Goal: Information Seeking & Learning: Learn about a topic

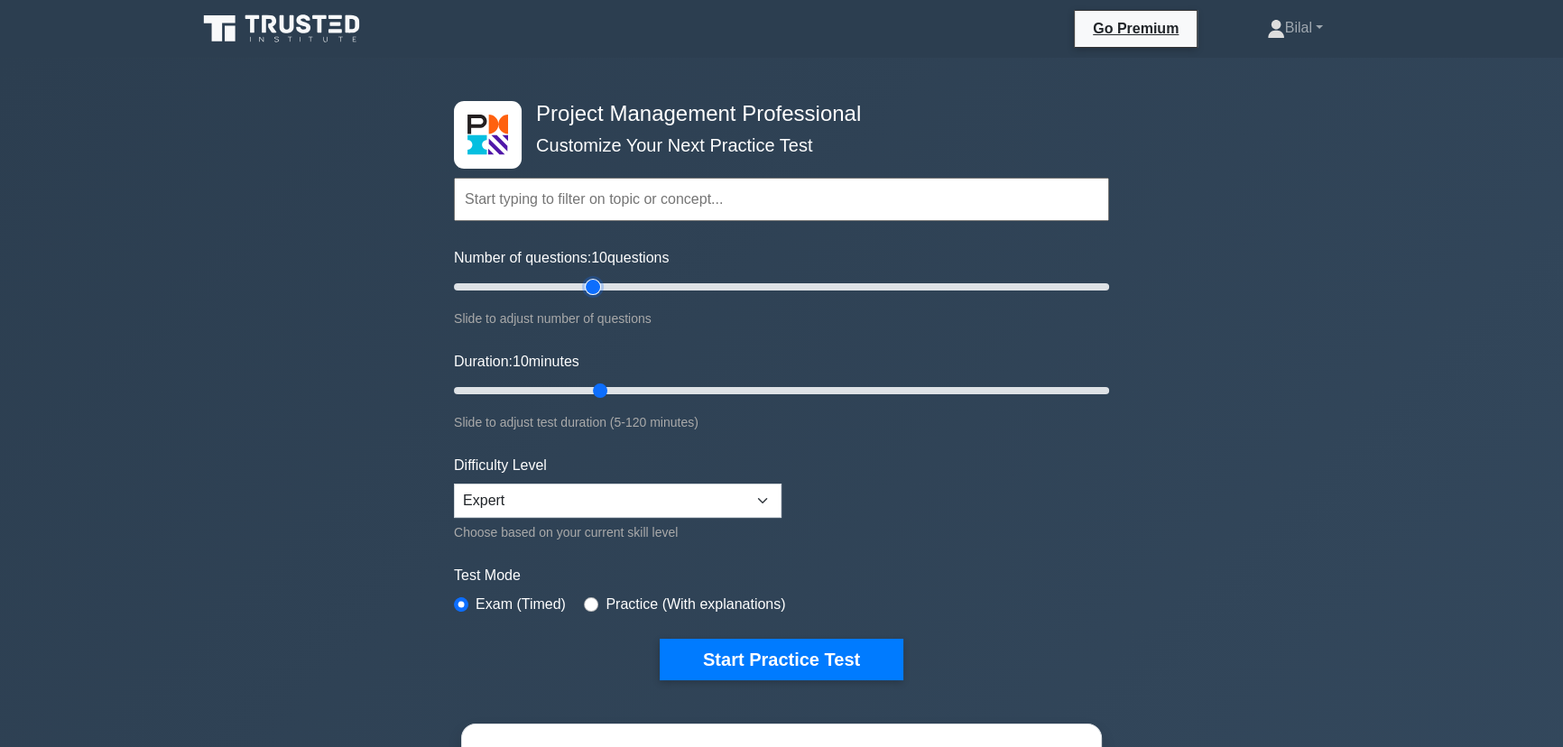
click at [585, 287] on input "Number of questions: 10 questions" at bounding box center [781, 287] width 655 height 22
type input "30"
click at [542, 283] on input "Number of questions: 45 questions" at bounding box center [781, 287] width 655 height 22
click at [602, 380] on input "Duration: 10 minutes" at bounding box center [781, 391] width 655 height 22
click at [601, 388] on input "Duration: 10 minutes" at bounding box center [781, 391] width 655 height 22
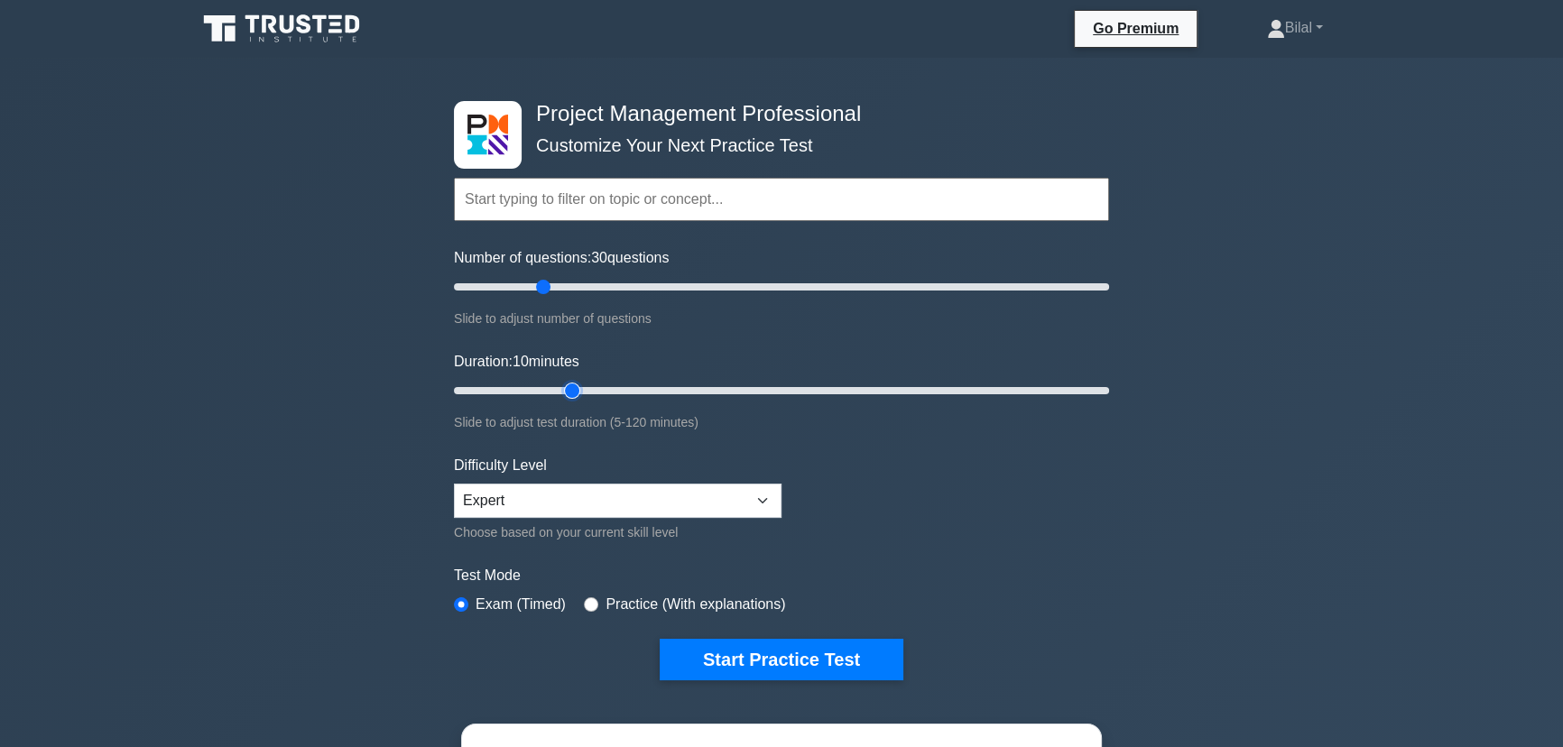
click at [585, 390] on input "Duration: 10 minutes" at bounding box center [781, 391] width 655 height 22
type input "30"
click at [595, 389] on input "Duration: 30 minutes" at bounding box center [781, 391] width 655 height 22
click at [783, 658] on button "Start Practice Test" at bounding box center [782, 660] width 244 height 42
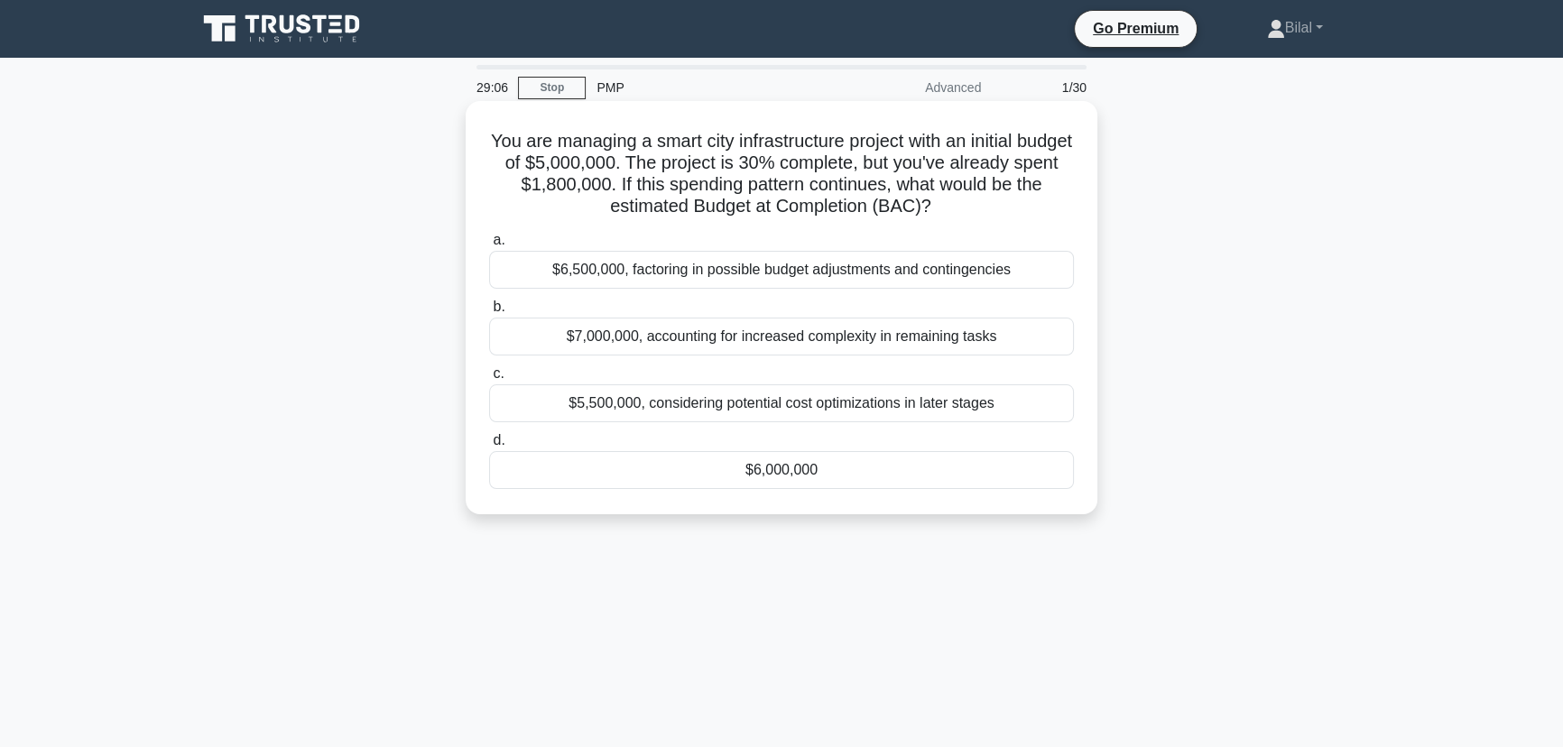
click at [845, 469] on div "$6,000,000" at bounding box center [781, 470] width 585 height 38
click at [489, 447] on input "d. $6,000,000" at bounding box center [489, 441] width 0 height 12
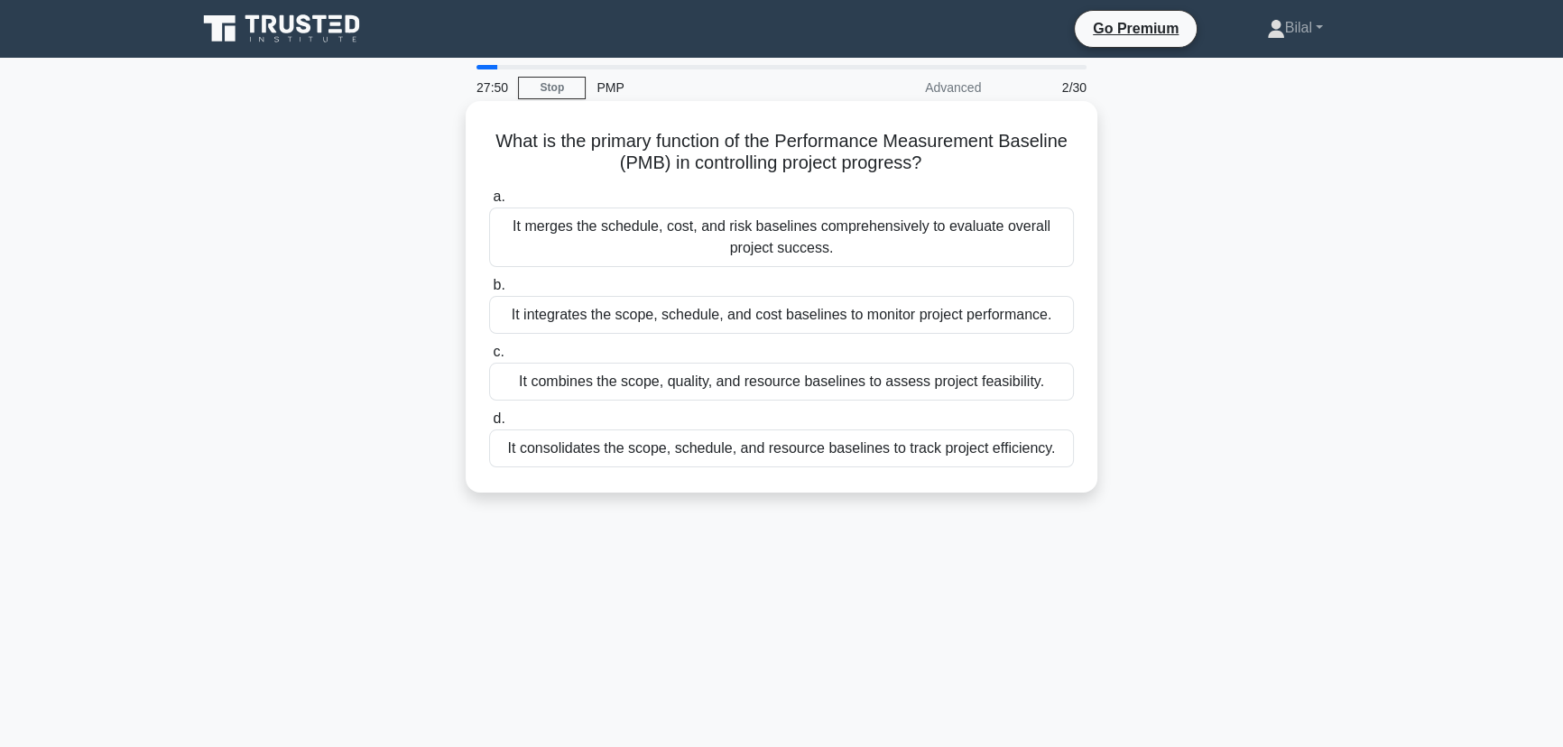
click at [928, 315] on div "It integrates the scope, schedule, and cost baselines to monitor project perfor…" at bounding box center [781, 315] width 585 height 38
click at [489, 291] on input "b. It integrates the scope, schedule, and cost baselines to monitor project per…" at bounding box center [489, 286] width 0 height 12
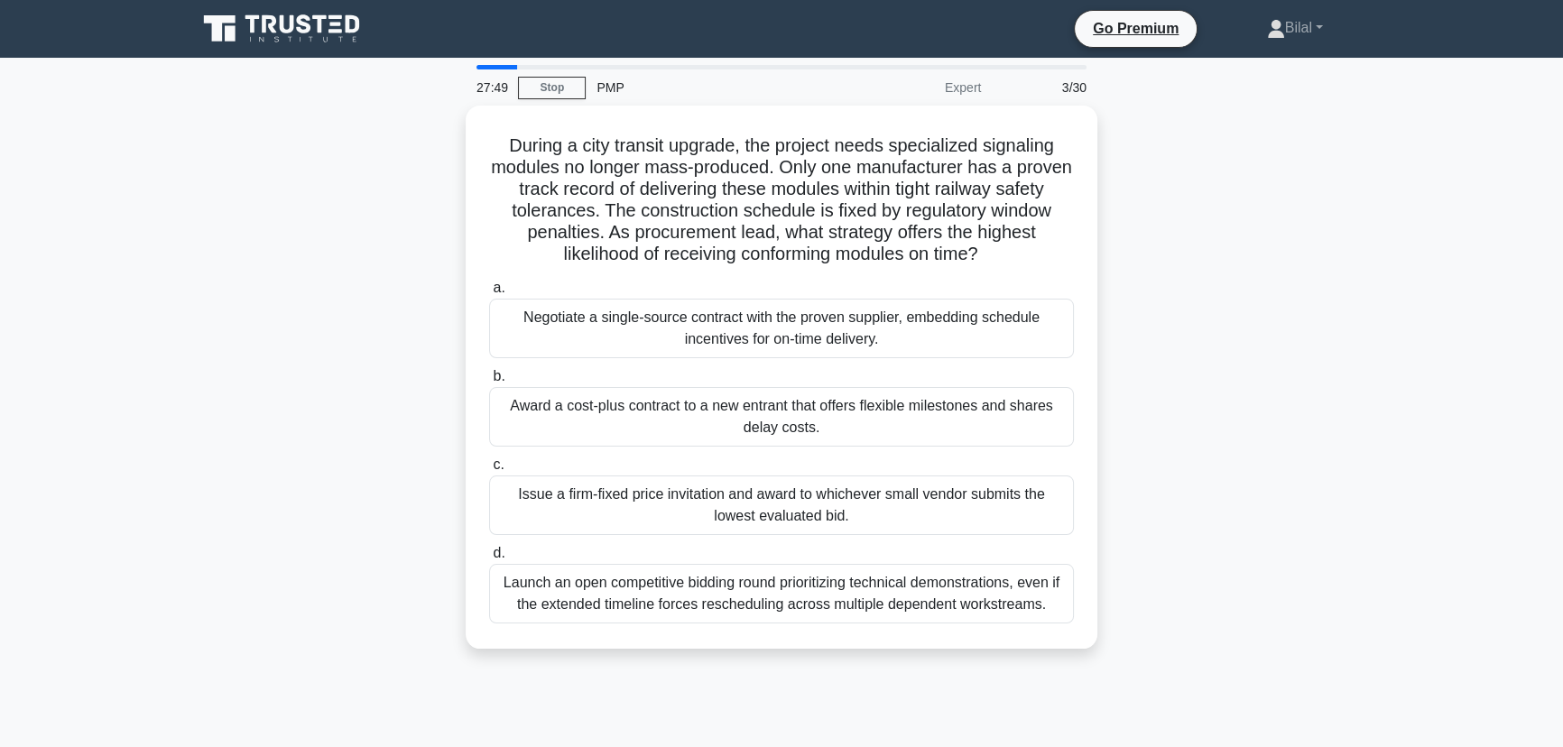
click at [1236, 309] on div "During a city transit upgrade, the project needs specialized signaling modules …" at bounding box center [781, 388] width 1191 height 565
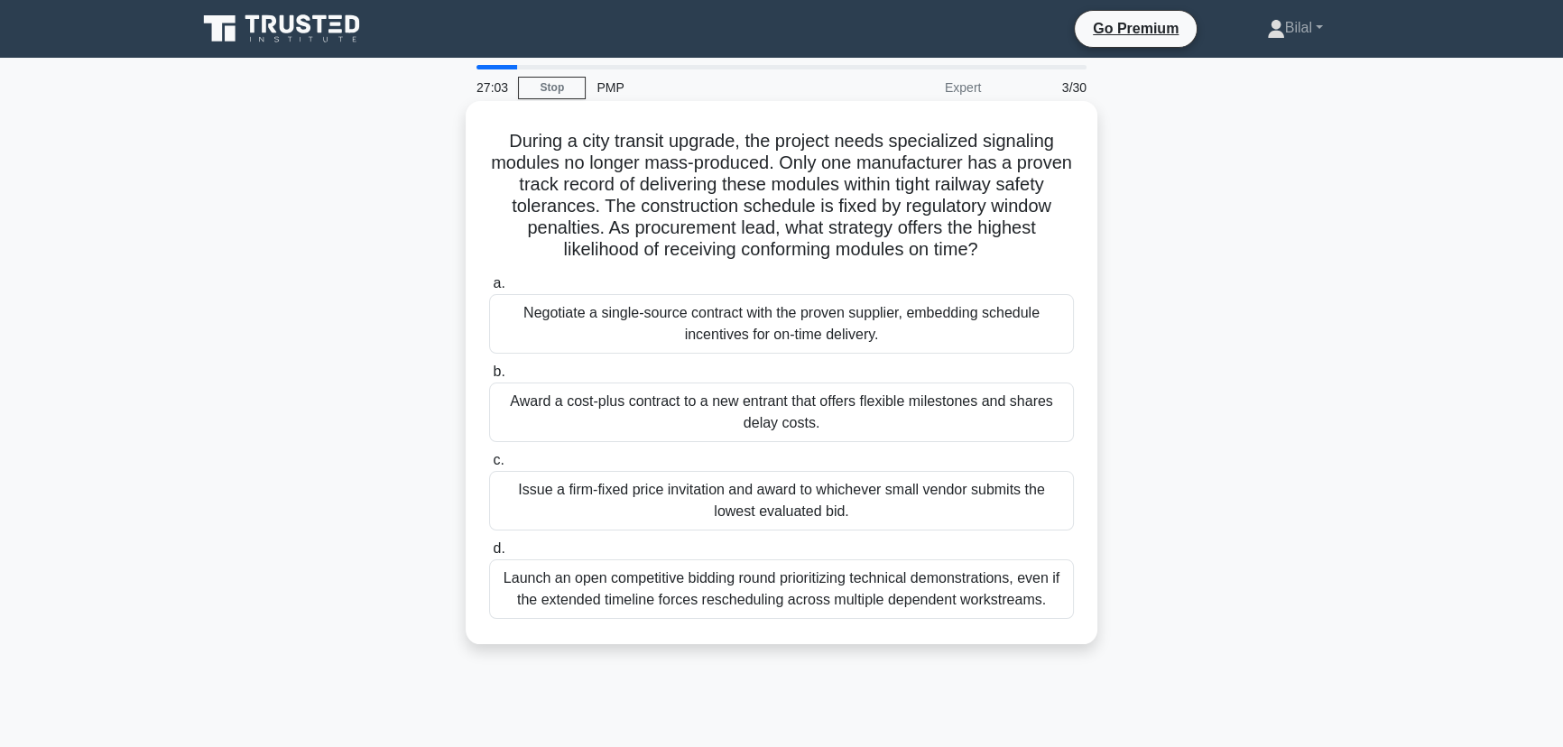
click at [988, 328] on div "Negotiate a single-source contract with the proven supplier, embedding schedule…" at bounding box center [781, 324] width 585 height 60
click at [489, 290] on input "a. Negotiate a single-source contract with the proven supplier, embedding sched…" at bounding box center [489, 284] width 0 height 12
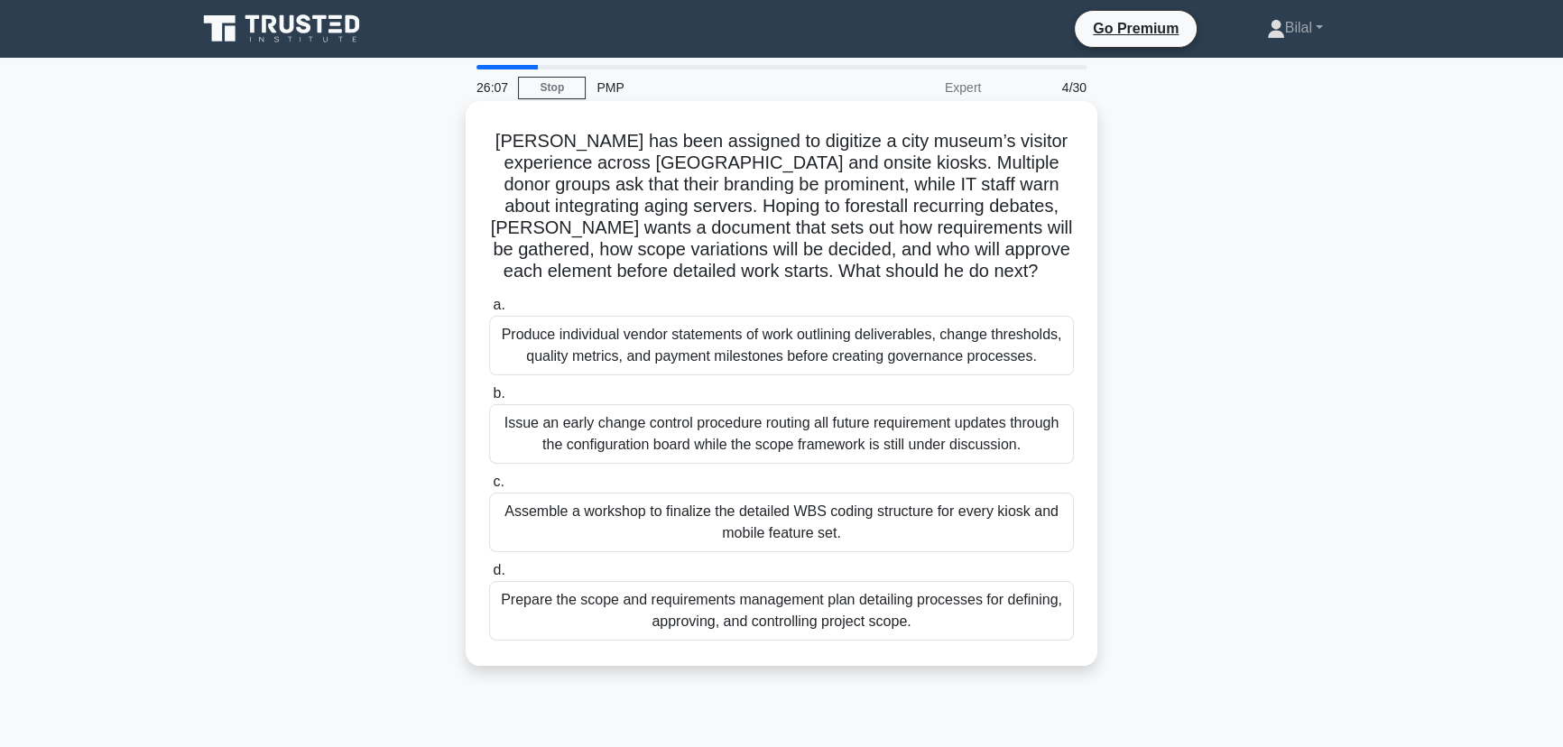
click at [892, 627] on div "Prepare the scope and requirements management plan detailing processes for defi…" at bounding box center [781, 611] width 585 height 60
click at [489, 577] on input "d. Prepare the scope and requirements management plan detailing processes for d…" at bounding box center [489, 571] width 0 height 12
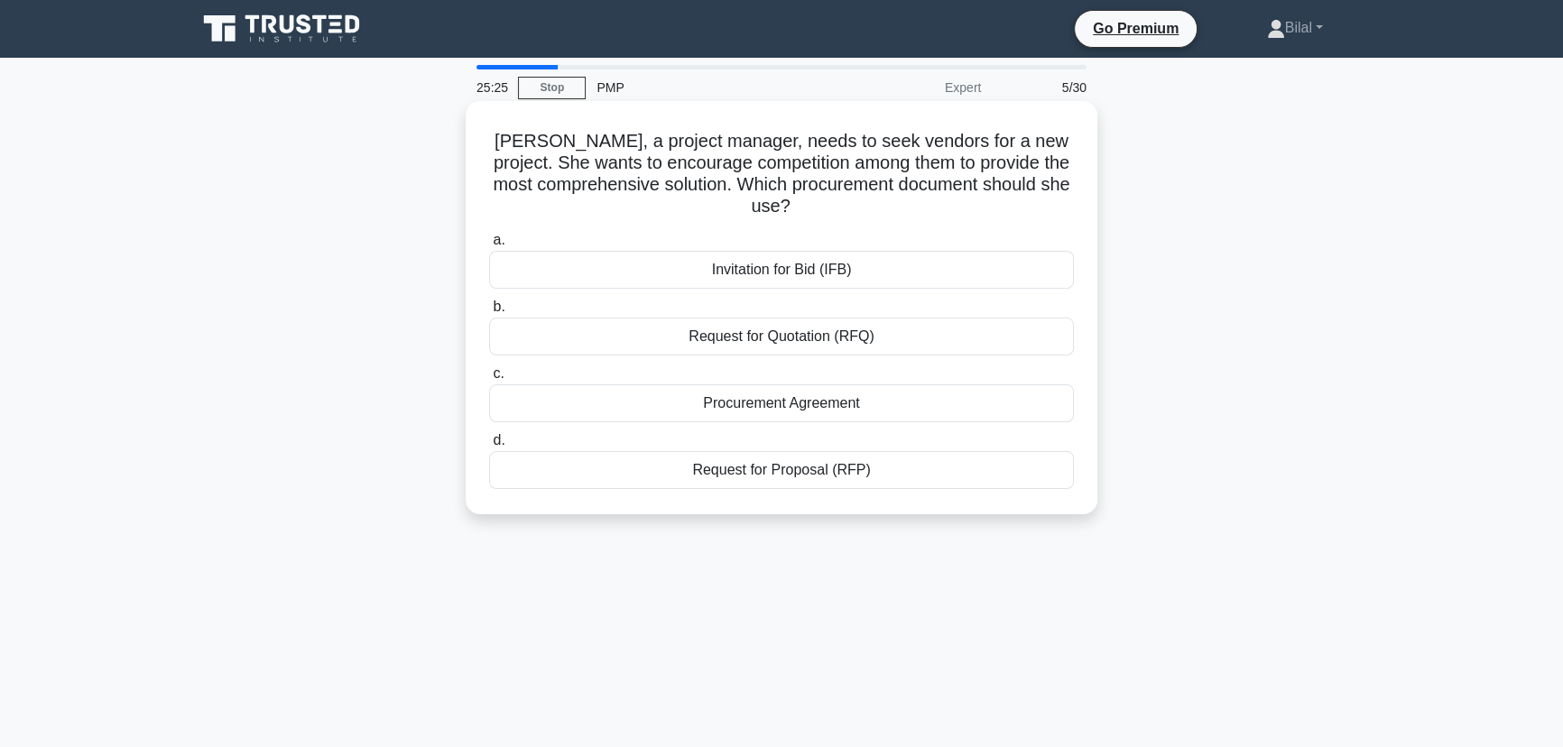
click at [973, 467] on div "Request for Proposal (RFP)" at bounding box center [781, 470] width 585 height 38
click at [489, 447] on input "d. Request for Proposal (RFP)" at bounding box center [489, 441] width 0 height 12
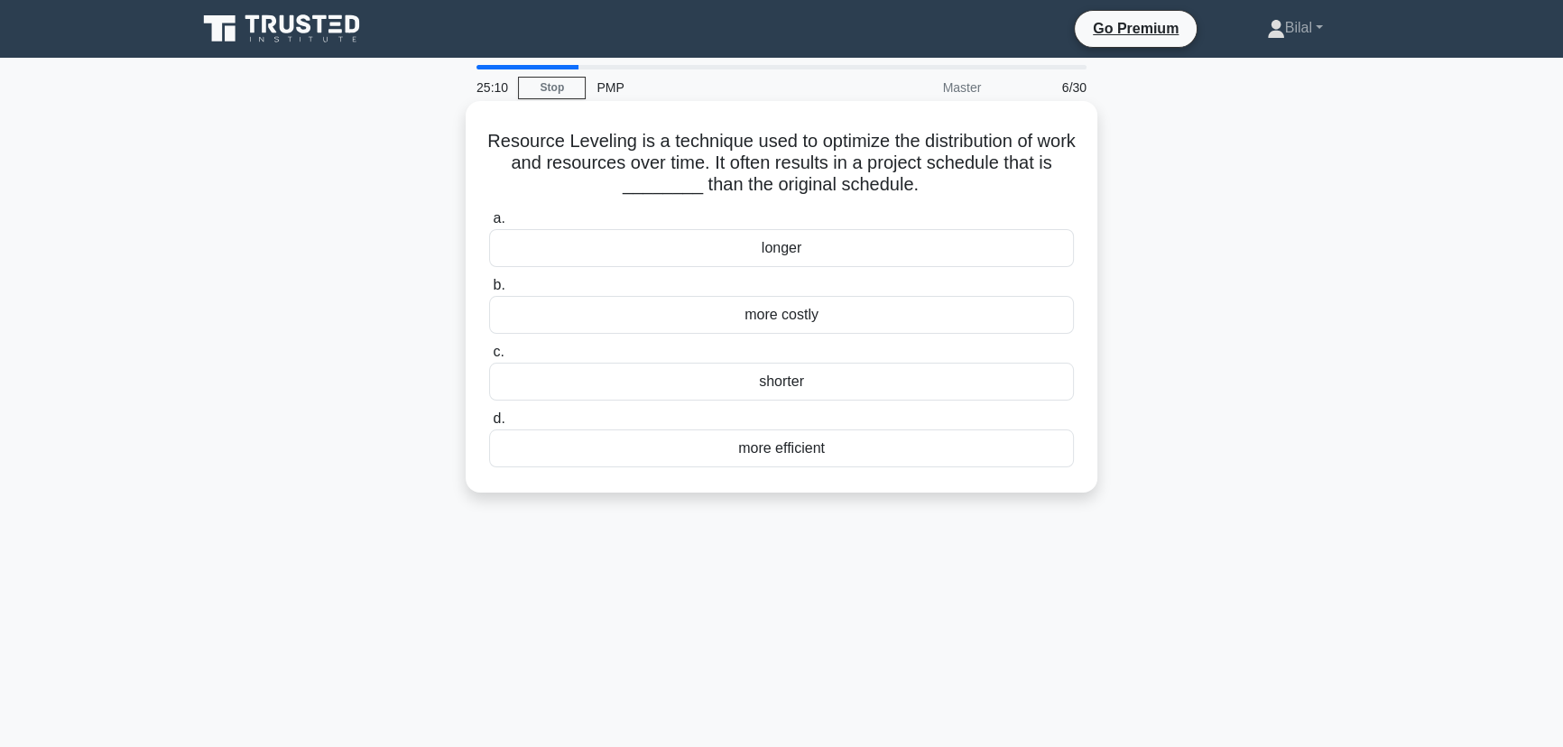
click at [1027, 242] on div "longer" at bounding box center [781, 248] width 585 height 38
click at [489, 225] on input "a. longer" at bounding box center [489, 219] width 0 height 12
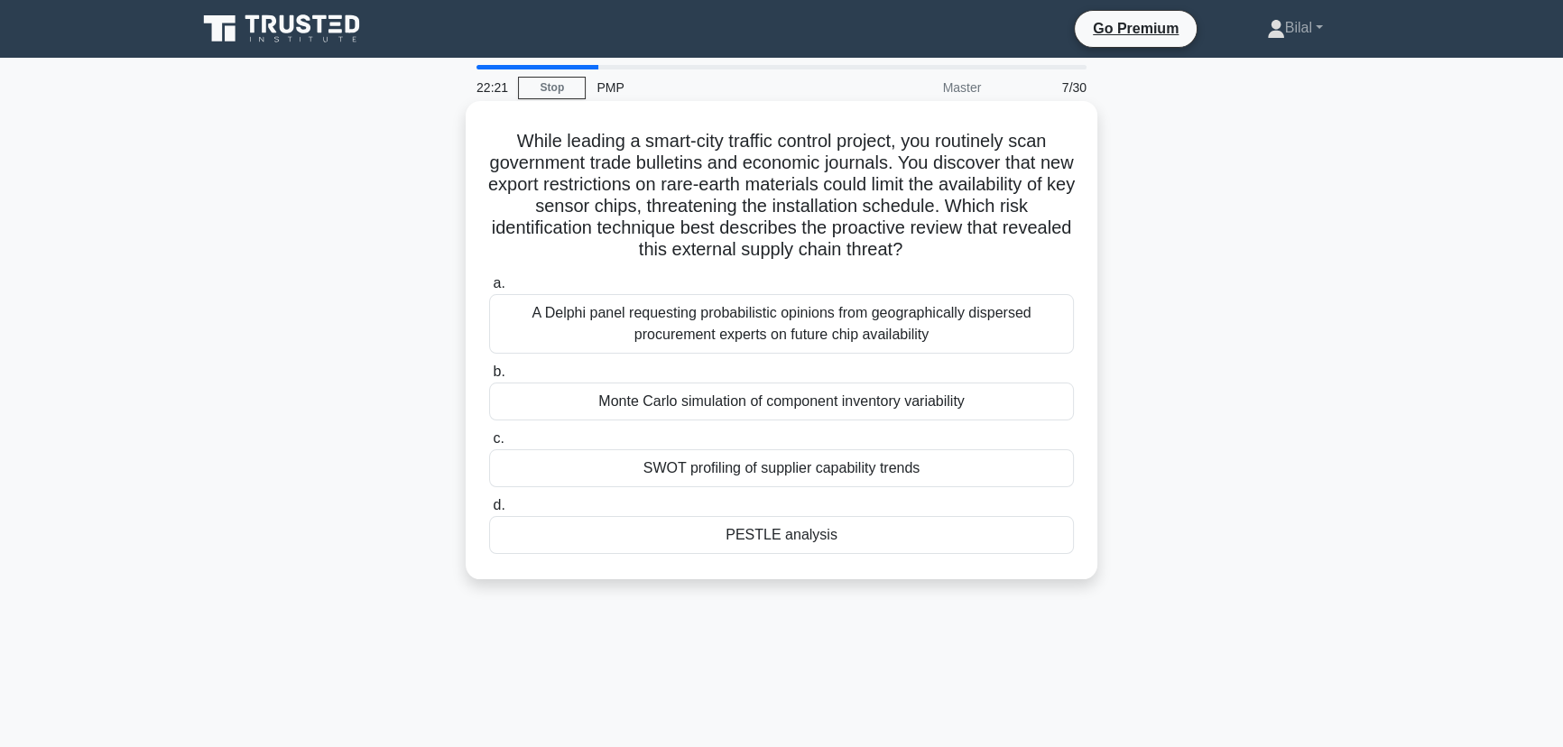
click at [1047, 312] on div "A Delphi panel requesting probabilistic opinions from geographically dispersed …" at bounding box center [781, 324] width 585 height 60
click at [489, 290] on input "a. A Delphi panel requesting probabilistic opinions from geographically dispers…" at bounding box center [489, 284] width 0 height 12
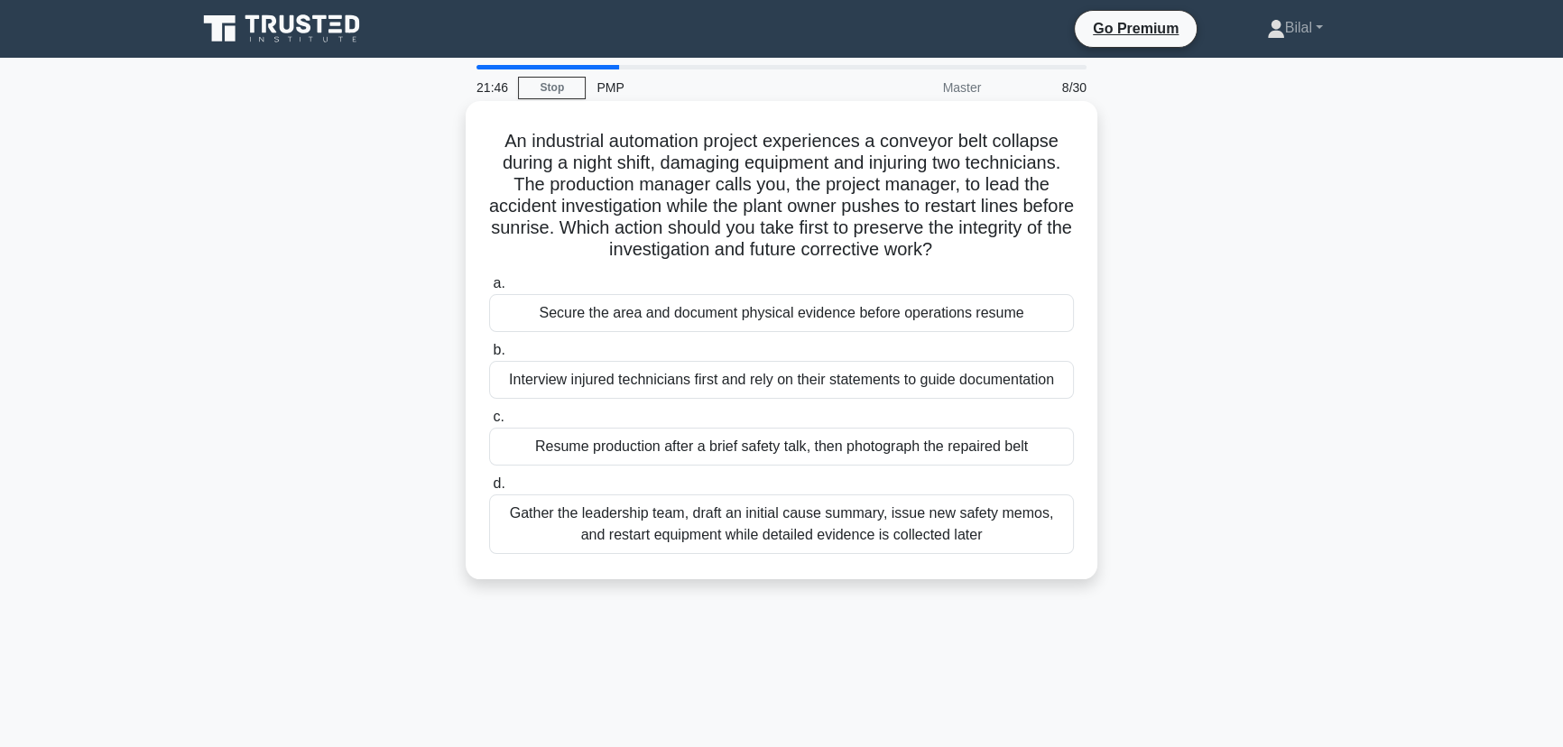
click at [993, 315] on div "Secure the area and document physical evidence before operations resume" at bounding box center [781, 313] width 585 height 38
click at [489, 290] on input "a. Secure the area and document physical evidence before operations resume" at bounding box center [489, 284] width 0 height 12
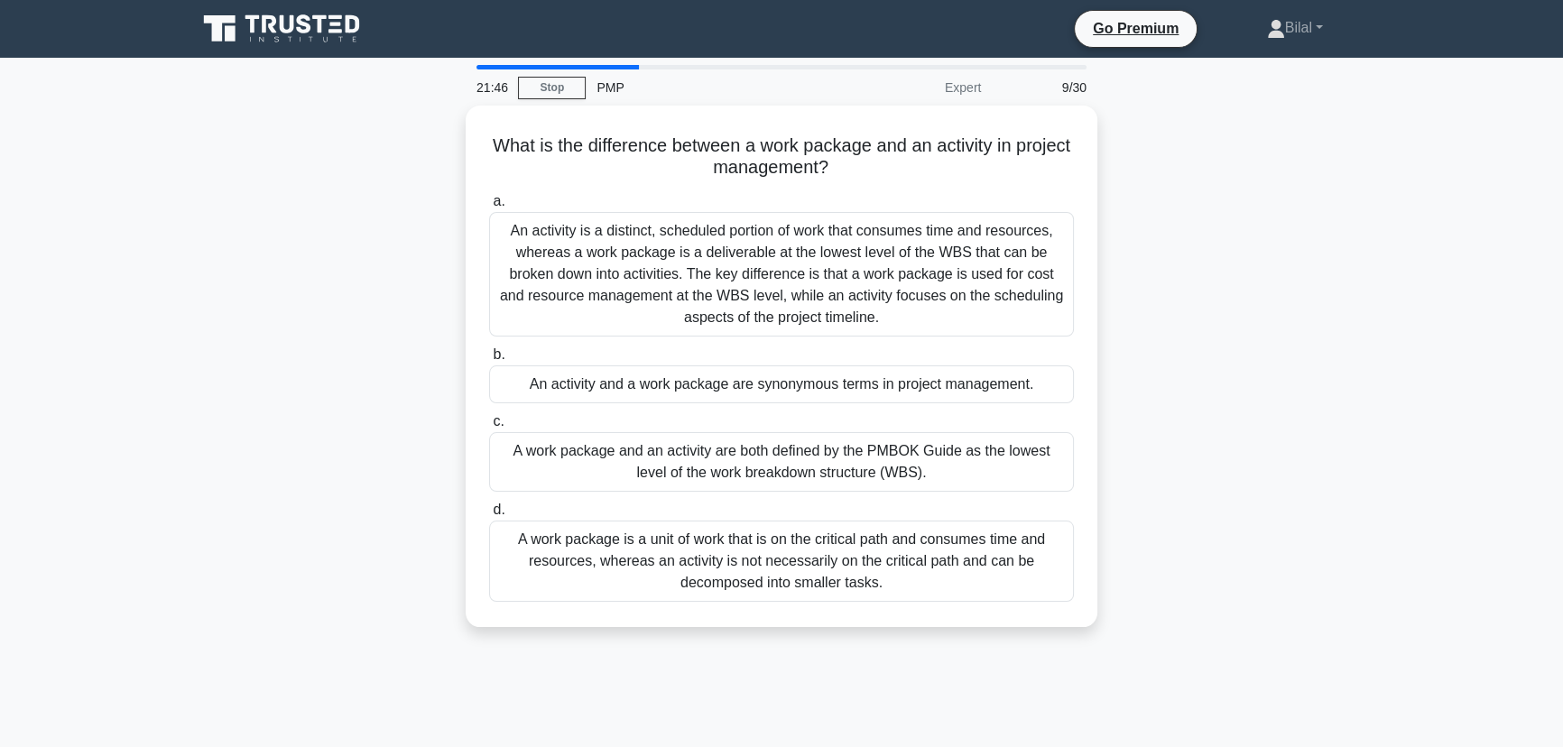
click at [1221, 319] on div "What is the difference between a work package and an activity in project manage…" at bounding box center [781, 377] width 1191 height 543
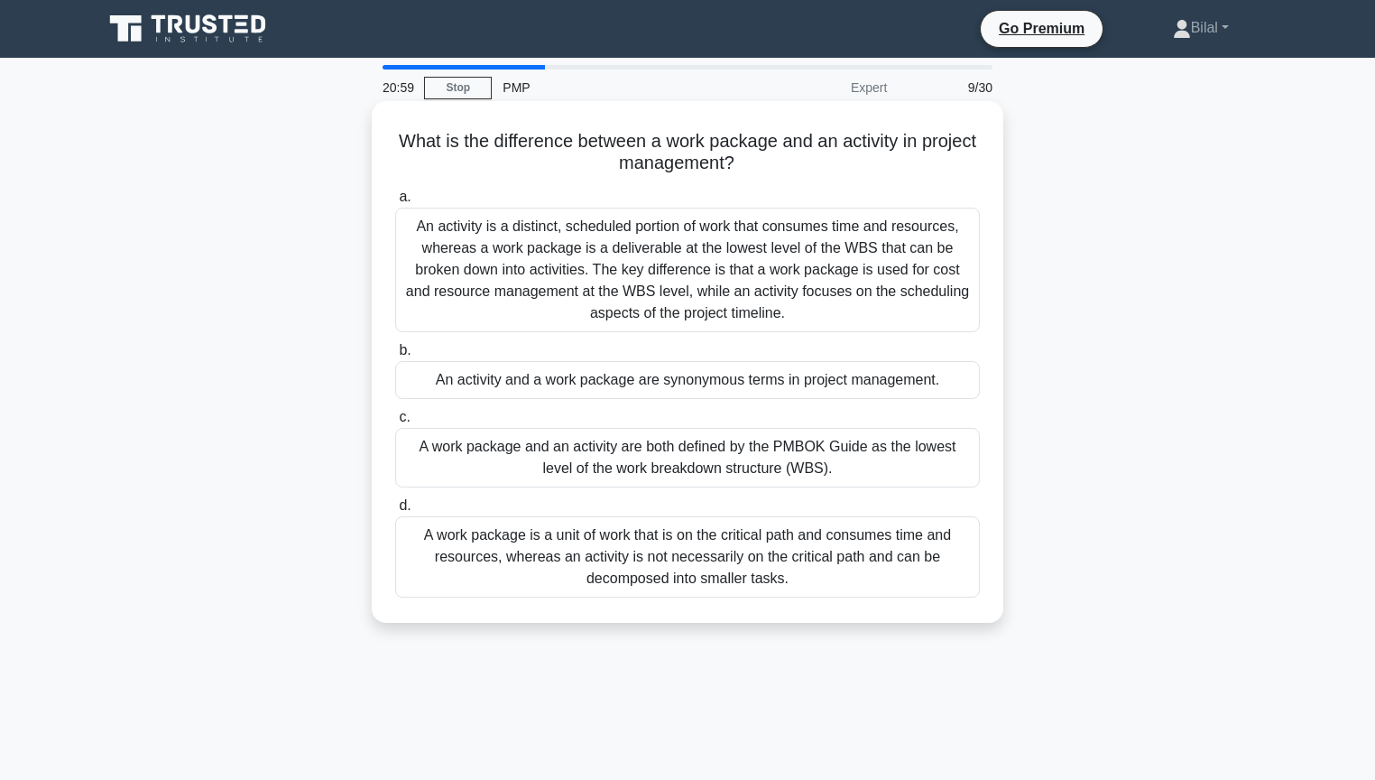
click at [803, 265] on div "An activity is a distinct, scheduled portion of work that consumes time and res…" at bounding box center [687, 270] width 585 height 125
click at [395, 203] on input "a. An activity is a distinct, scheduled portion of work that consumes time and …" at bounding box center [395, 197] width 0 height 12
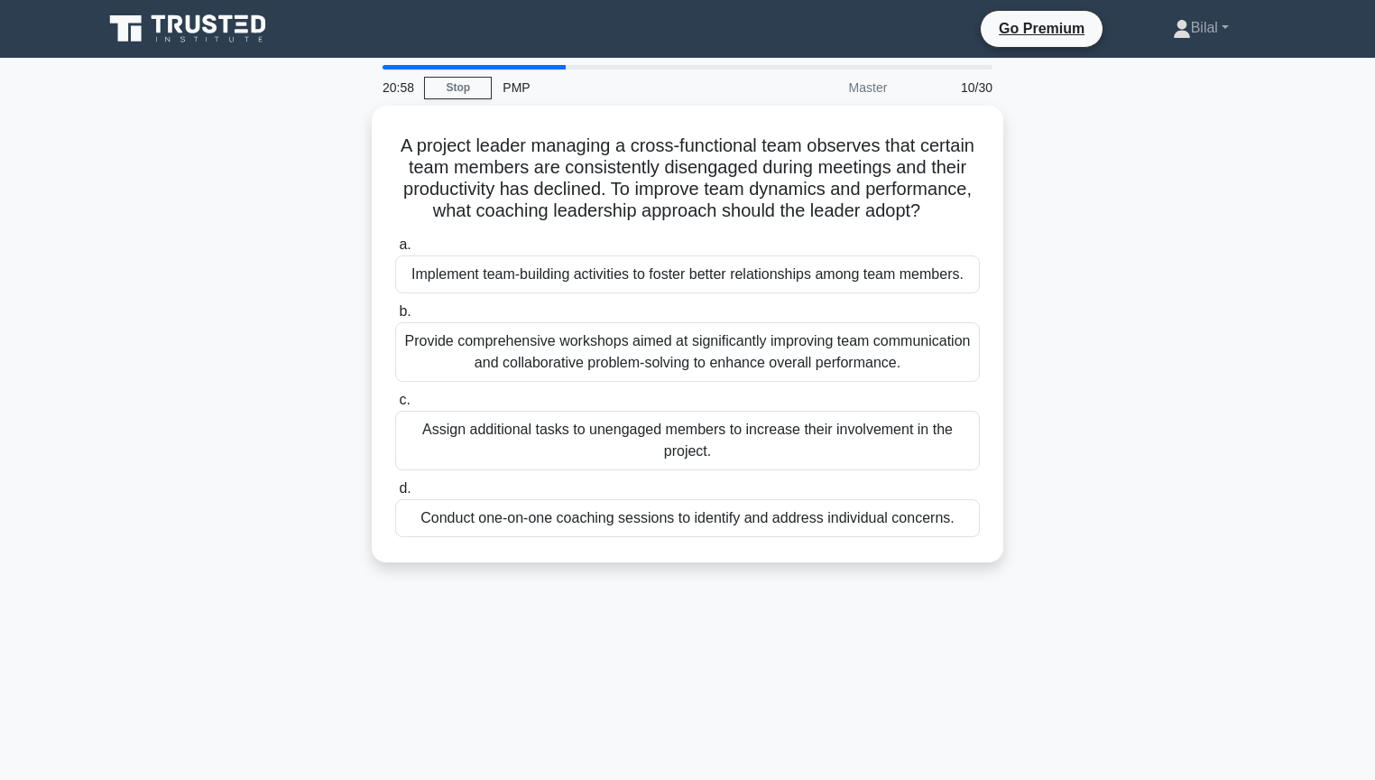
click at [1236, 272] on div "A project leader managing a cross-functional team observes that certain team me…" at bounding box center [687, 345] width 1191 height 478
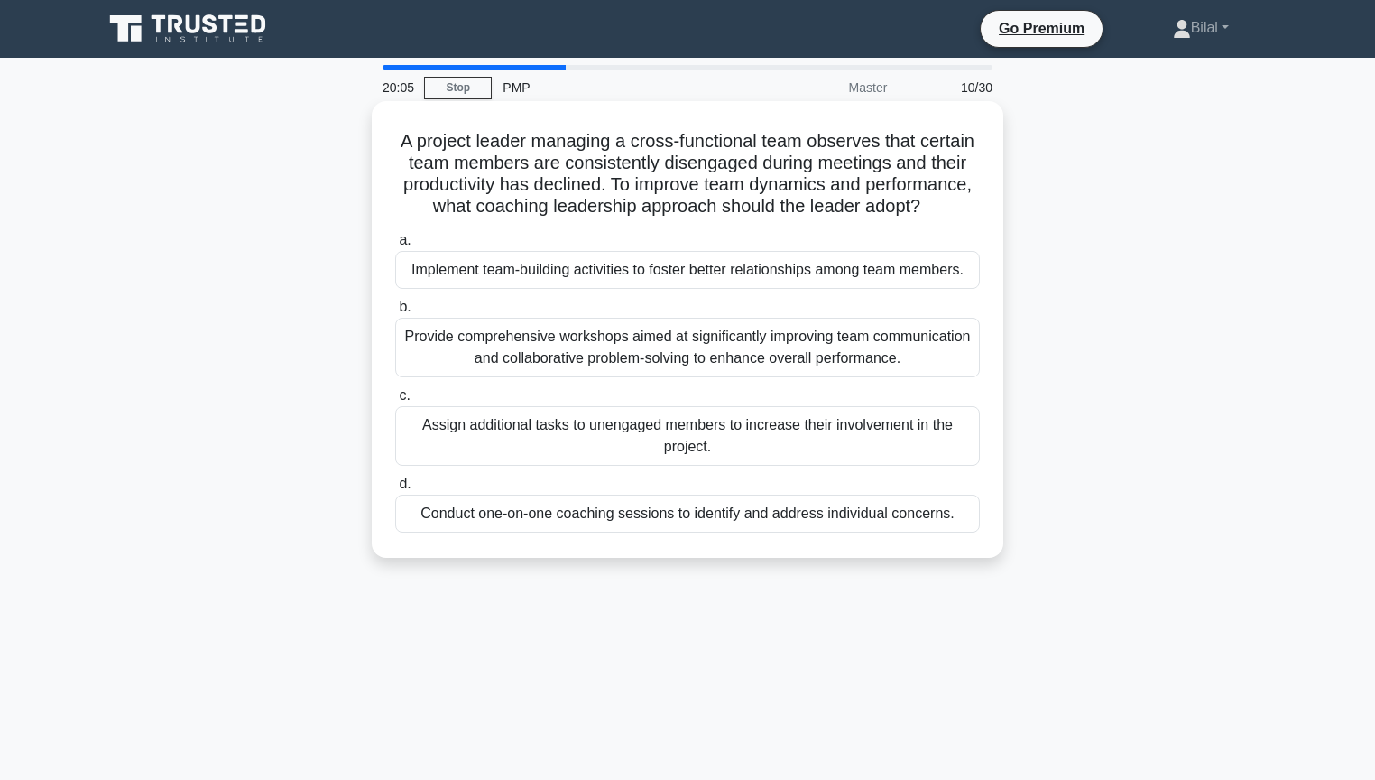
click at [956, 372] on div "Provide comprehensive workshops aimed at significantly improving team communica…" at bounding box center [687, 348] width 585 height 60
click at [395, 313] on input "b. Provide comprehensive workshops aimed at significantly improving team commun…" at bounding box center [395, 307] width 0 height 12
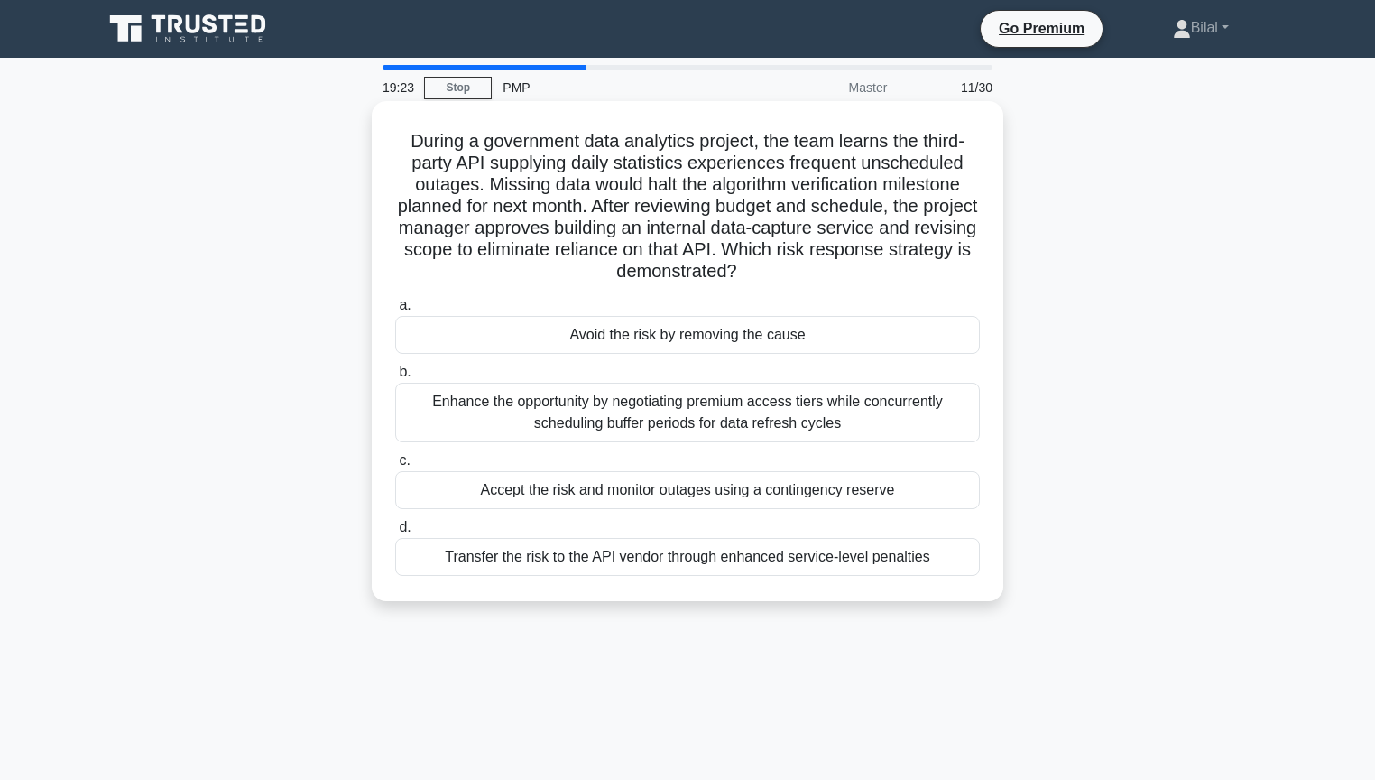
click at [736, 334] on div "Avoid the risk by removing the cause" at bounding box center [687, 335] width 585 height 38
click at [395, 311] on input "a. Avoid the risk by removing the cause" at bounding box center [395, 306] width 0 height 12
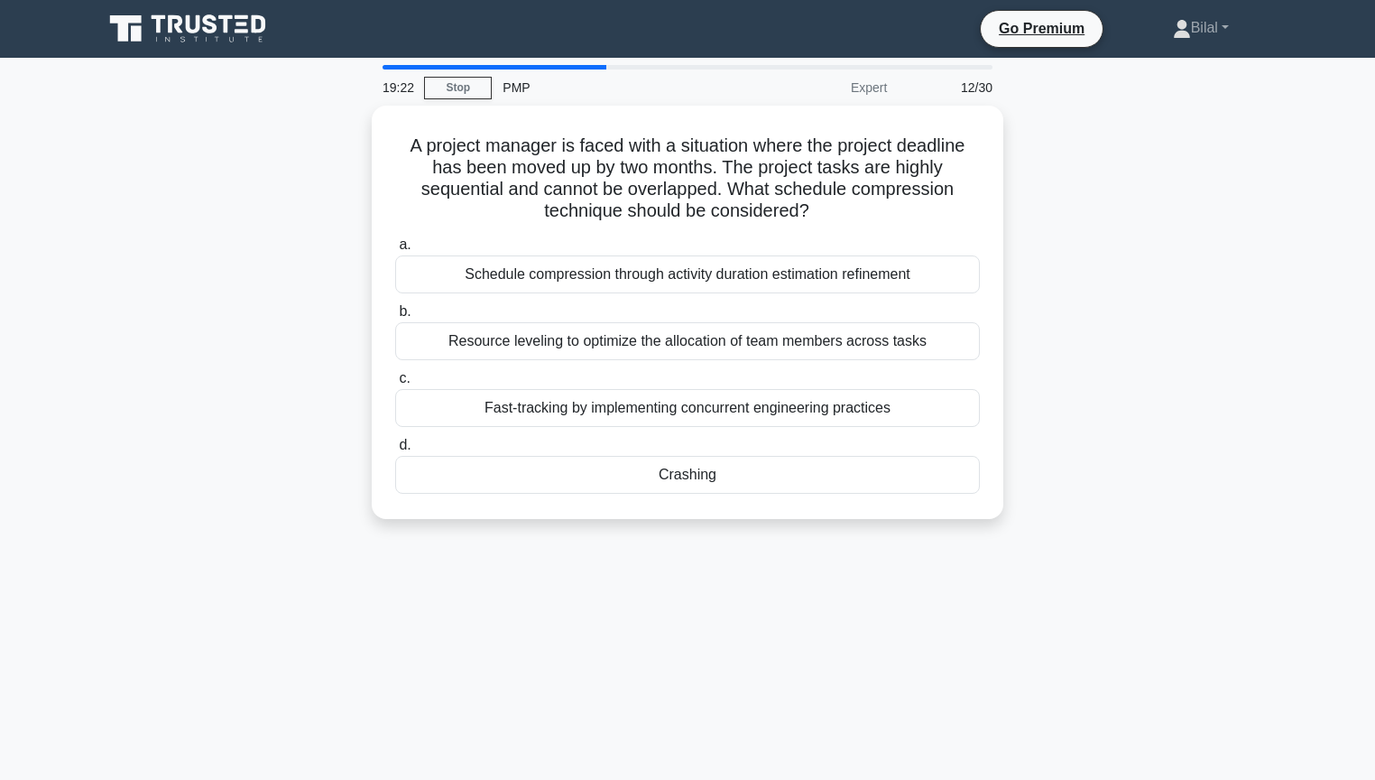
click at [1097, 290] on div "A project manager is faced with a situation where the project deadline has been…" at bounding box center [687, 323] width 1191 height 435
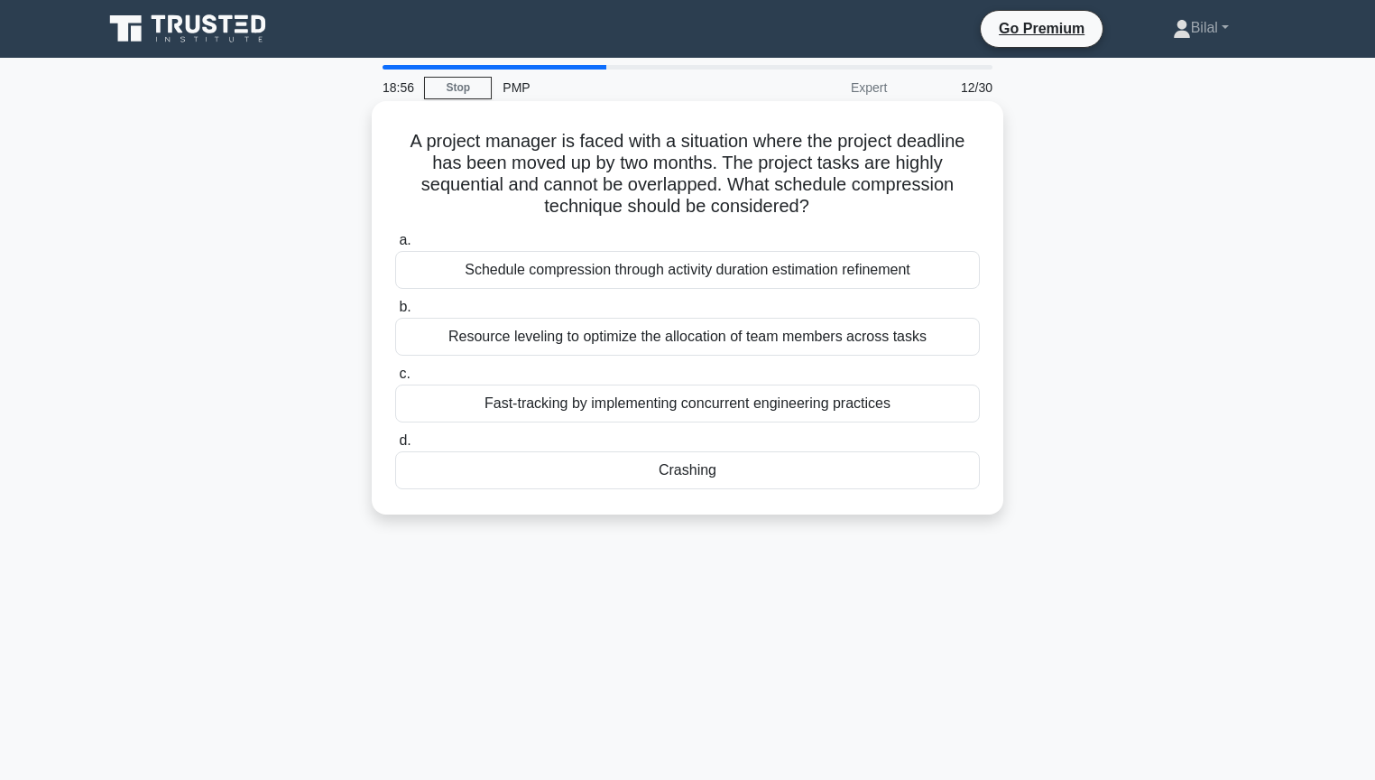
click at [924, 476] on div "Crashing" at bounding box center [687, 470] width 585 height 38
click at [395, 447] on input "d. Crashing" at bounding box center [395, 441] width 0 height 12
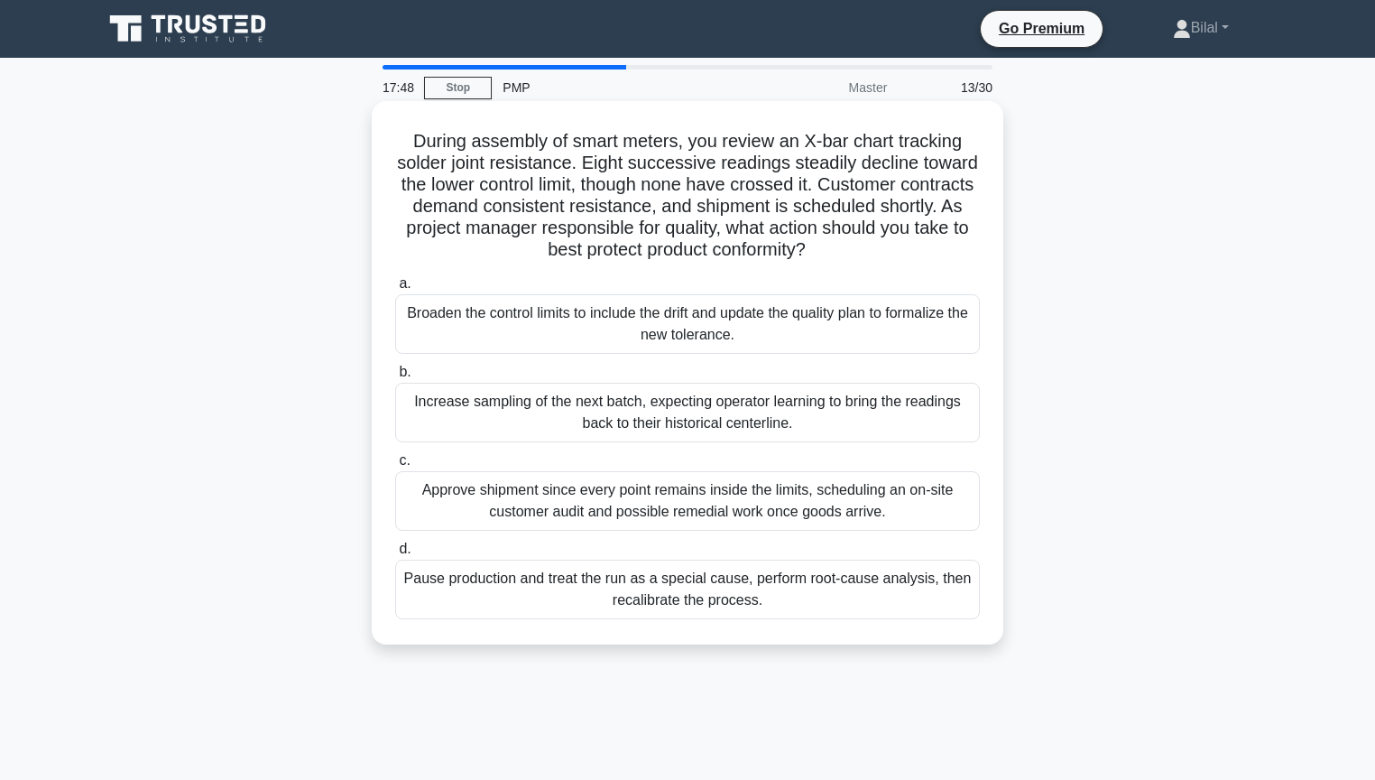
click at [896, 587] on div "Pause production and treat the run as a special cause, perform root-cause analy…" at bounding box center [687, 589] width 585 height 60
click at [395, 555] on input "d. Pause production and treat the run as a special cause, perform root-cause an…" at bounding box center [395, 549] width 0 height 12
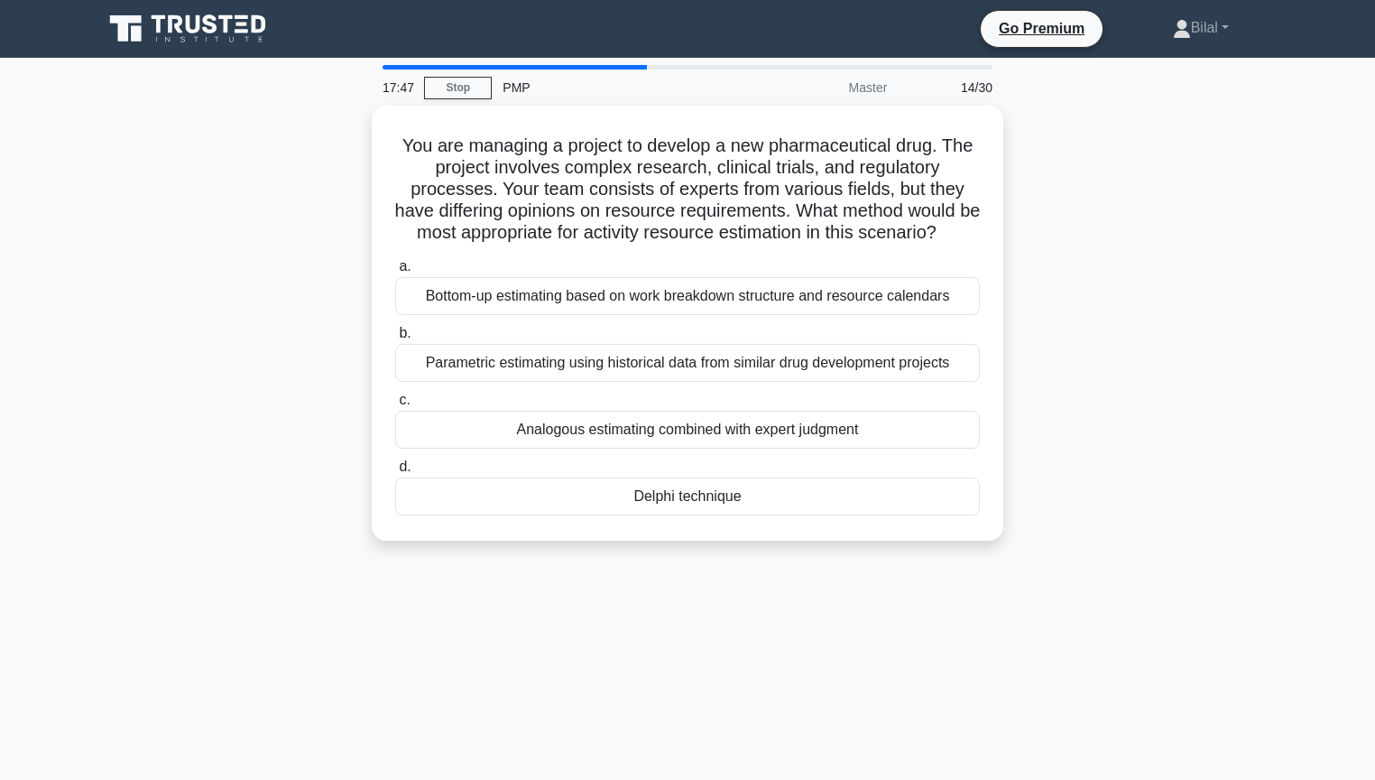
click at [1113, 476] on div "You are managing a project to develop a new pharmaceutical drug. The project in…" at bounding box center [687, 334] width 1191 height 457
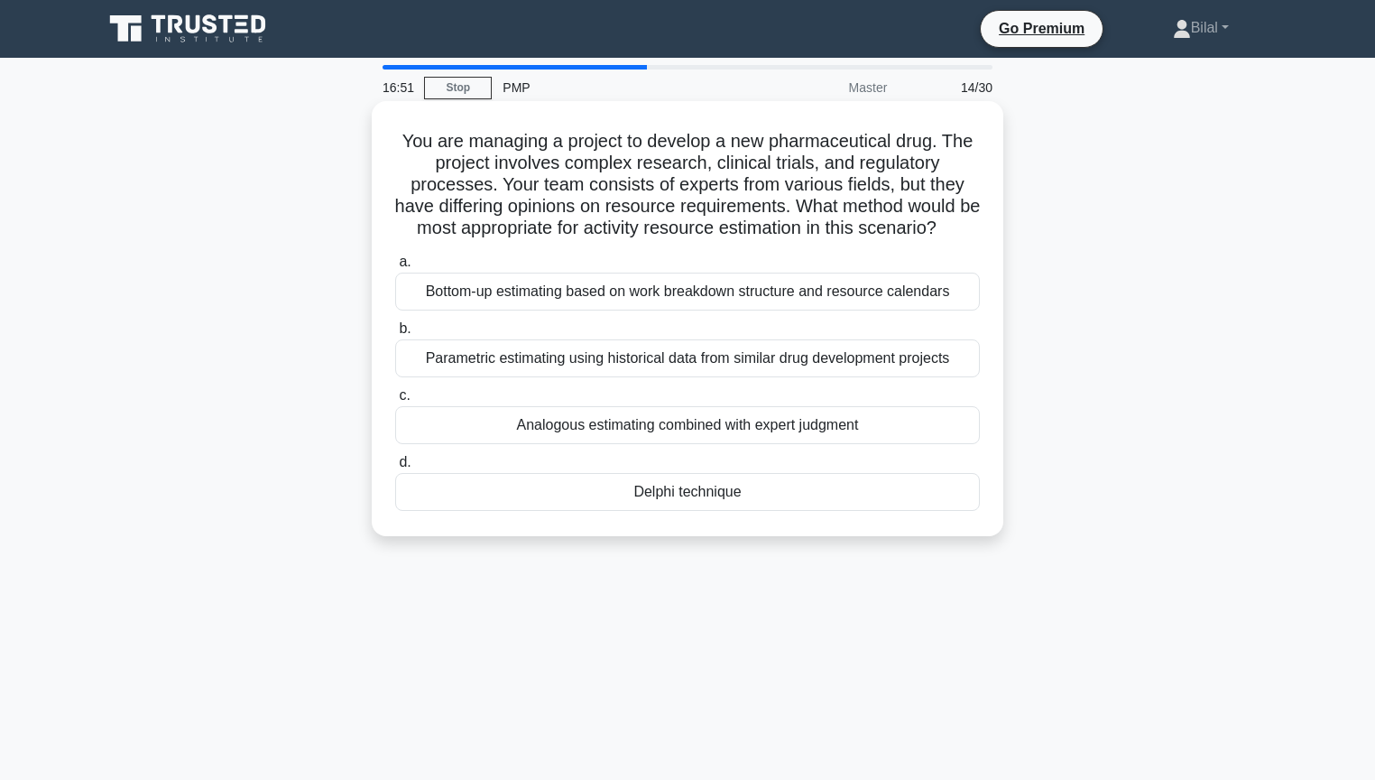
click at [939, 504] on div "Delphi technique" at bounding box center [687, 492] width 585 height 38
click at [395, 468] on input "d. Delphi technique" at bounding box center [395, 463] width 0 height 12
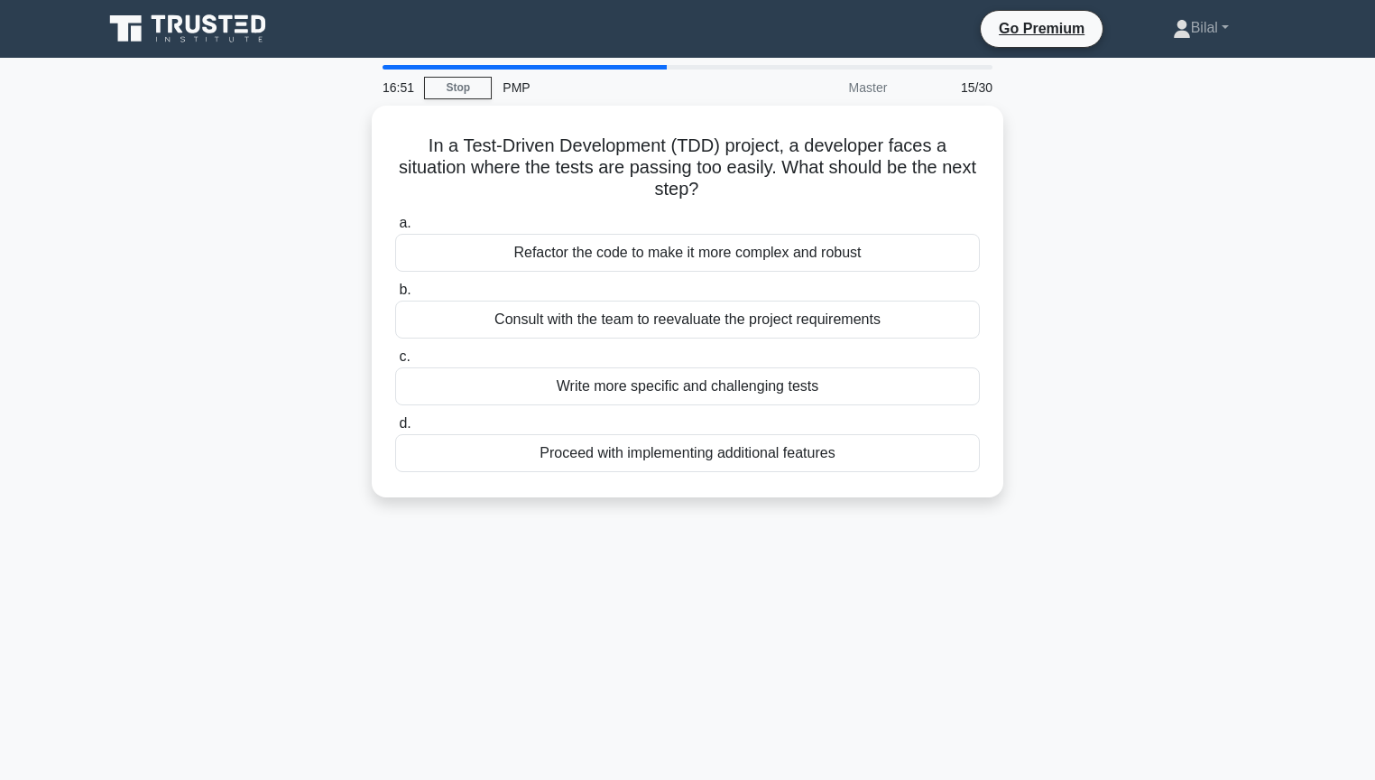
click at [1059, 496] on div "In a Test-Driven Development (TDD) project, a developer faces a situation where…" at bounding box center [687, 312] width 1191 height 413
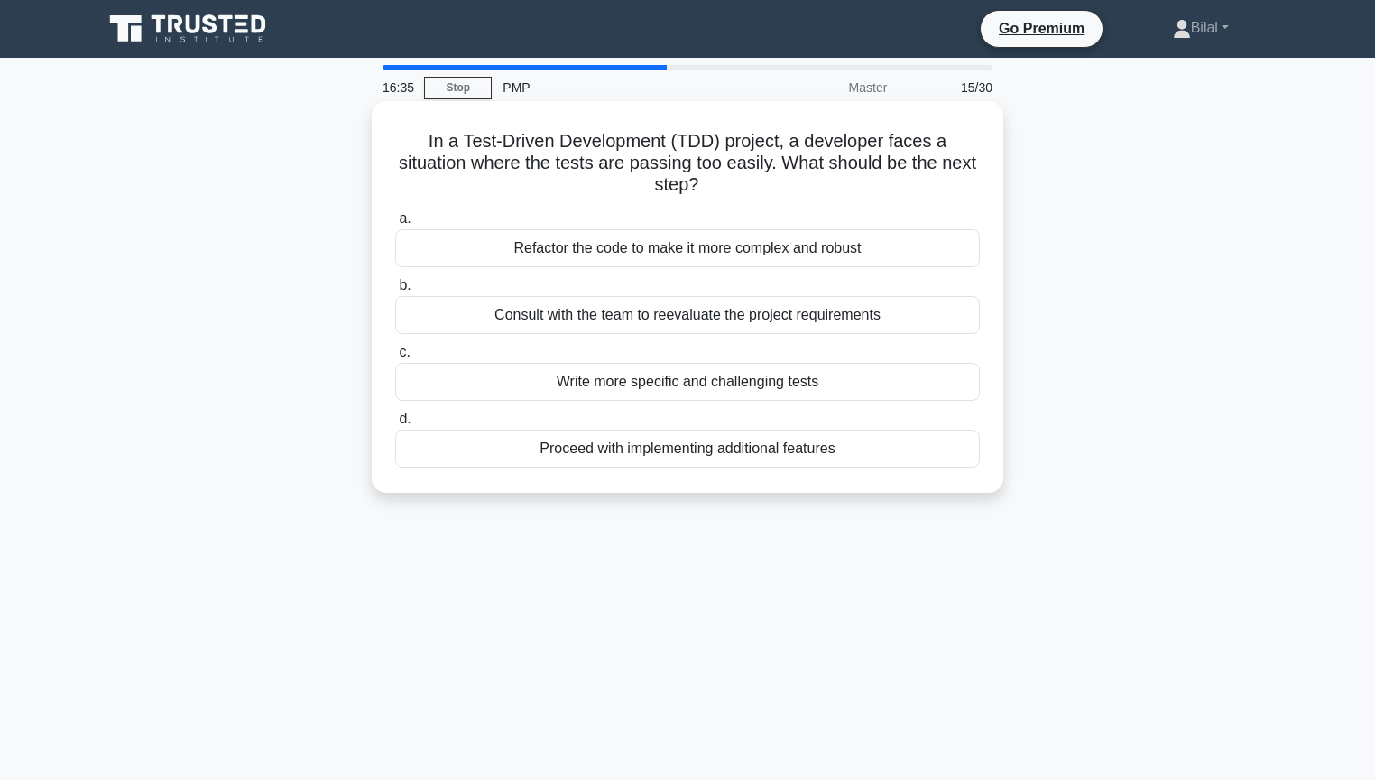
click at [956, 389] on div "Write more specific and challenging tests" at bounding box center [687, 382] width 585 height 38
click at [395, 358] on input "c. Write more specific and challenging tests" at bounding box center [395, 352] width 0 height 12
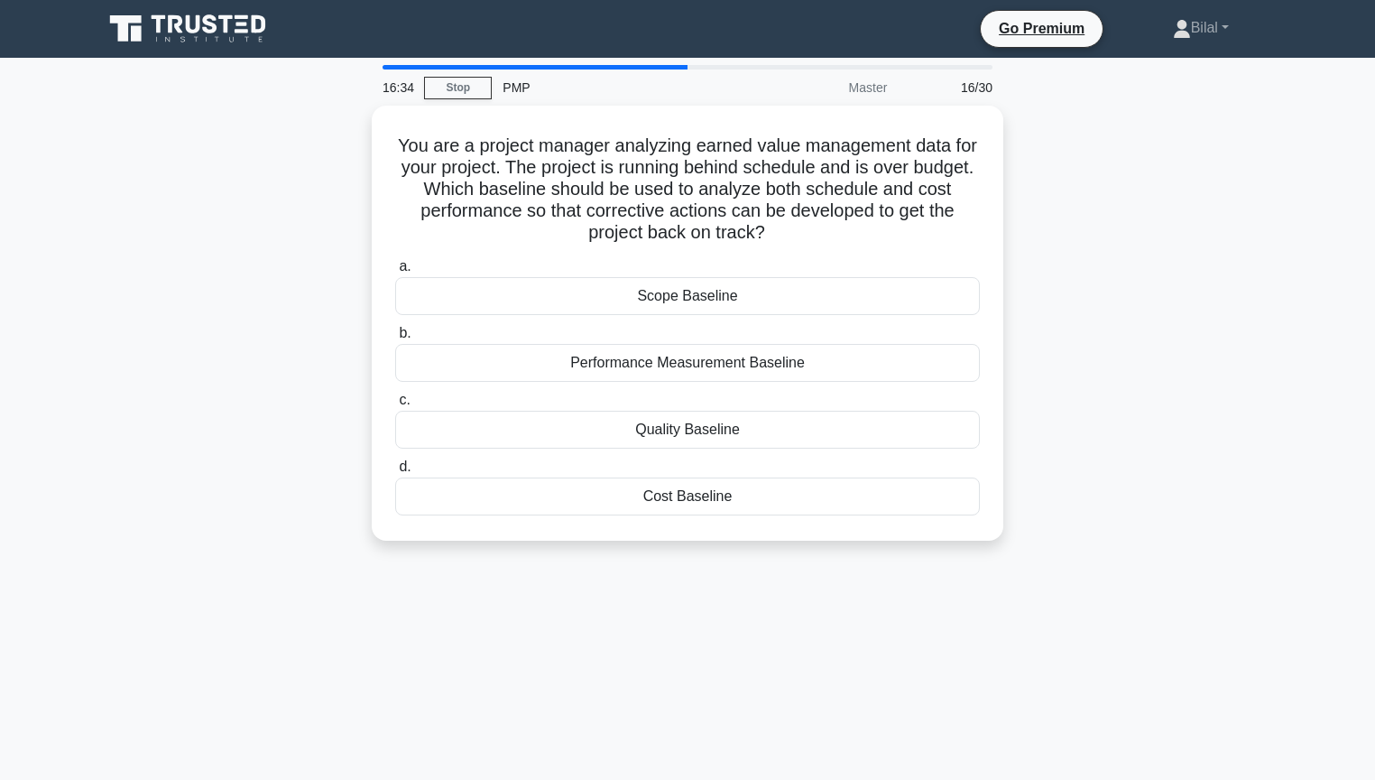
click at [1119, 389] on div "You are a project manager analyzing earned value management data for your proje…" at bounding box center [687, 334] width 1191 height 457
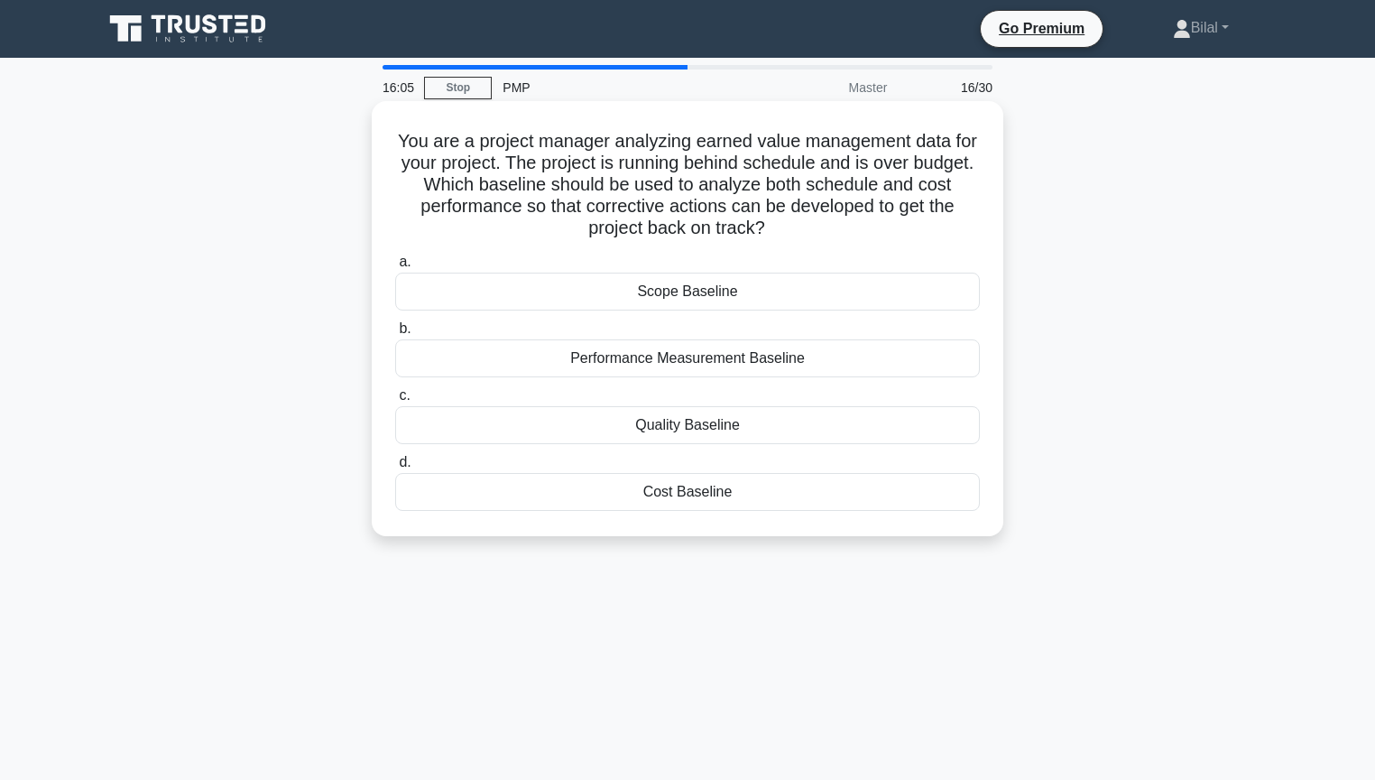
click at [704, 359] on div "Performance Measurement Baseline" at bounding box center [687, 358] width 585 height 38
click at [395, 335] on input "b. Performance Measurement Baseline" at bounding box center [395, 329] width 0 height 12
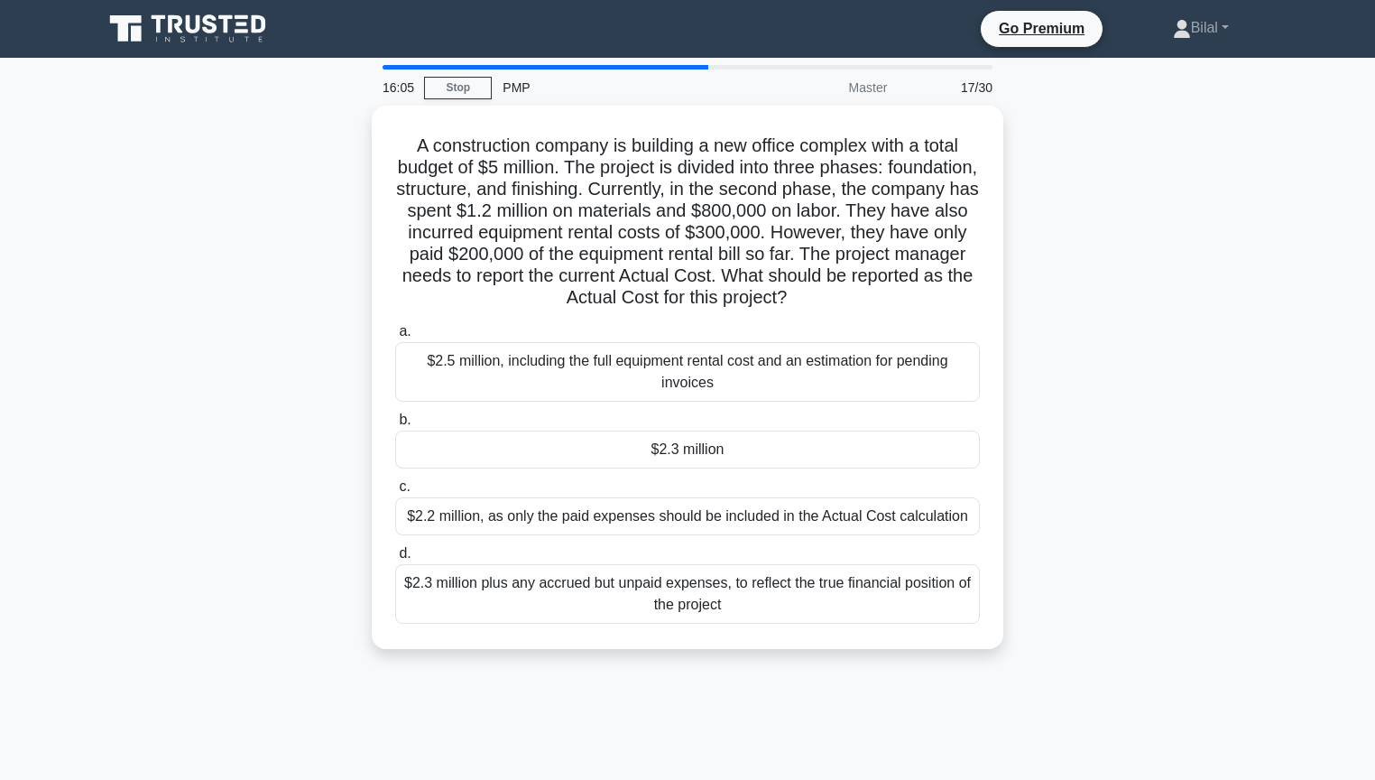
click at [1072, 341] on div "A construction company is building a new office complex with a total budget of …" at bounding box center [687, 388] width 1191 height 565
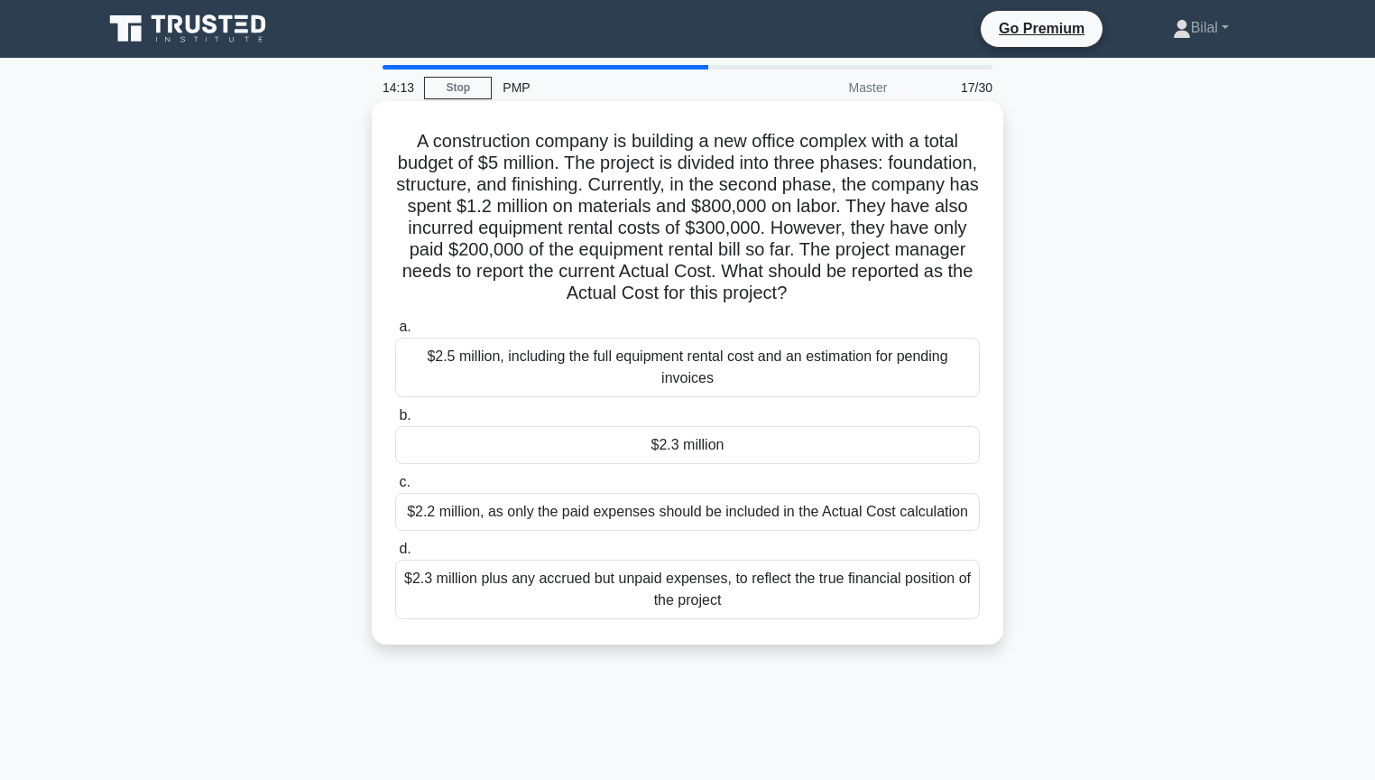
click at [849, 505] on div "$2.2 million, as only the paid expenses should be included in the Actual Cost c…" at bounding box center [687, 512] width 585 height 38
click at [395, 488] on input "c. $2.2 million, as only the paid expenses should be included in the Actual Cos…" at bounding box center [395, 482] width 0 height 12
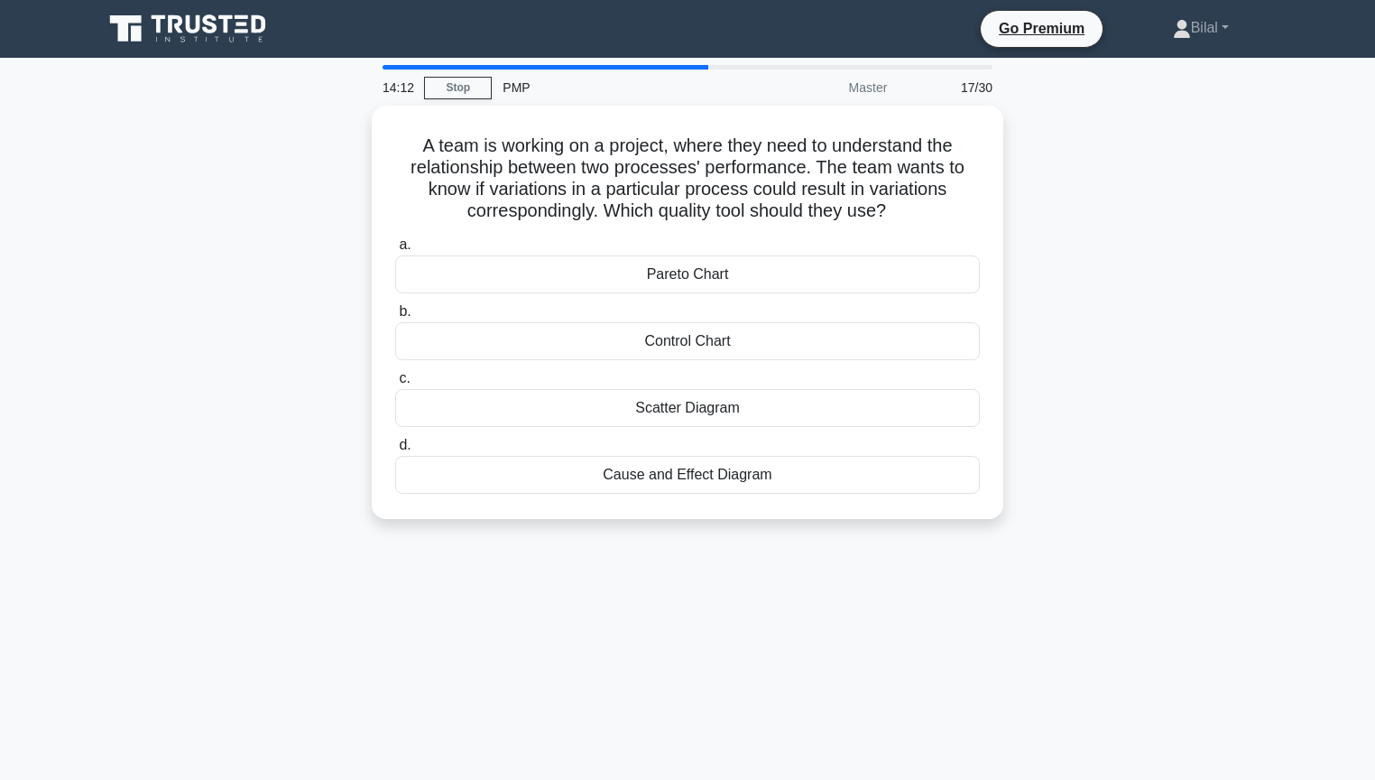
click at [1132, 509] on div "A team is working on a project, where they need to understand the relationship …" at bounding box center [687, 323] width 1191 height 435
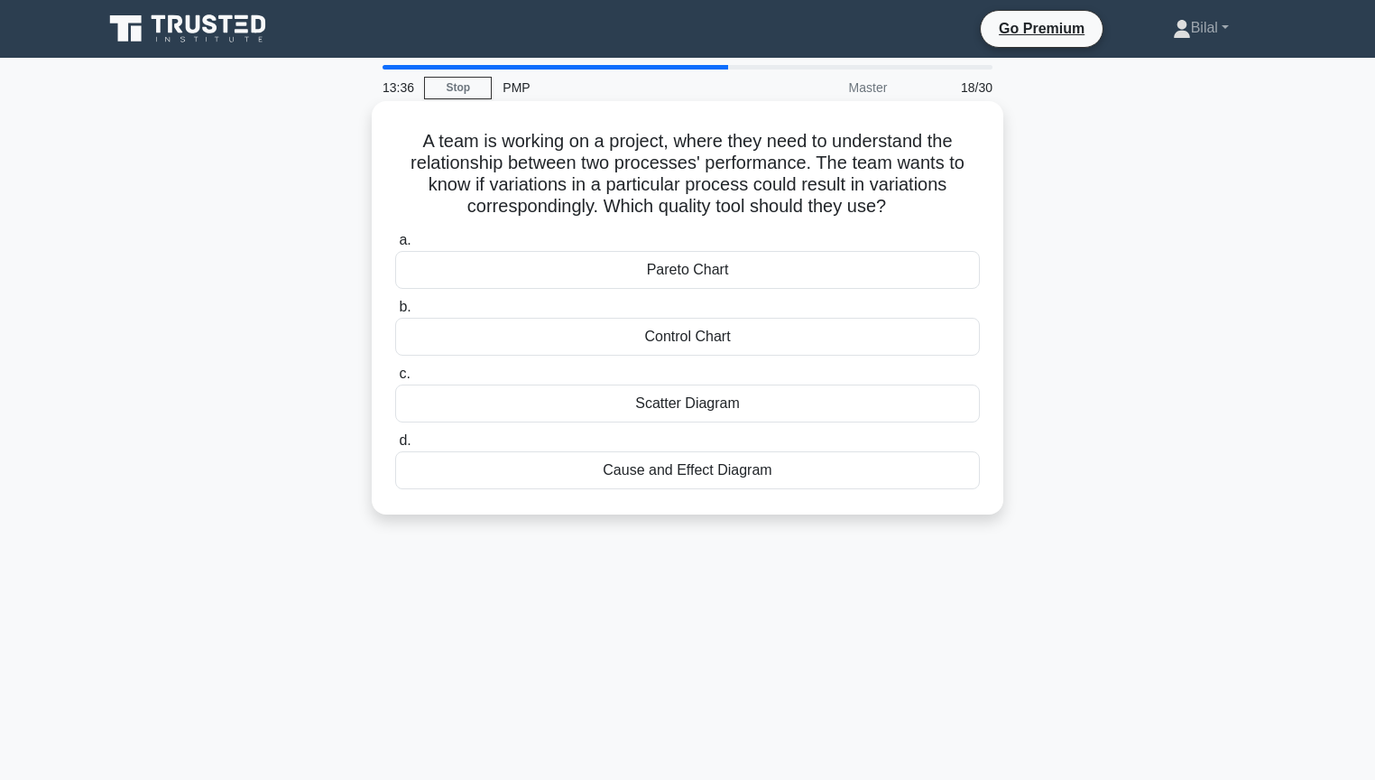
click at [888, 339] on div "Control Chart" at bounding box center [687, 337] width 585 height 38
click at [395, 313] on input "b. Control Chart" at bounding box center [395, 307] width 0 height 12
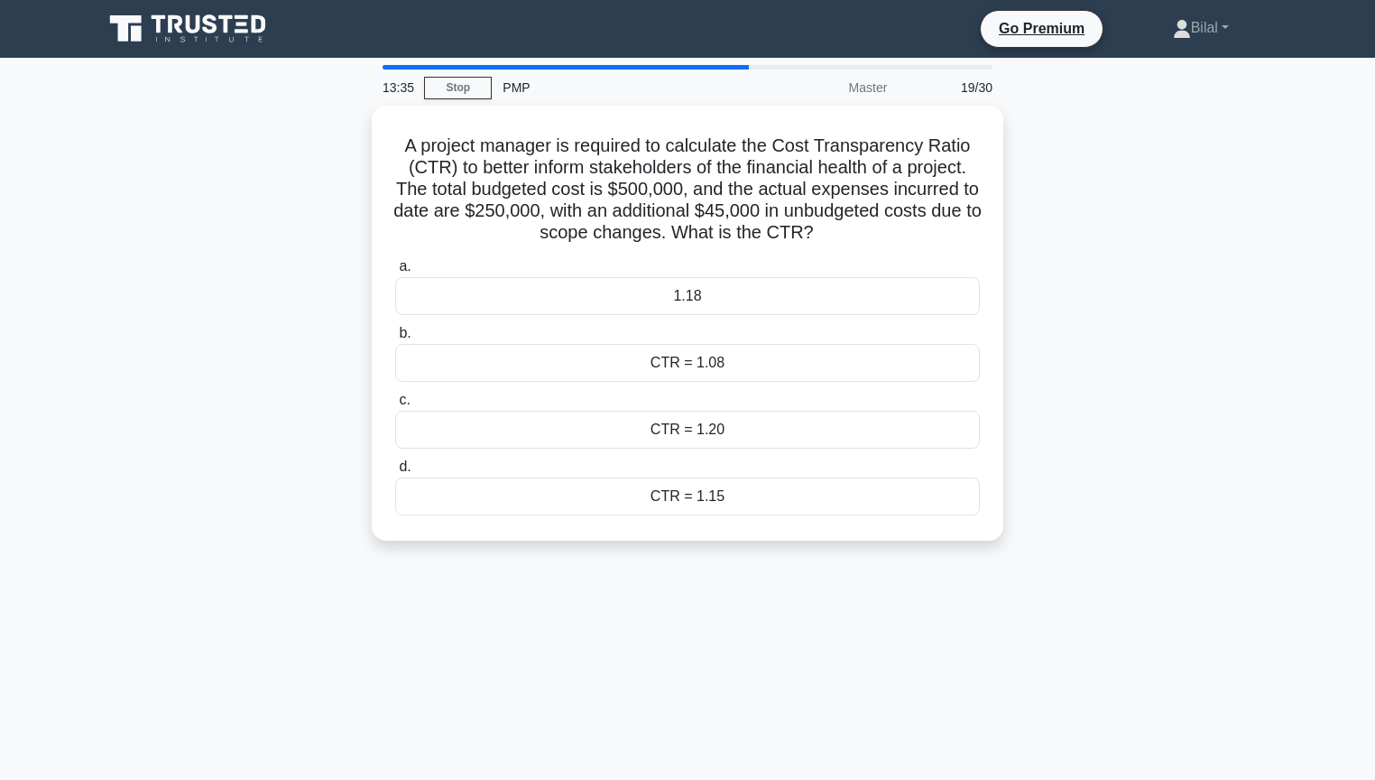
click at [1166, 357] on div "A project manager is required to calculate the Cost Transparency Ratio (CTR) to…" at bounding box center [687, 334] width 1191 height 457
click at [1191, 475] on div "A project manager is required to calculate the Cost Transparency Ratio (CTR) to…" at bounding box center [687, 334] width 1191 height 457
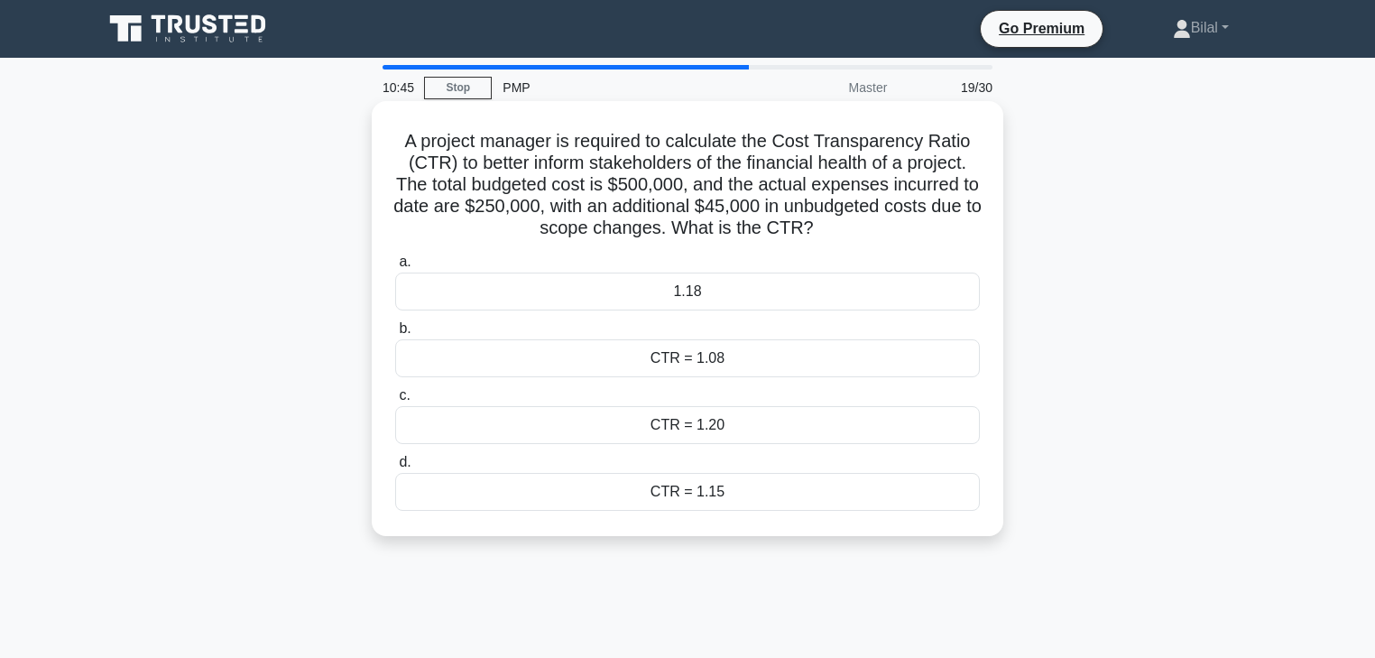
click at [729, 365] on div "CTR = 1.08" at bounding box center [687, 358] width 585 height 38
click at [395, 335] on input "b. CTR = 1.08" at bounding box center [395, 329] width 0 height 12
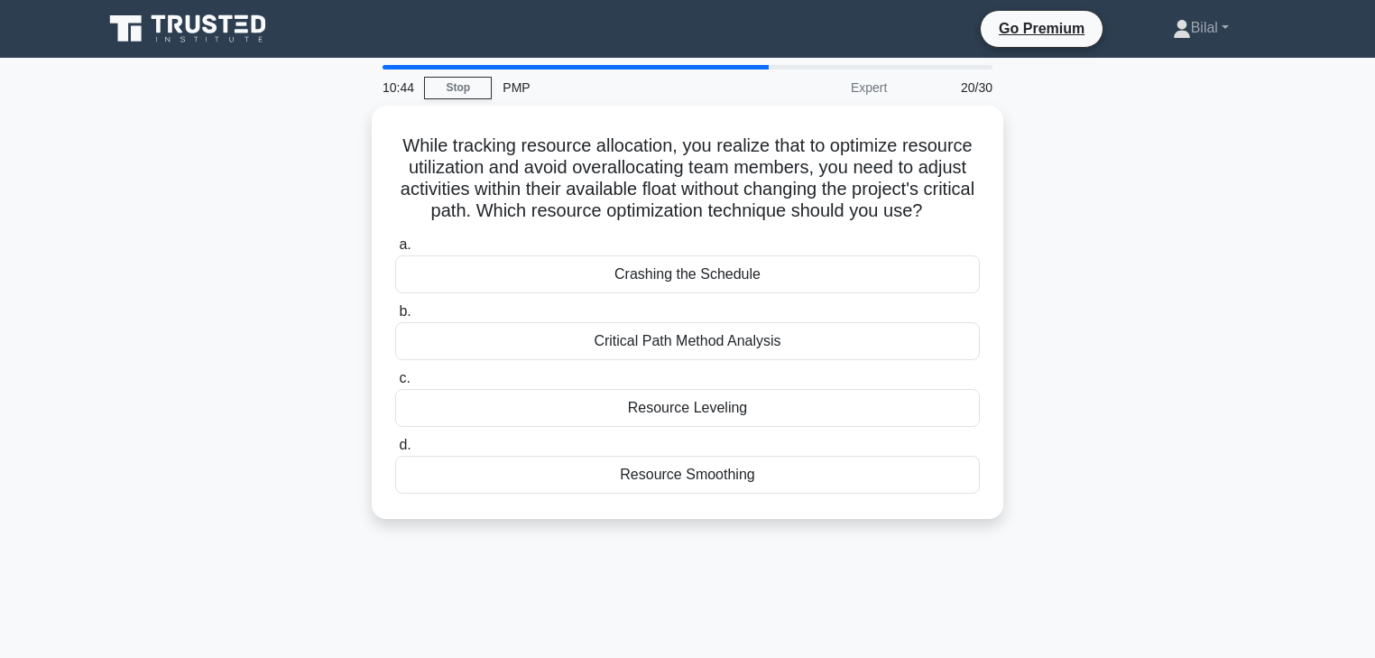
click at [1180, 405] on div "While tracking resource allocation, you realize that to optimize resource utili…" at bounding box center [687, 323] width 1191 height 435
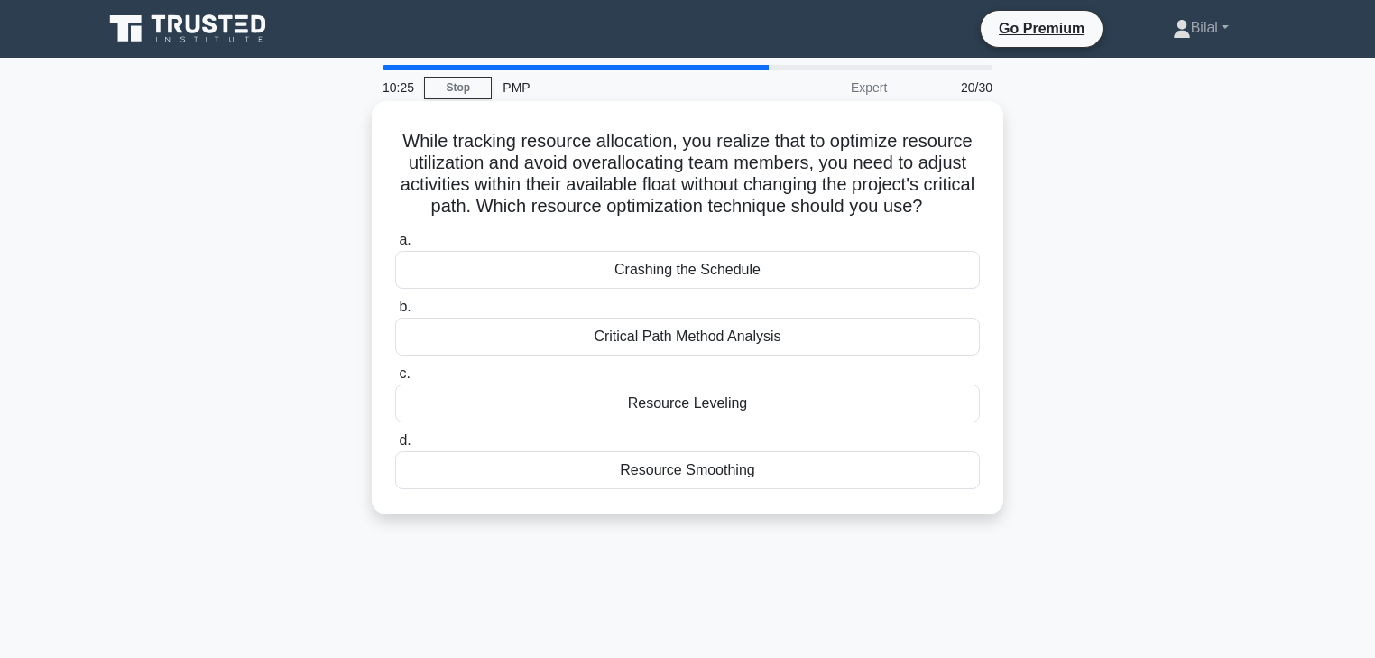
click at [836, 489] on div "Resource Smoothing" at bounding box center [687, 470] width 585 height 38
click at [395, 447] on input "d. Resource Smoothing" at bounding box center [395, 441] width 0 height 12
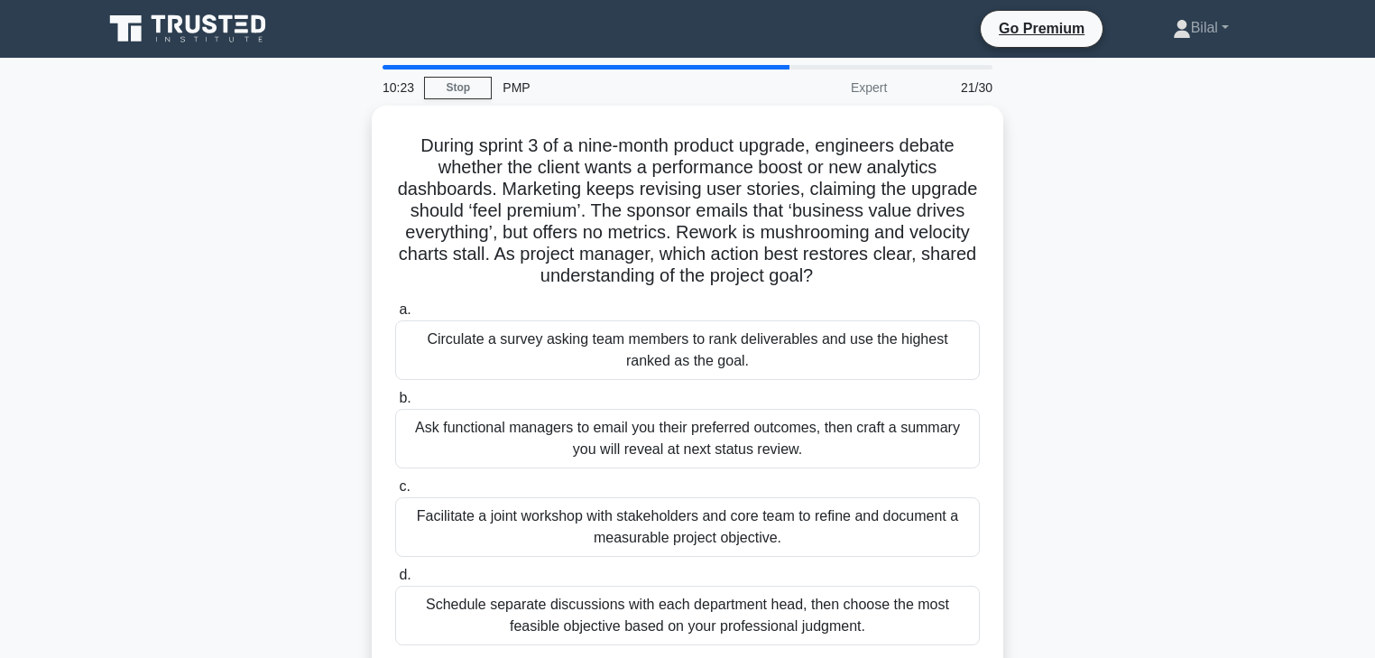
click at [1067, 488] on div "During sprint 3 of a nine-month product upgrade, engineers debate whether the c…" at bounding box center [687, 399] width 1191 height 587
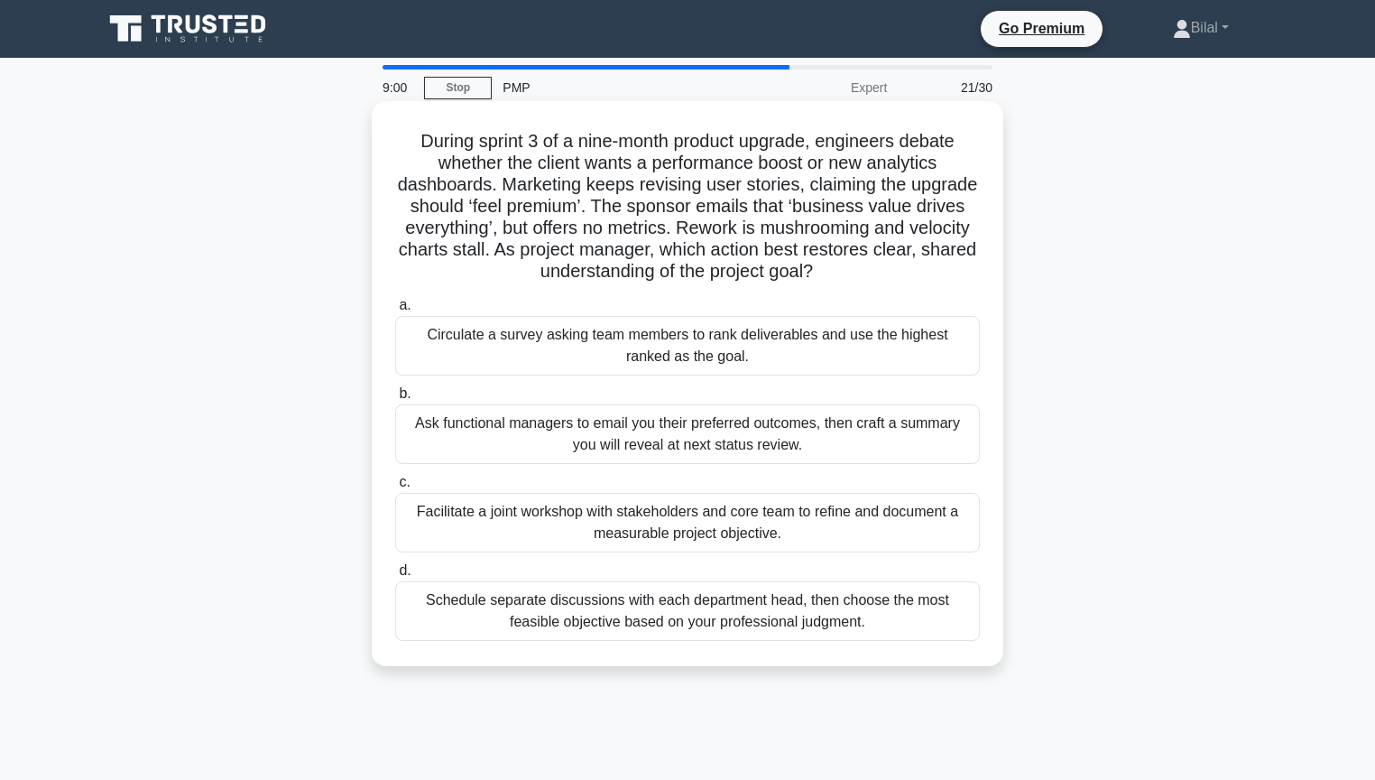
click at [902, 531] on div "Facilitate a joint workshop with stakeholders and core team to refine and docum…" at bounding box center [687, 523] width 585 height 60
click at [395, 488] on input "c. Facilitate a joint workshop with stakeholders and core team to refine and do…" at bounding box center [395, 482] width 0 height 12
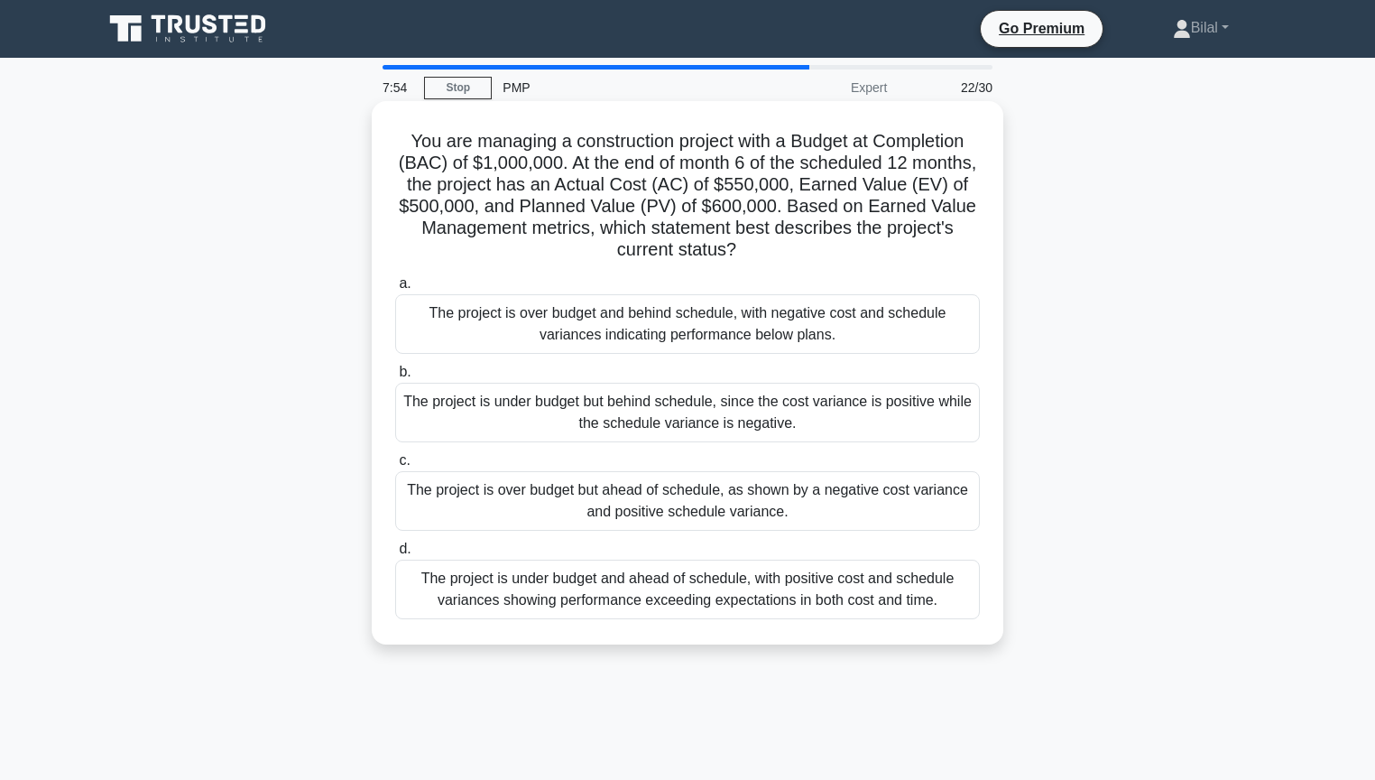
click at [725, 318] on div "The project is over budget and behind schedule, with negative cost and schedule…" at bounding box center [687, 324] width 585 height 60
click at [395, 290] on input "a. The project is over budget and behind schedule, with negative cost and sched…" at bounding box center [395, 284] width 0 height 12
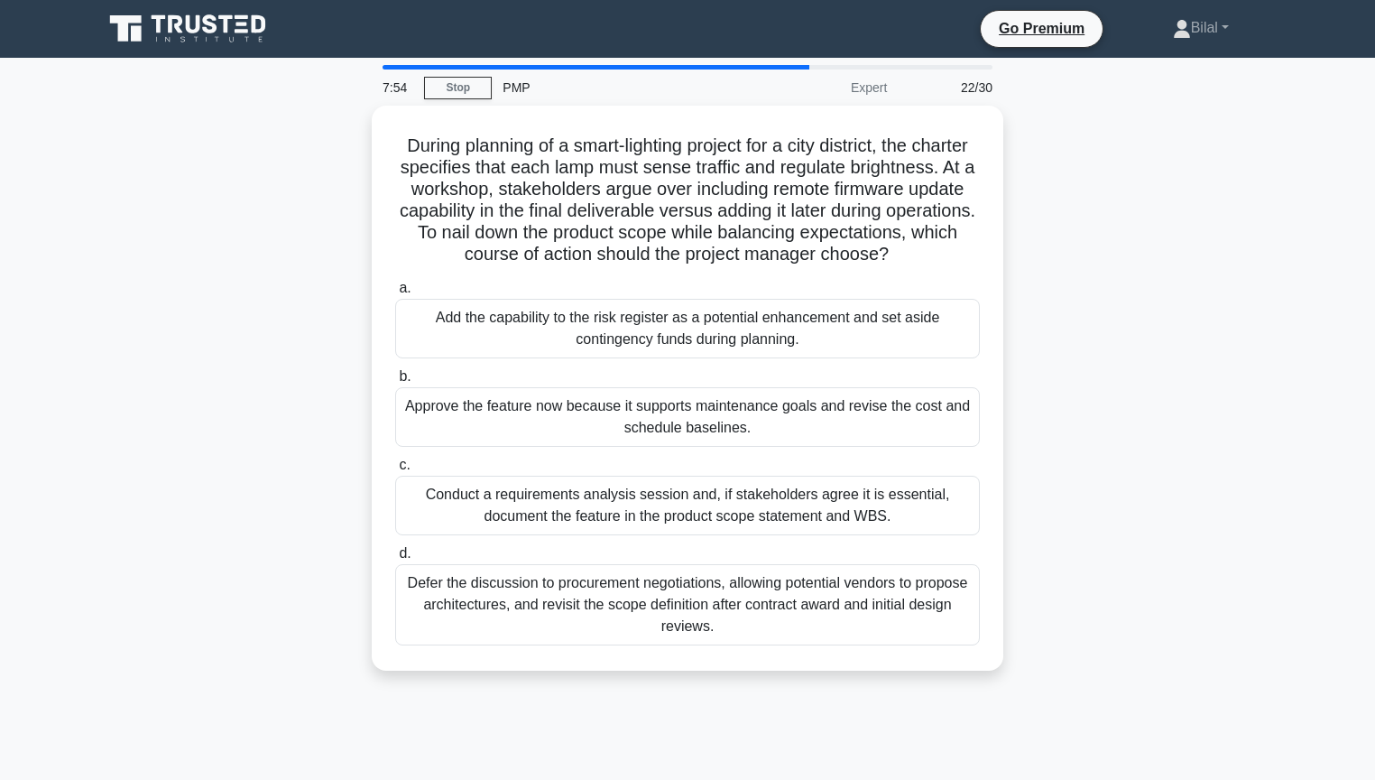
click at [1097, 327] on div "During planning of a smart-lighting project for a city district, the charter sp…" at bounding box center [687, 399] width 1191 height 587
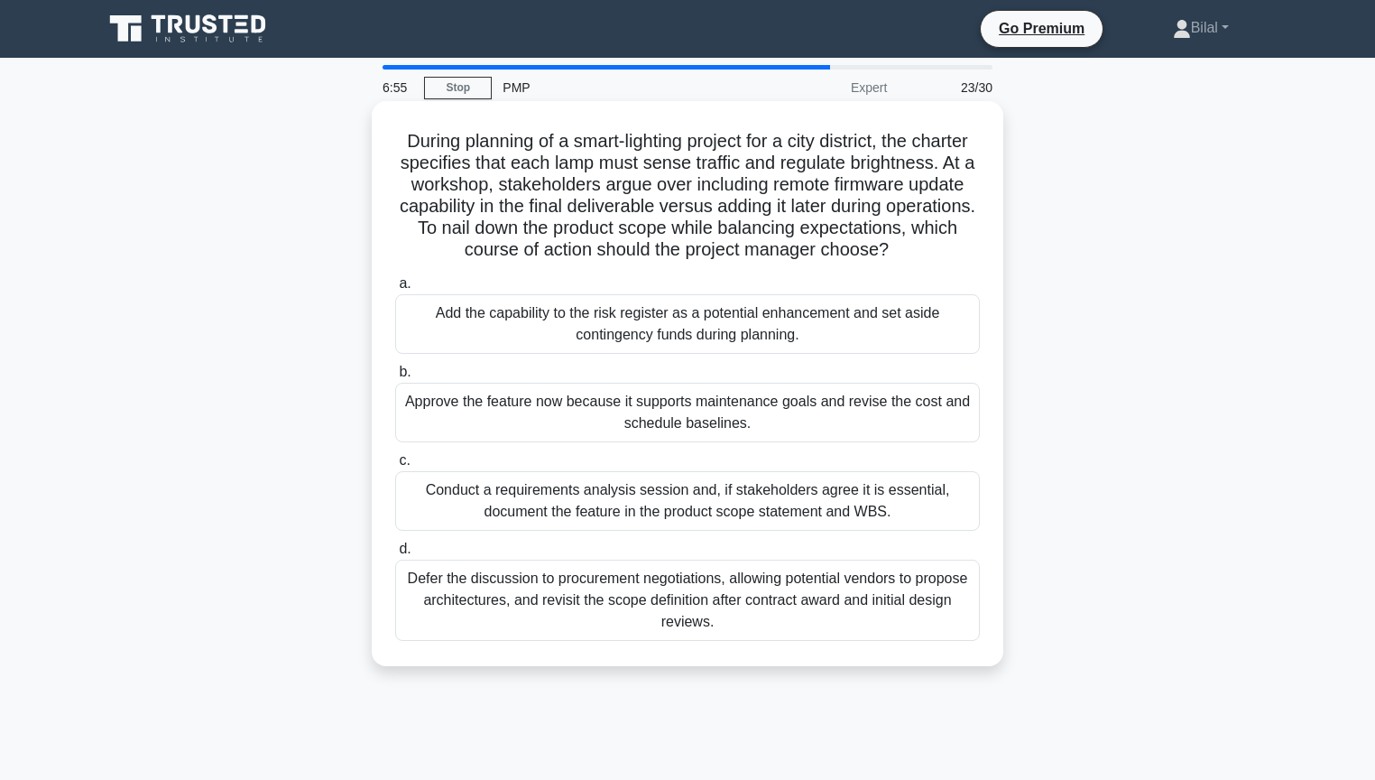
click at [879, 520] on div "Conduct a requirements analysis session and, if stakeholders agree it is essent…" at bounding box center [687, 501] width 585 height 60
click at [395, 466] on input "c. Conduct a requirements analysis session and, if stakeholders agree it is ess…" at bounding box center [395, 461] width 0 height 12
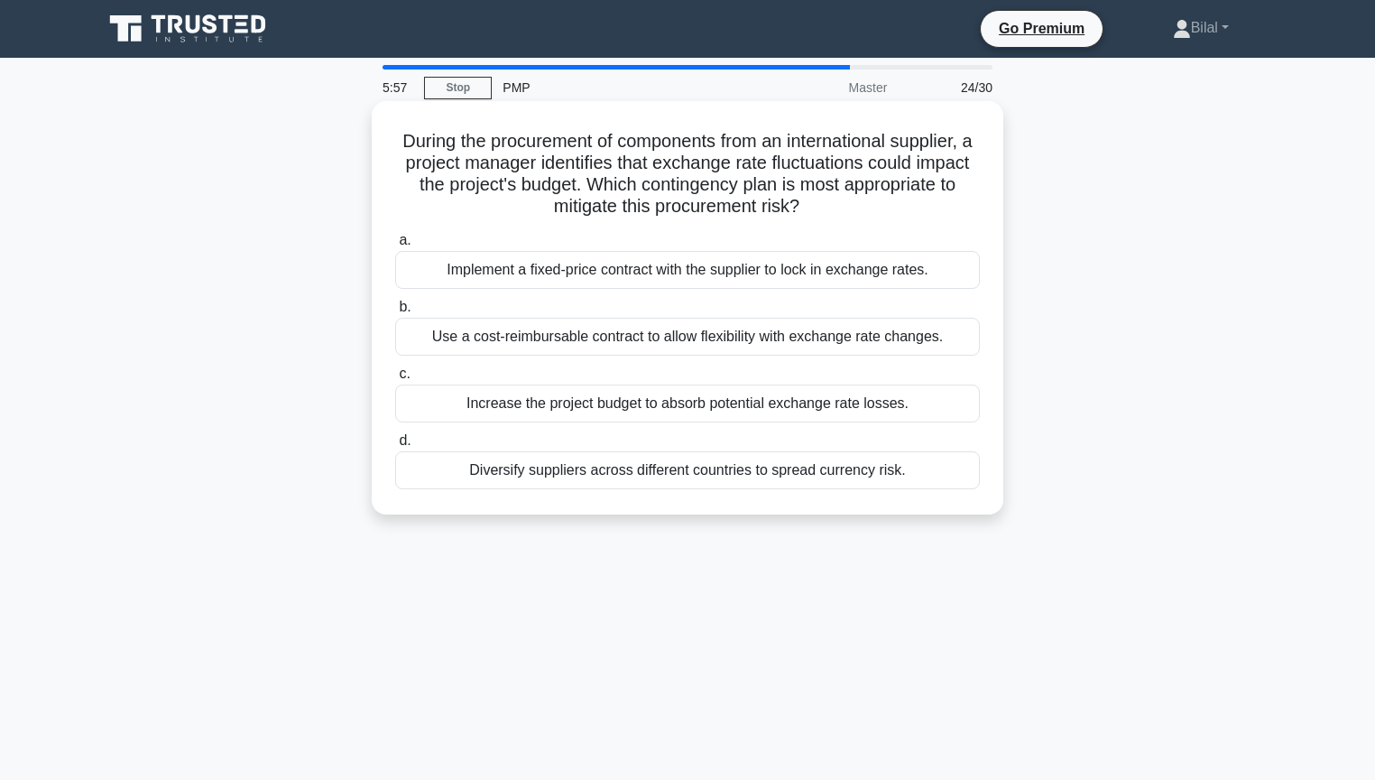
click at [877, 465] on div "Diversify suppliers across different countries to spread currency risk." at bounding box center [687, 470] width 585 height 38
click at [395, 447] on input "d. Diversify suppliers across different countries to spread currency risk." at bounding box center [395, 441] width 0 height 12
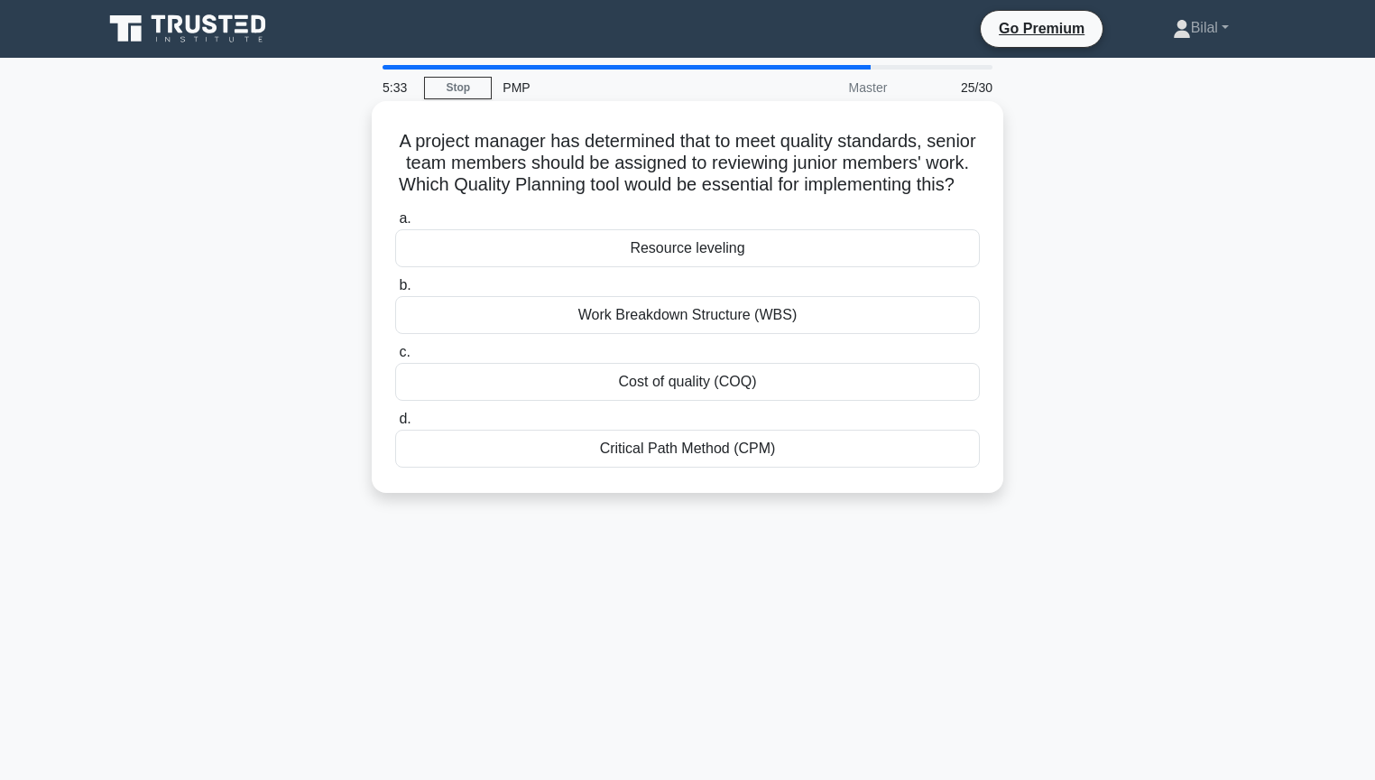
click at [834, 386] on div "Cost of quality (COQ)" at bounding box center [687, 382] width 585 height 38
click at [395, 358] on input "c. Cost of quality (COQ)" at bounding box center [395, 352] width 0 height 12
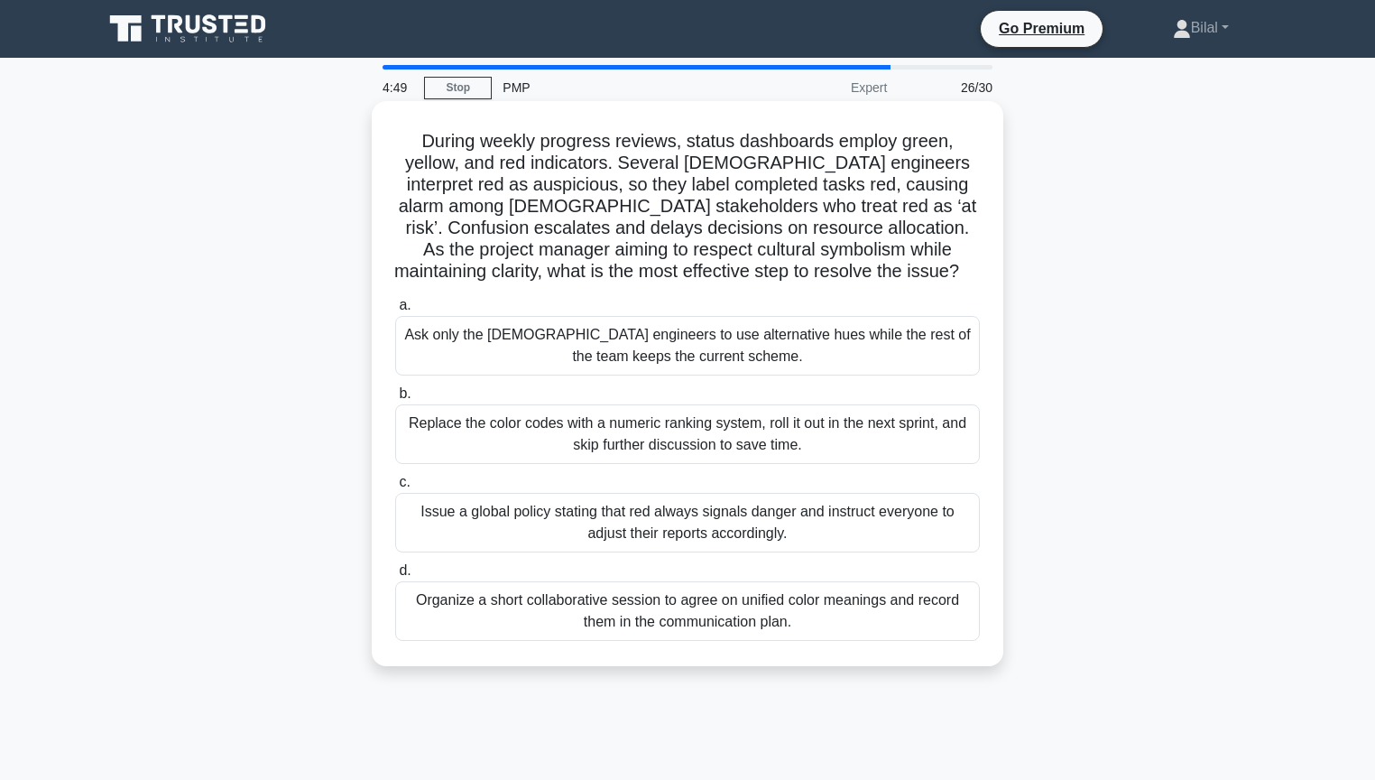
click at [906, 617] on div "Organize a short collaborative session to agree on unified color meanings and r…" at bounding box center [687, 611] width 585 height 60
click at [395, 577] on input "d. Organize a short collaborative session to agree on unified color meanings an…" at bounding box center [395, 571] width 0 height 12
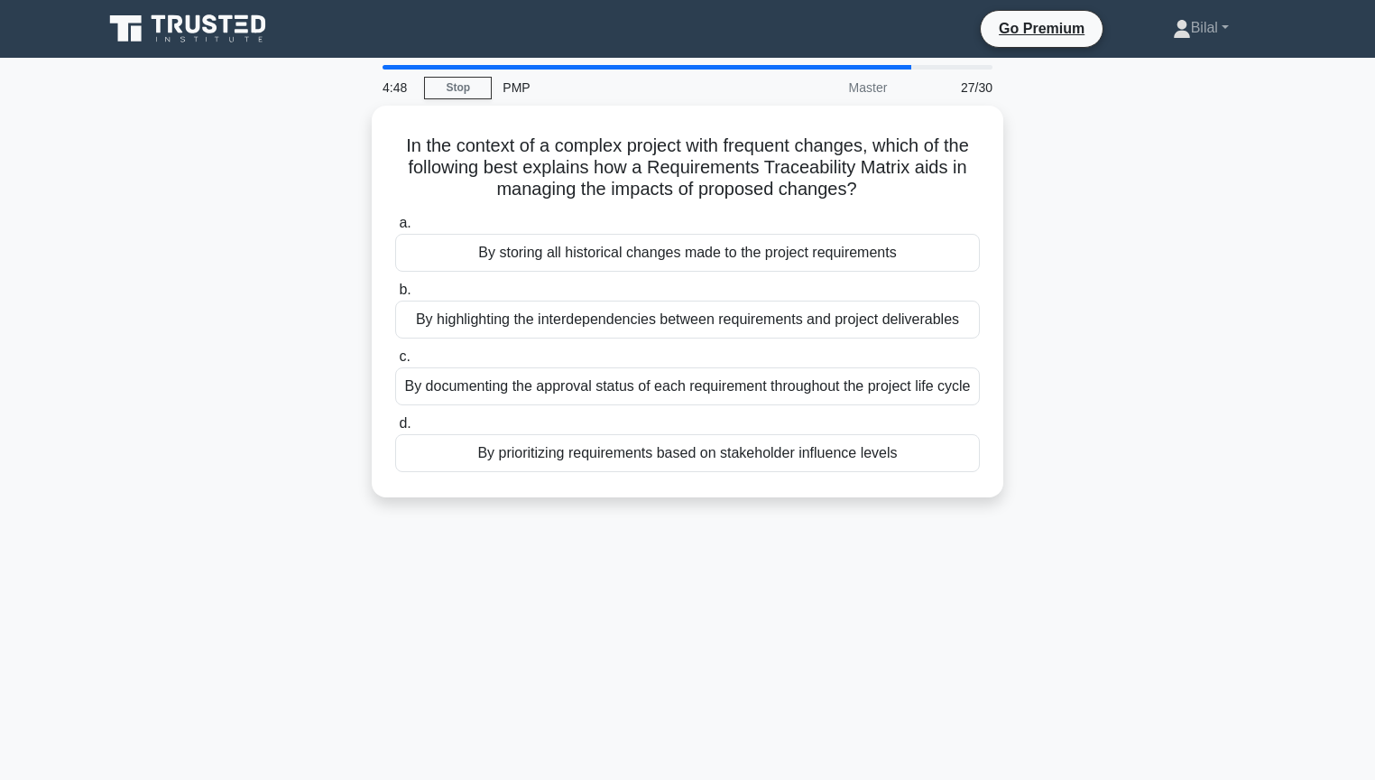
click at [1259, 503] on div "In the context of a complex project with frequent changes, which of the followi…" at bounding box center [687, 312] width 1191 height 413
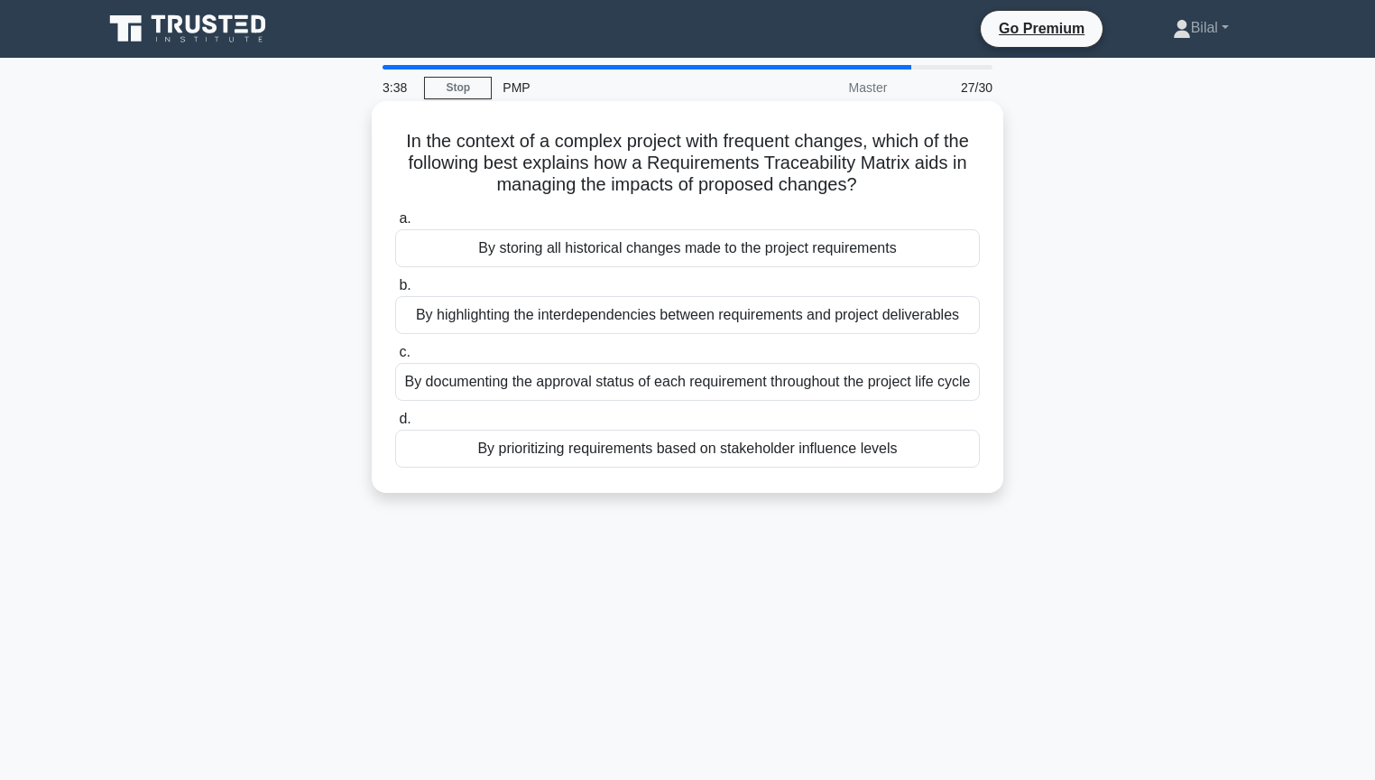
click at [926, 316] on div "By highlighting the interdependencies between requirements and project delivera…" at bounding box center [687, 315] width 585 height 38
click at [395, 291] on input "b. By highlighting the interdependencies between requirements and project deliv…" at bounding box center [395, 286] width 0 height 12
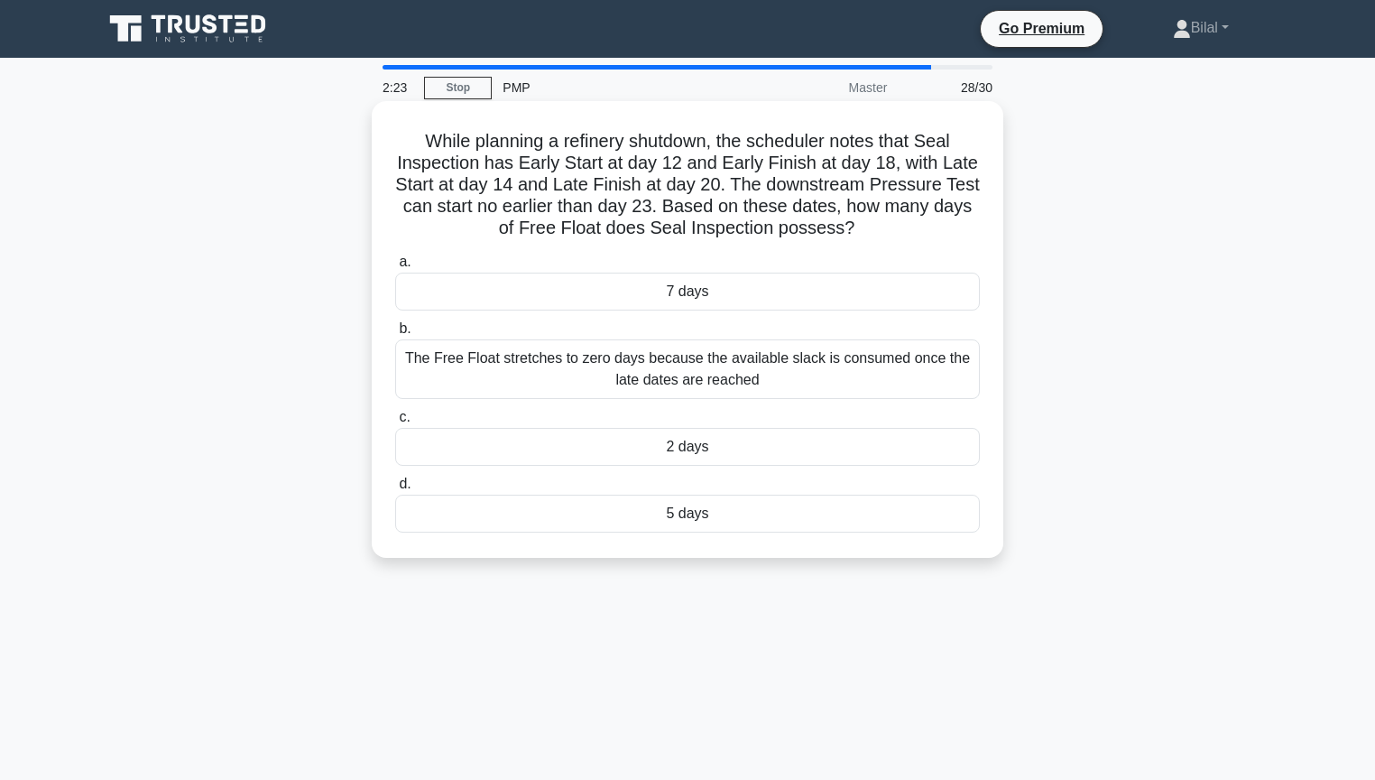
click at [675, 522] on div "5 days" at bounding box center [687, 513] width 585 height 38
click at [395, 490] on input "d. 5 days" at bounding box center [395, 484] width 0 height 12
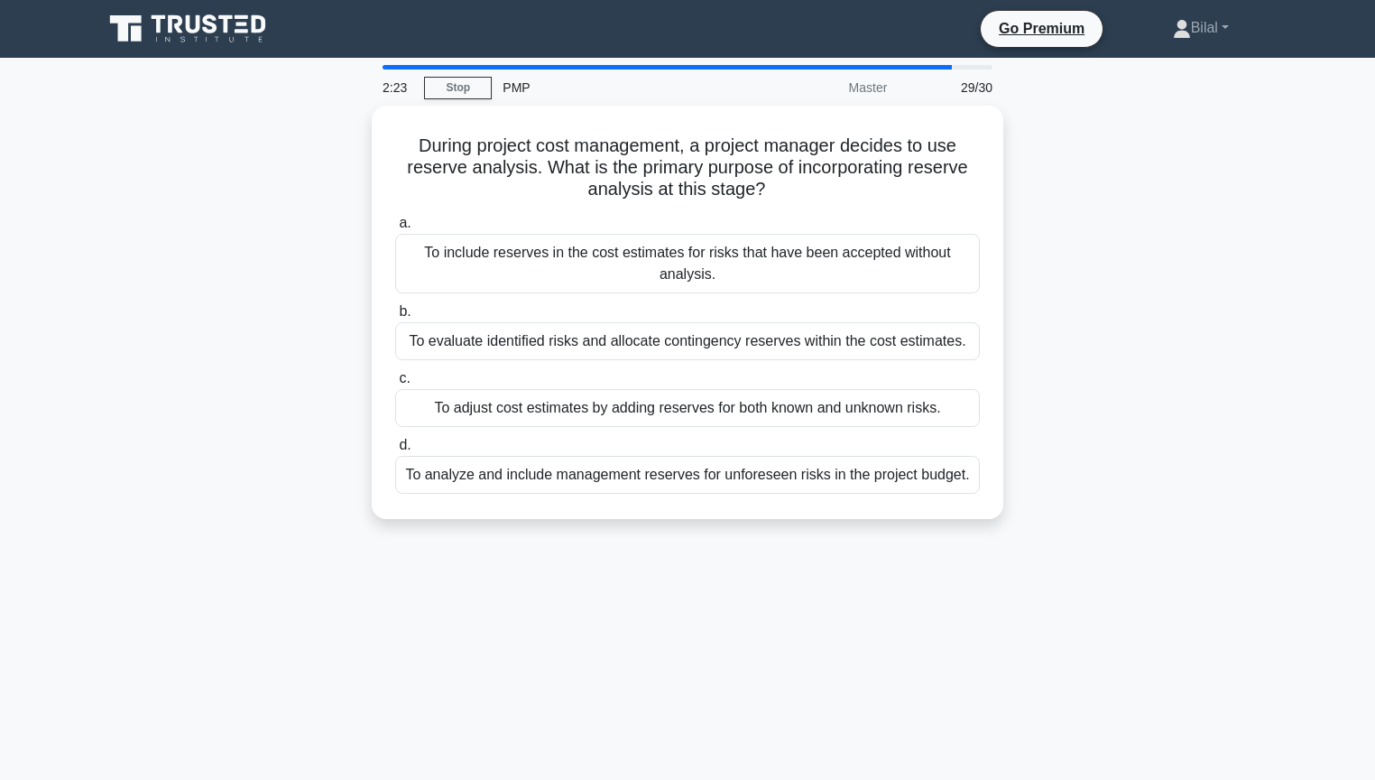
click at [1227, 466] on div "During project cost management, a project manager decides to use reserve analys…" at bounding box center [687, 323] width 1191 height 435
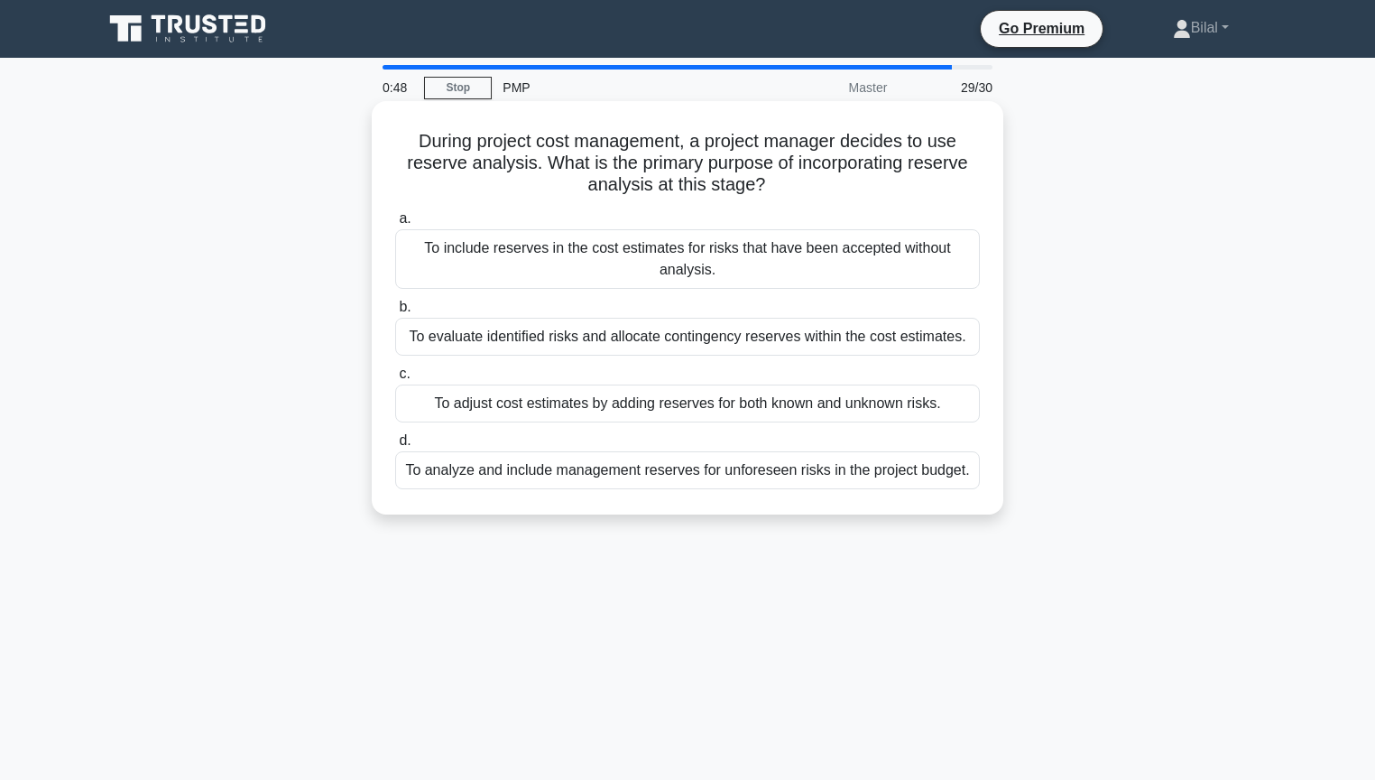
click at [676, 469] on div "To analyze and include management reserves for unforeseen risks in the project …" at bounding box center [687, 470] width 585 height 38
click at [395, 447] on input "d. To analyze and include management reserves for unforeseen risks in the proje…" at bounding box center [395, 441] width 0 height 12
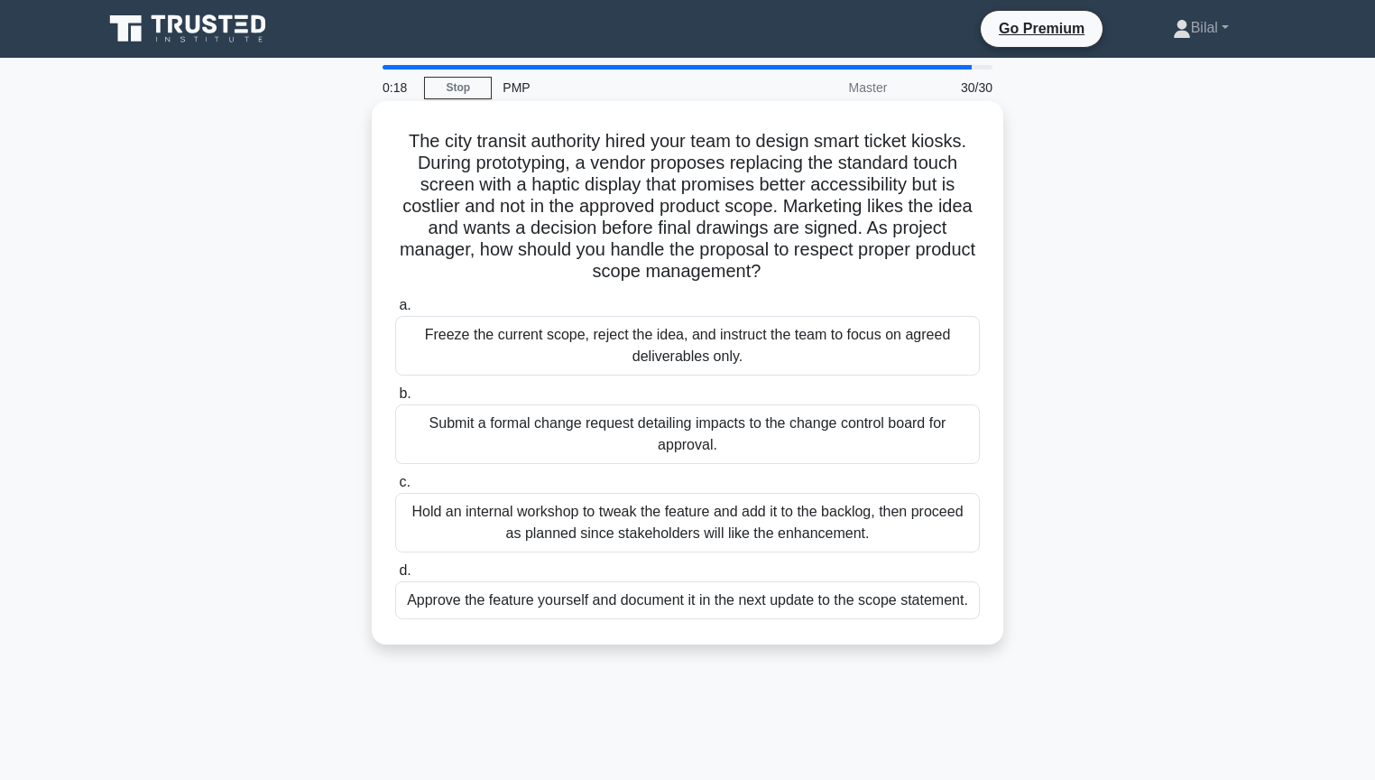
click at [938, 426] on div "Submit a formal change request detailing impacts to the change control board fo…" at bounding box center [687, 434] width 585 height 60
click at [395, 400] on input "b. Submit a formal change request detailing impacts to the change control board…" at bounding box center [395, 394] width 0 height 12
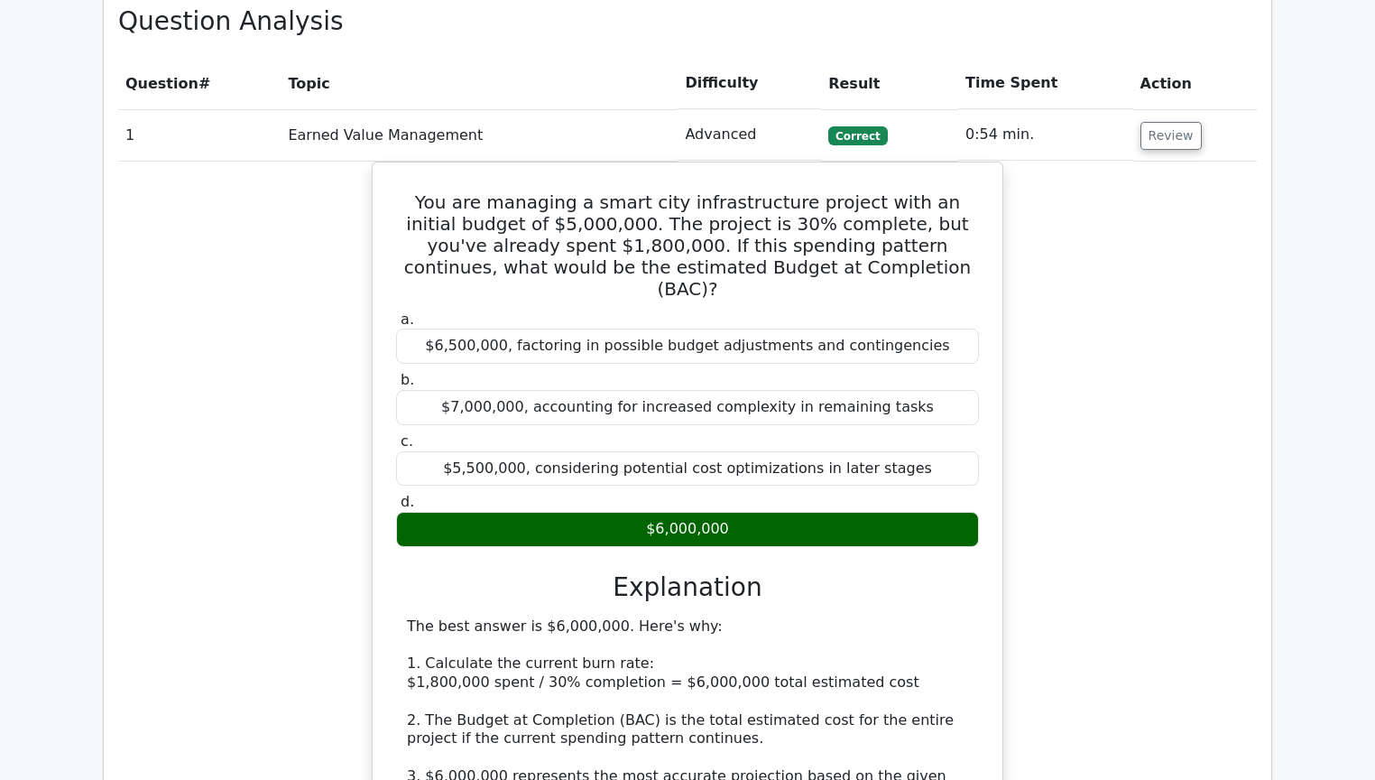
scroll to position [1805, 0]
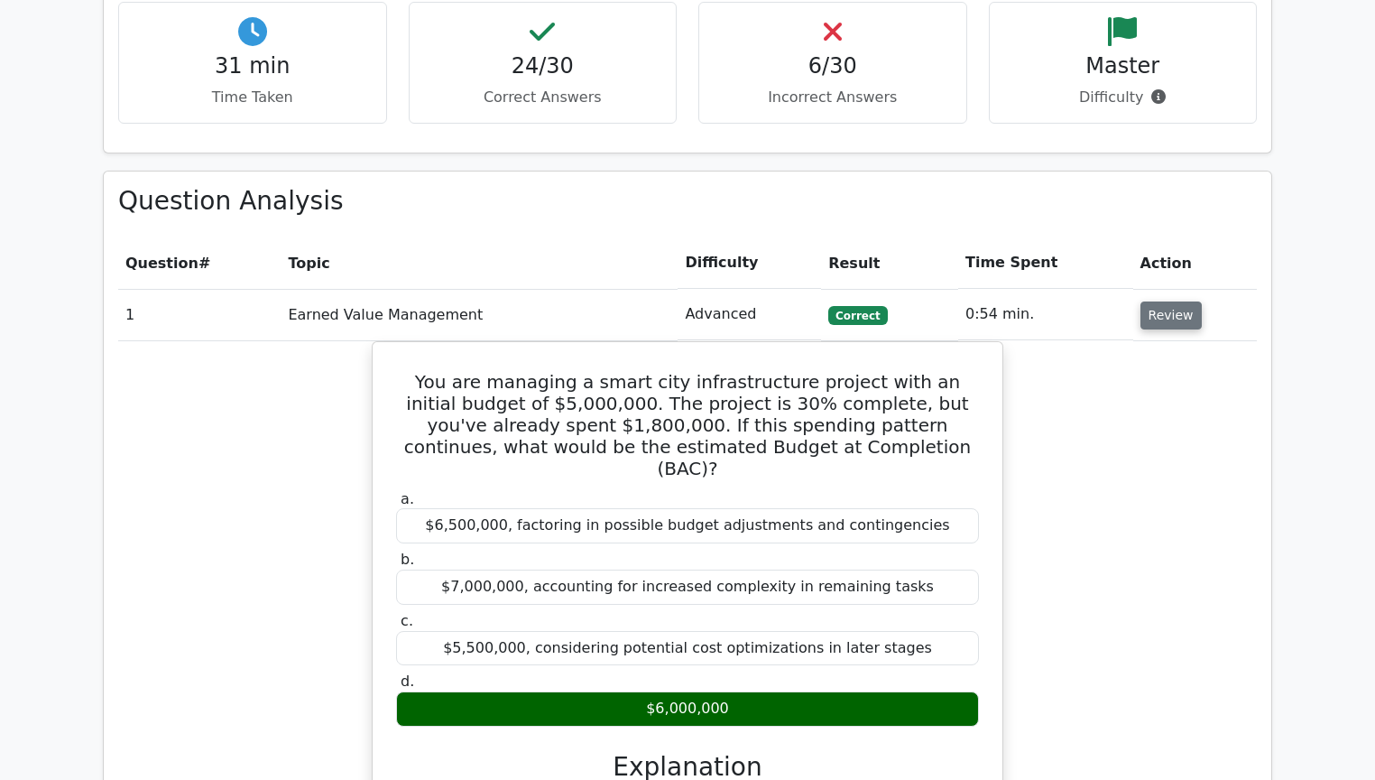
click at [1155, 301] on button "Review" at bounding box center [1171, 315] width 61 height 28
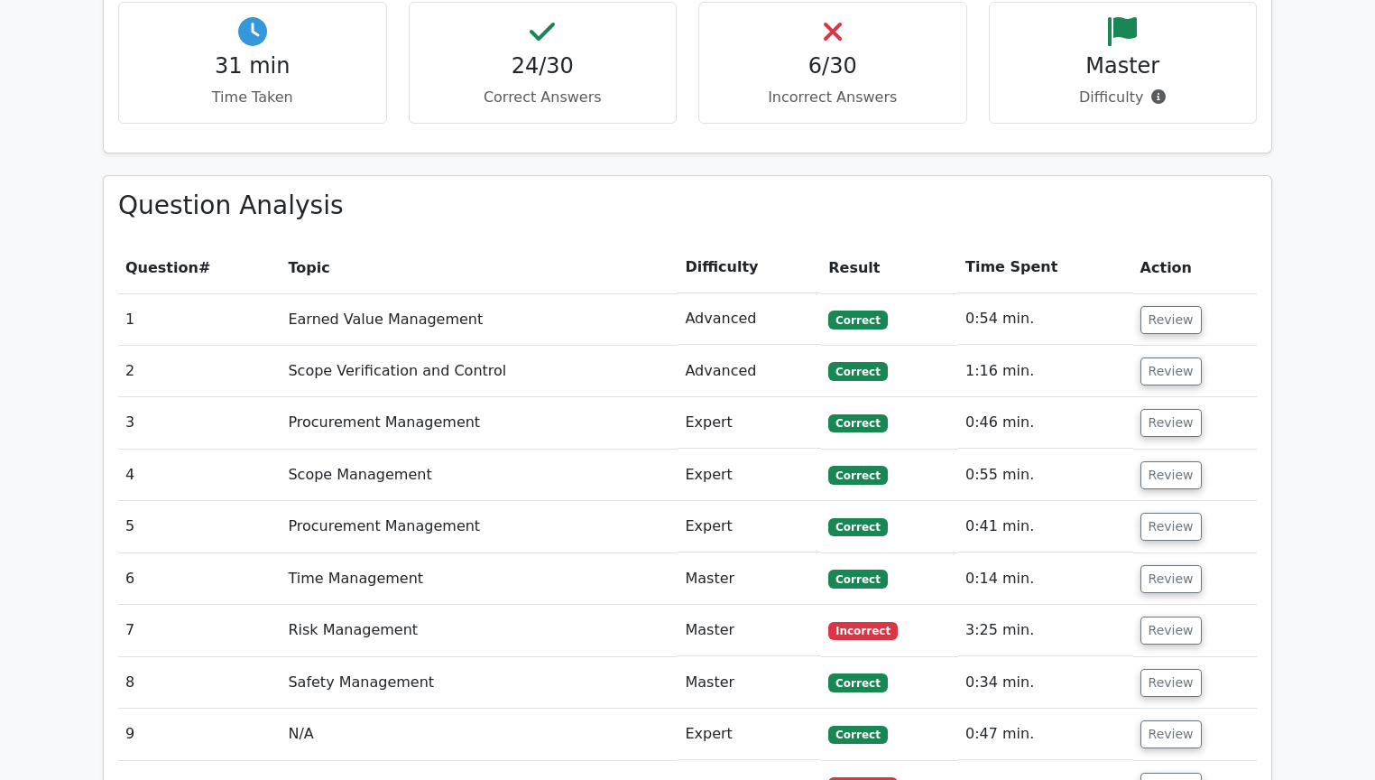
click at [1307, 383] on main "Go Premium Project Management Professional Preparation Package (2025) Earn 35 P…" at bounding box center [687, 407] width 1375 height 4309
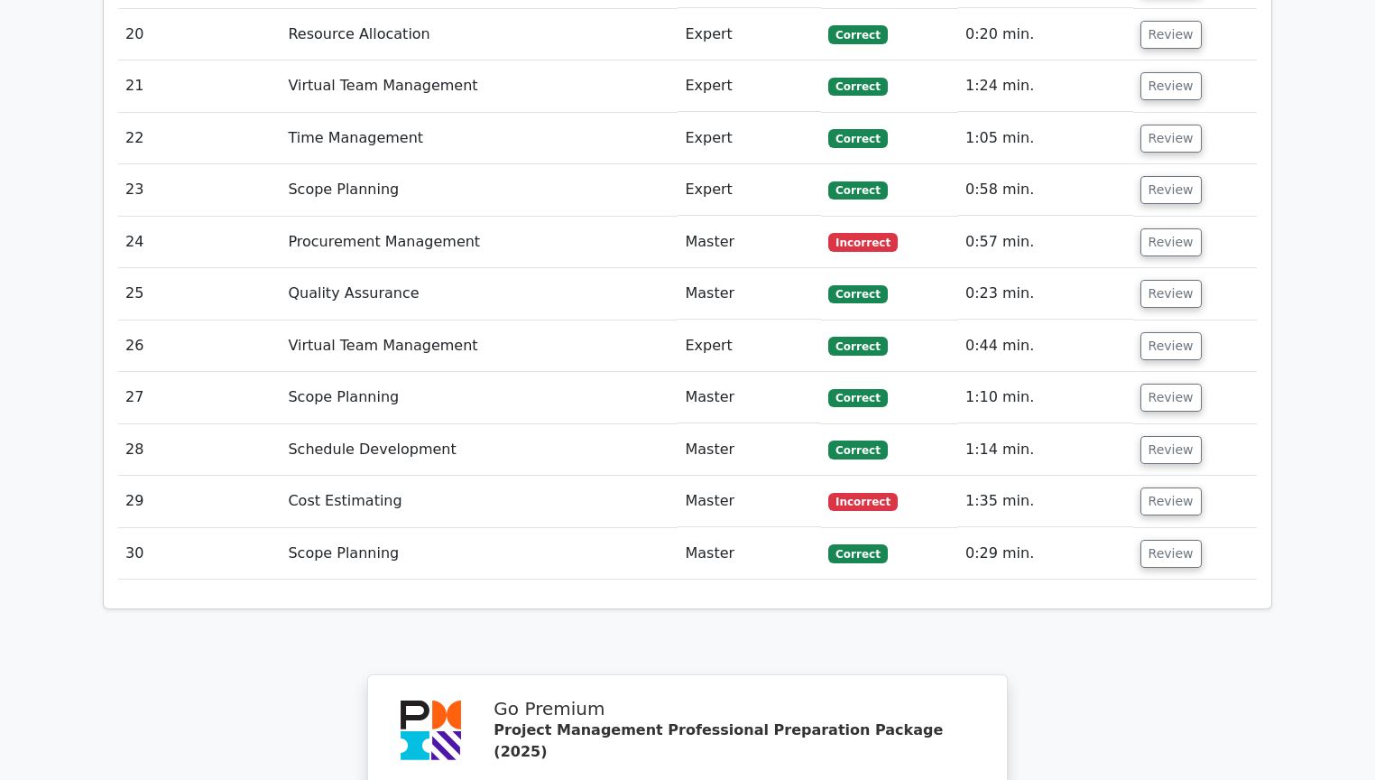
scroll to position [3176, 0]
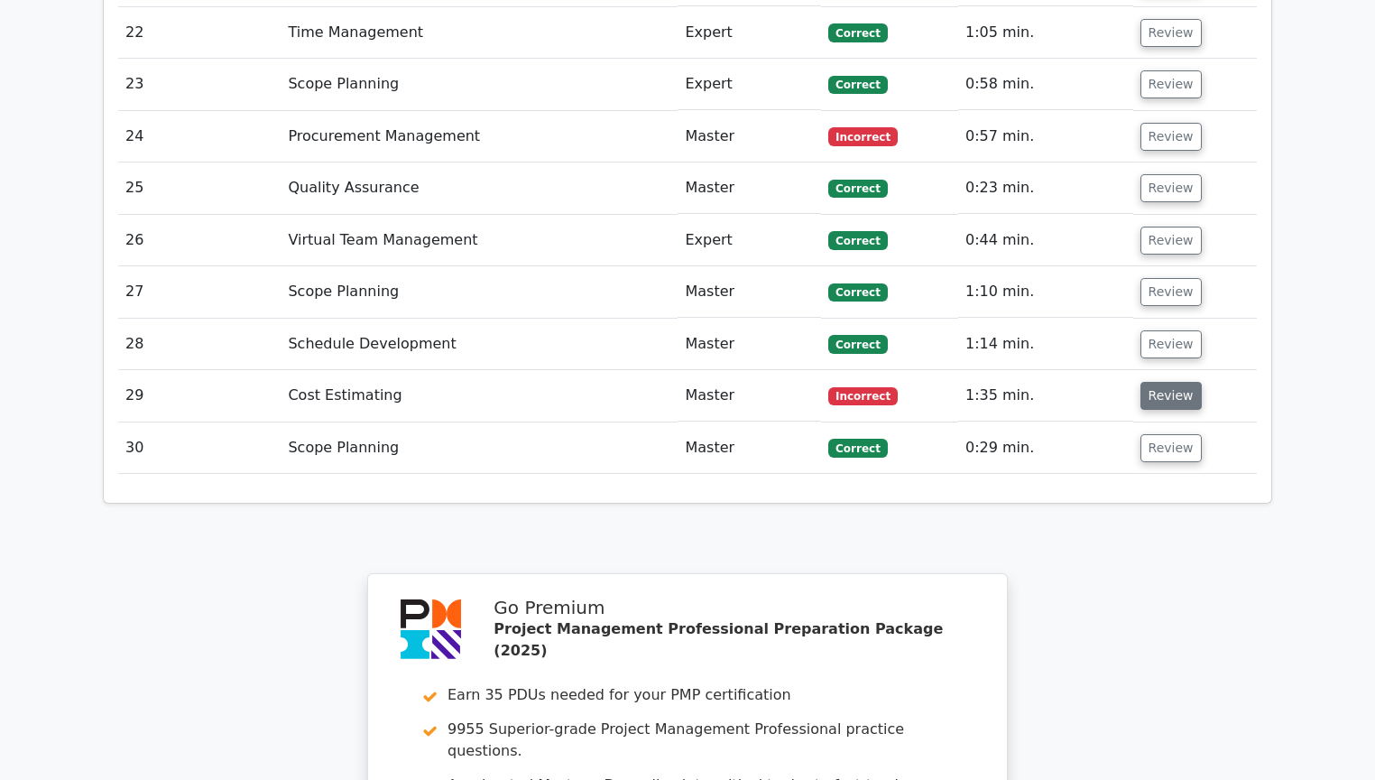
click at [1151, 382] on button "Review" at bounding box center [1171, 396] width 61 height 28
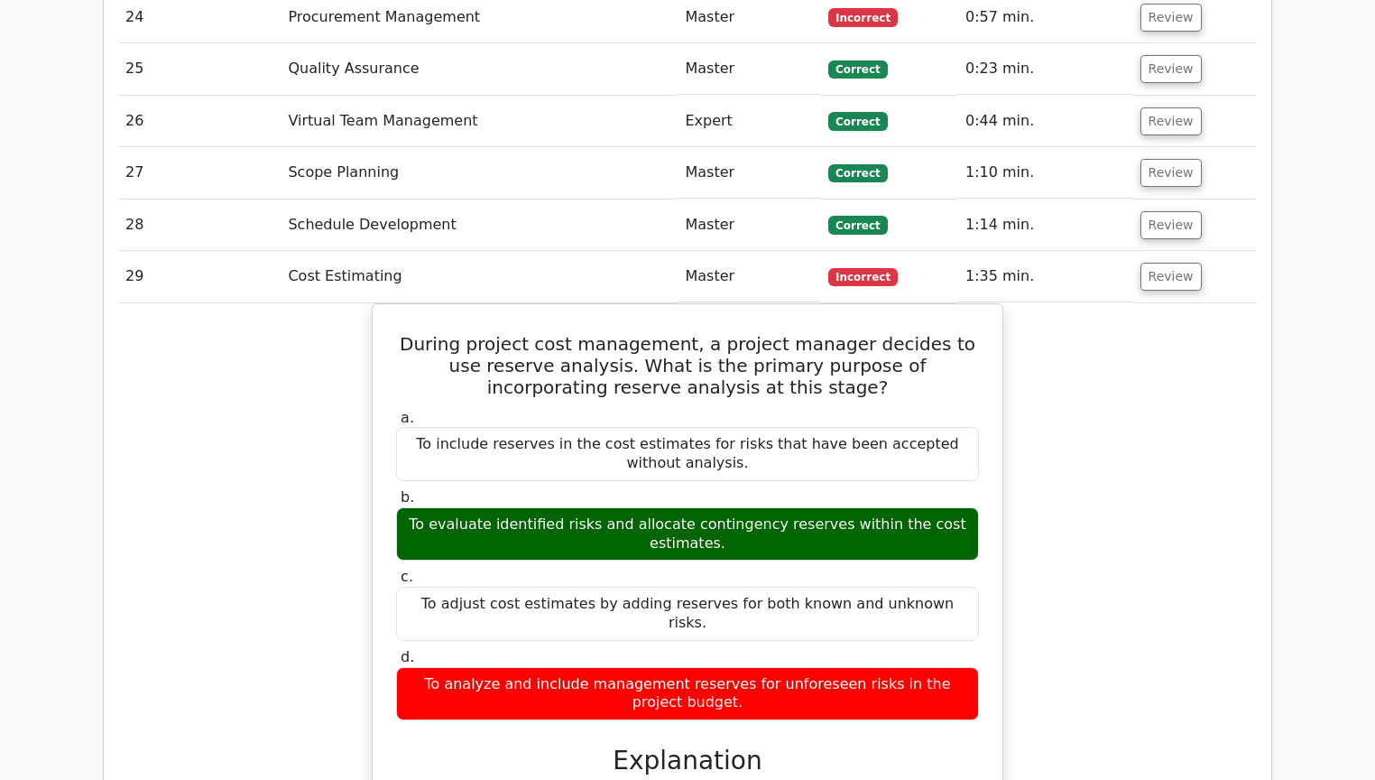
scroll to position [3104, 0]
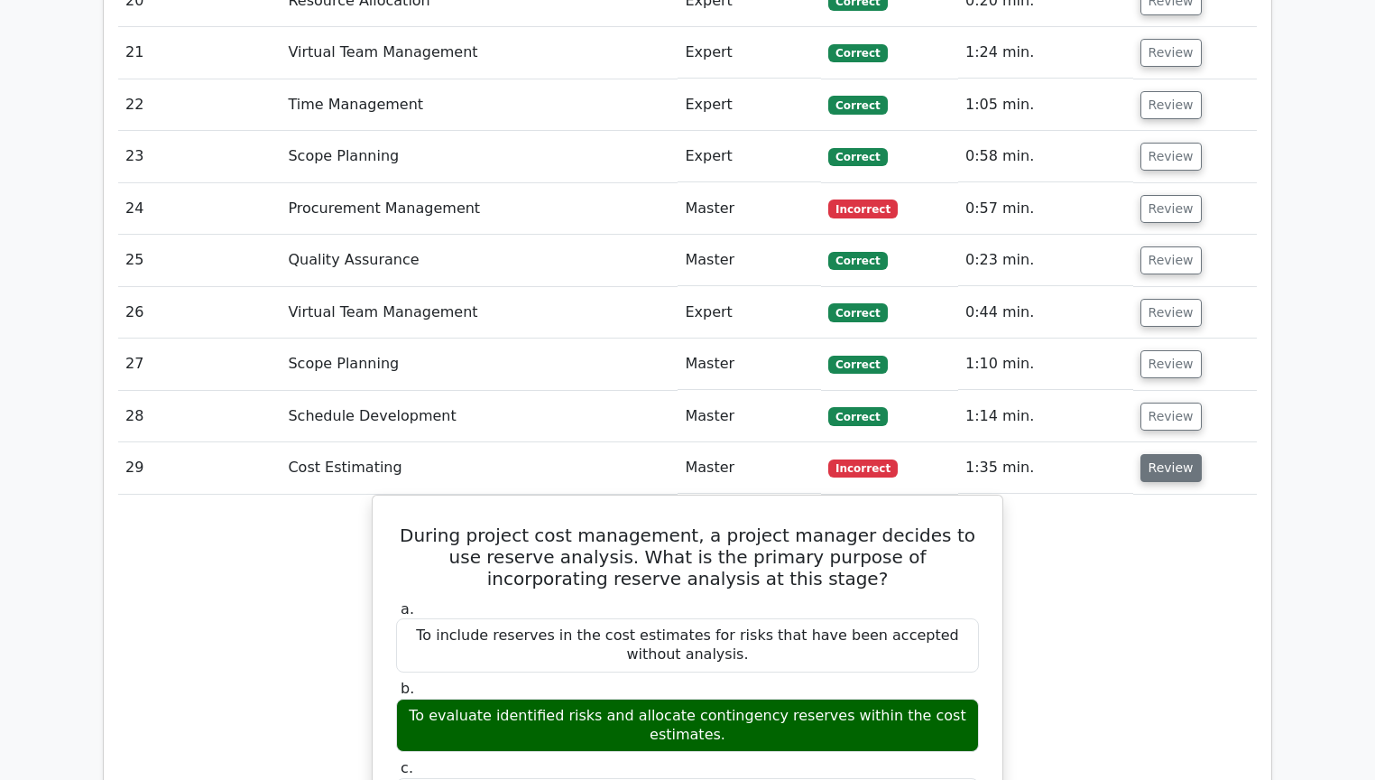
click at [1151, 454] on button "Review" at bounding box center [1171, 468] width 61 height 28
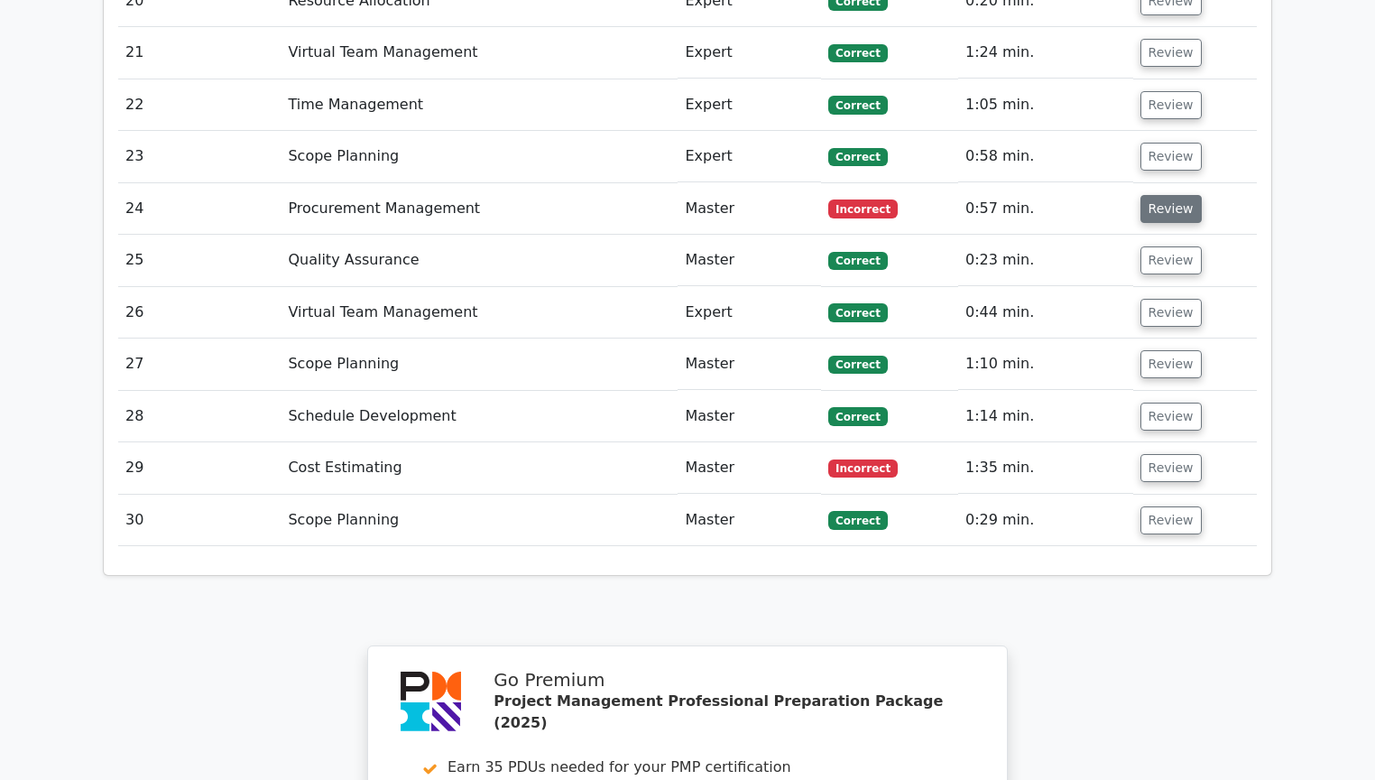
click at [1177, 195] on button "Review" at bounding box center [1171, 209] width 61 height 28
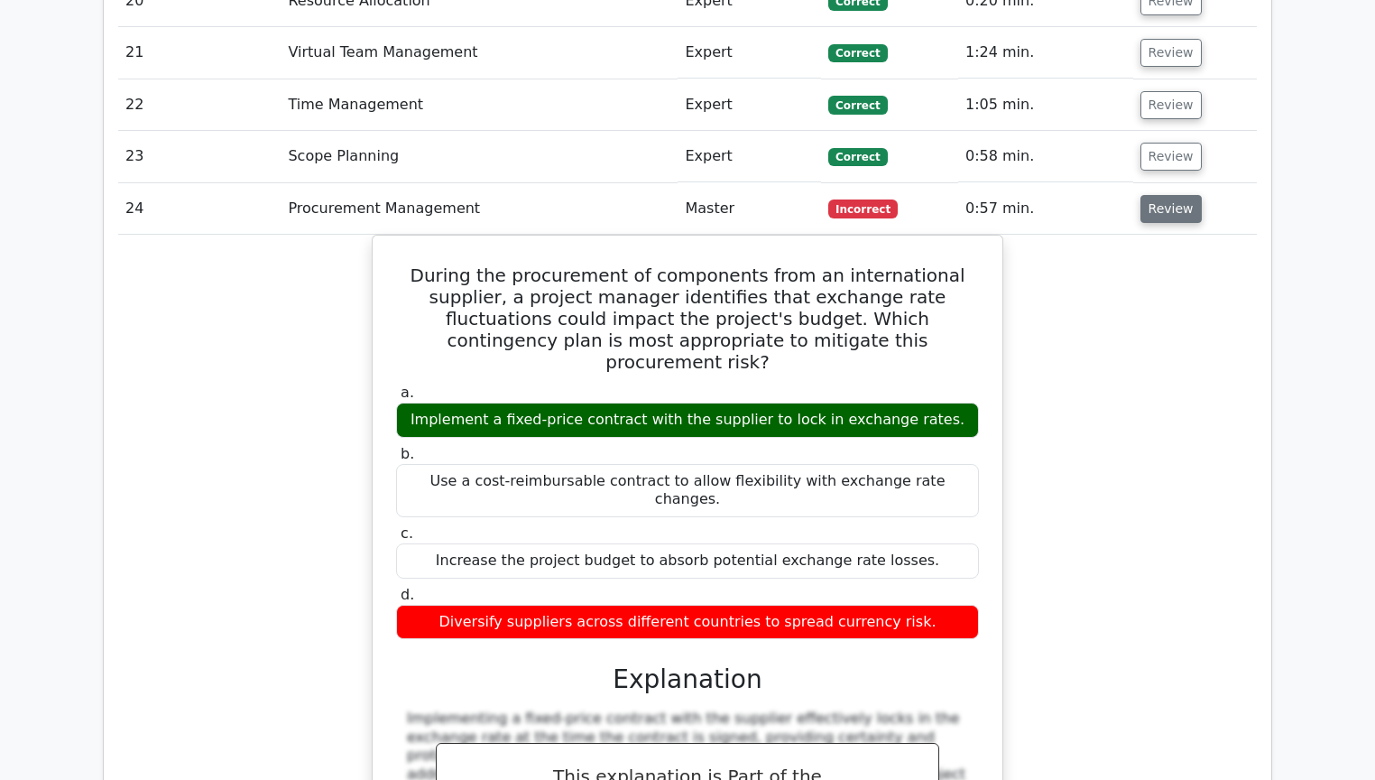
click at [1168, 195] on button "Review" at bounding box center [1171, 209] width 61 height 28
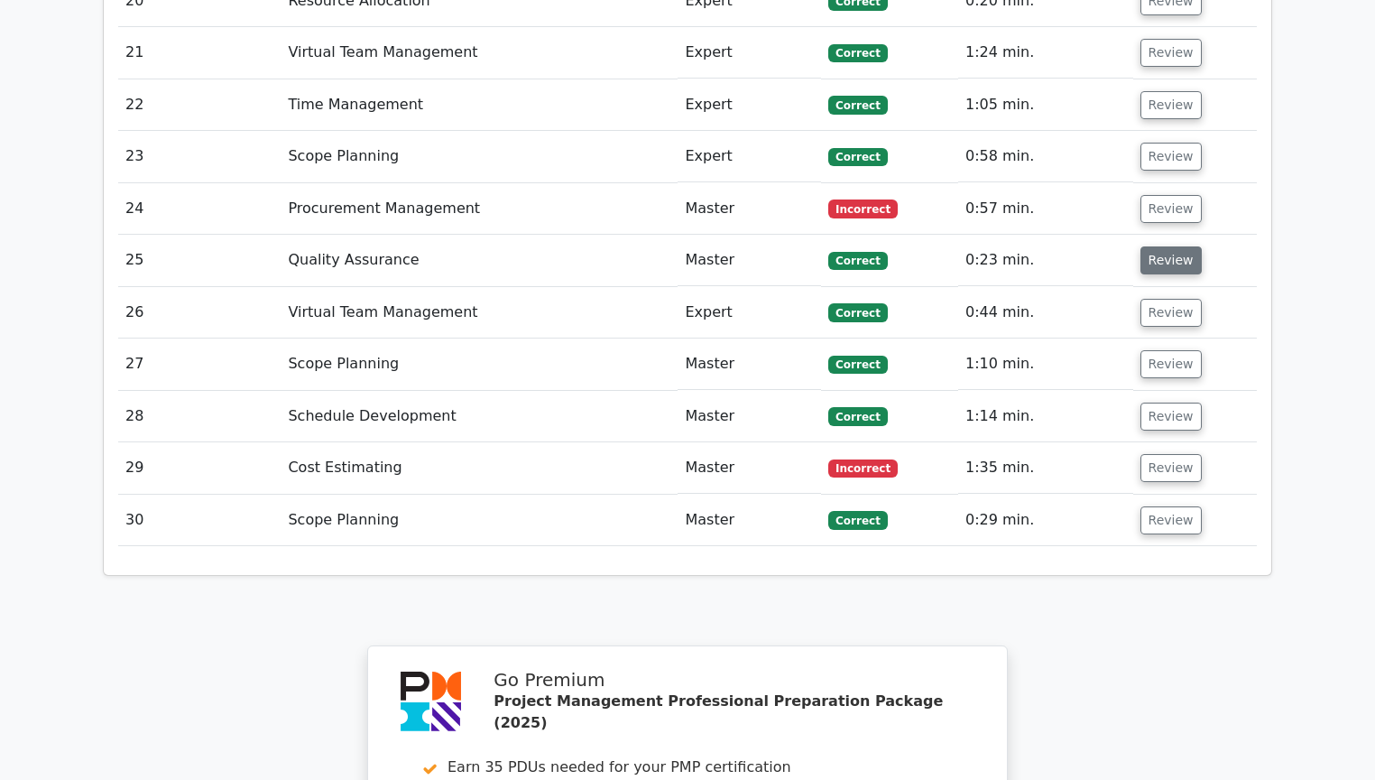
click at [1169, 246] on button "Review" at bounding box center [1171, 260] width 61 height 28
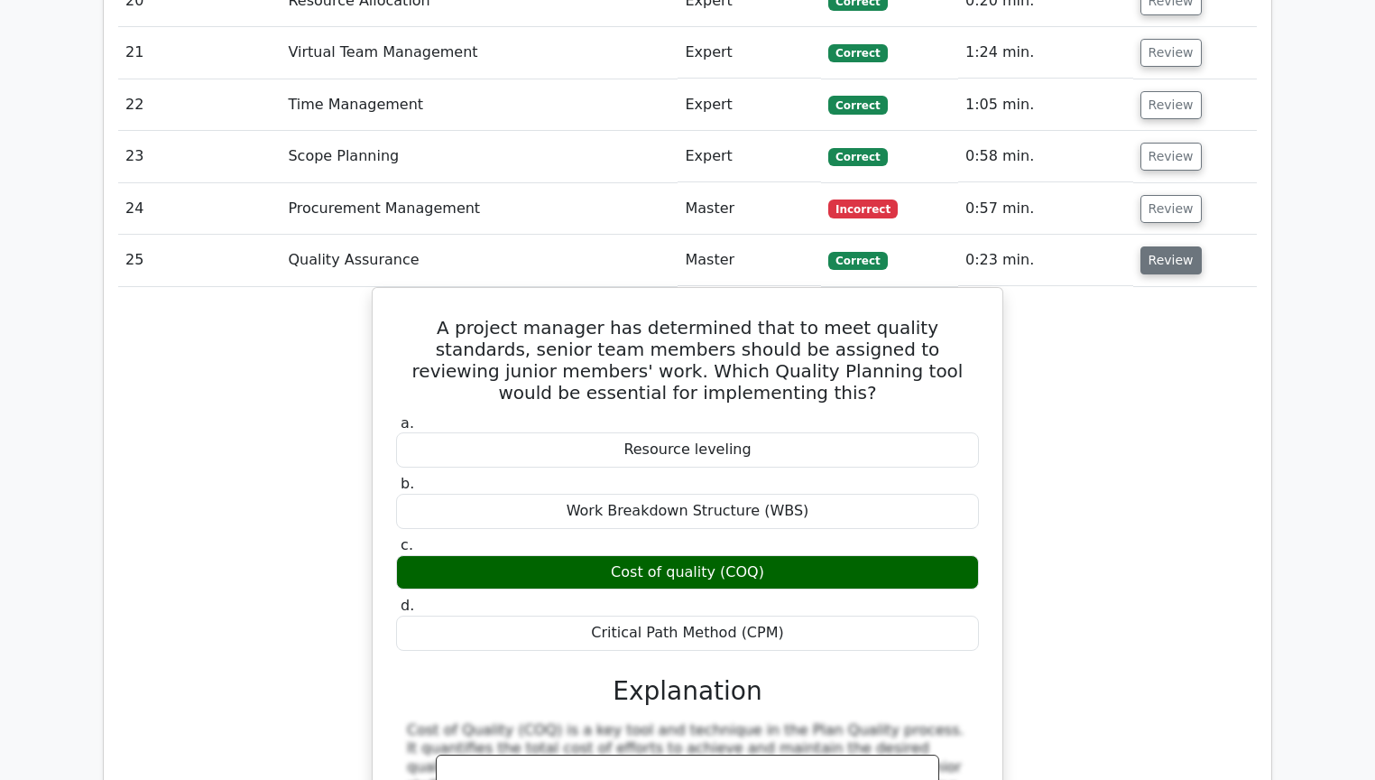
click at [1169, 246] on button "Review" at bounding box center [1171, 260] width 61 height 28
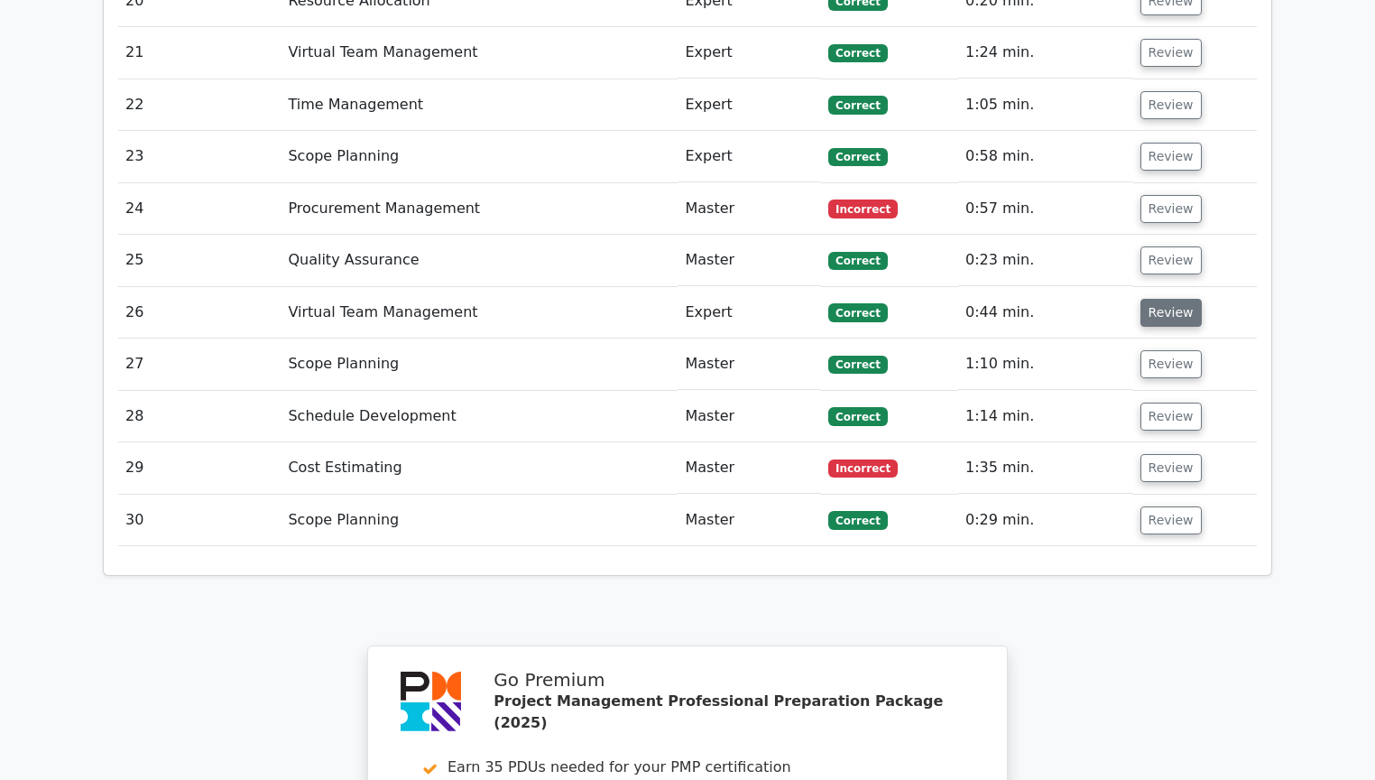
click at [1169, 299] on button "Review" at bounding box center [1171, 313] width 61 height 28
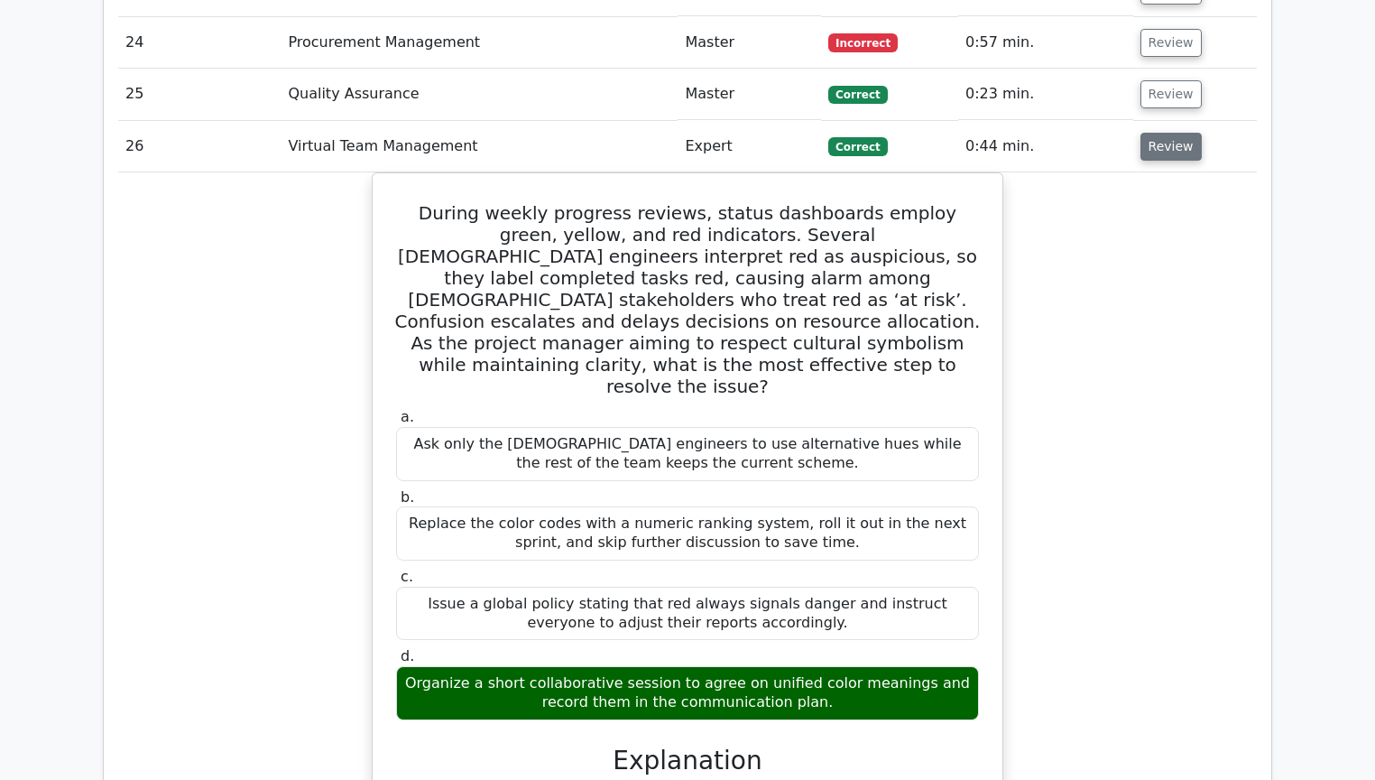
scroll to position [3248, 0]
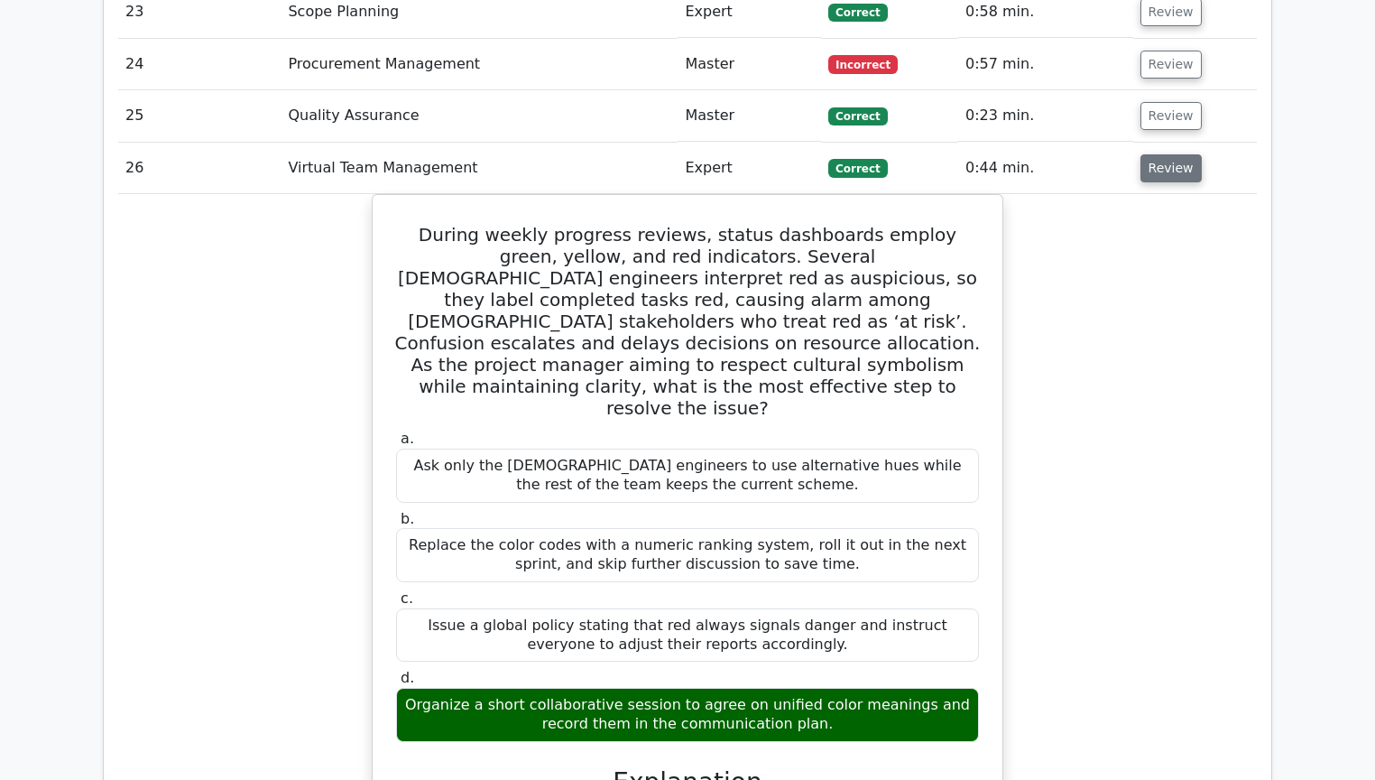
click at [1162, 154] on button "Review" at bounding box center [1171, 168] width 61 height 28
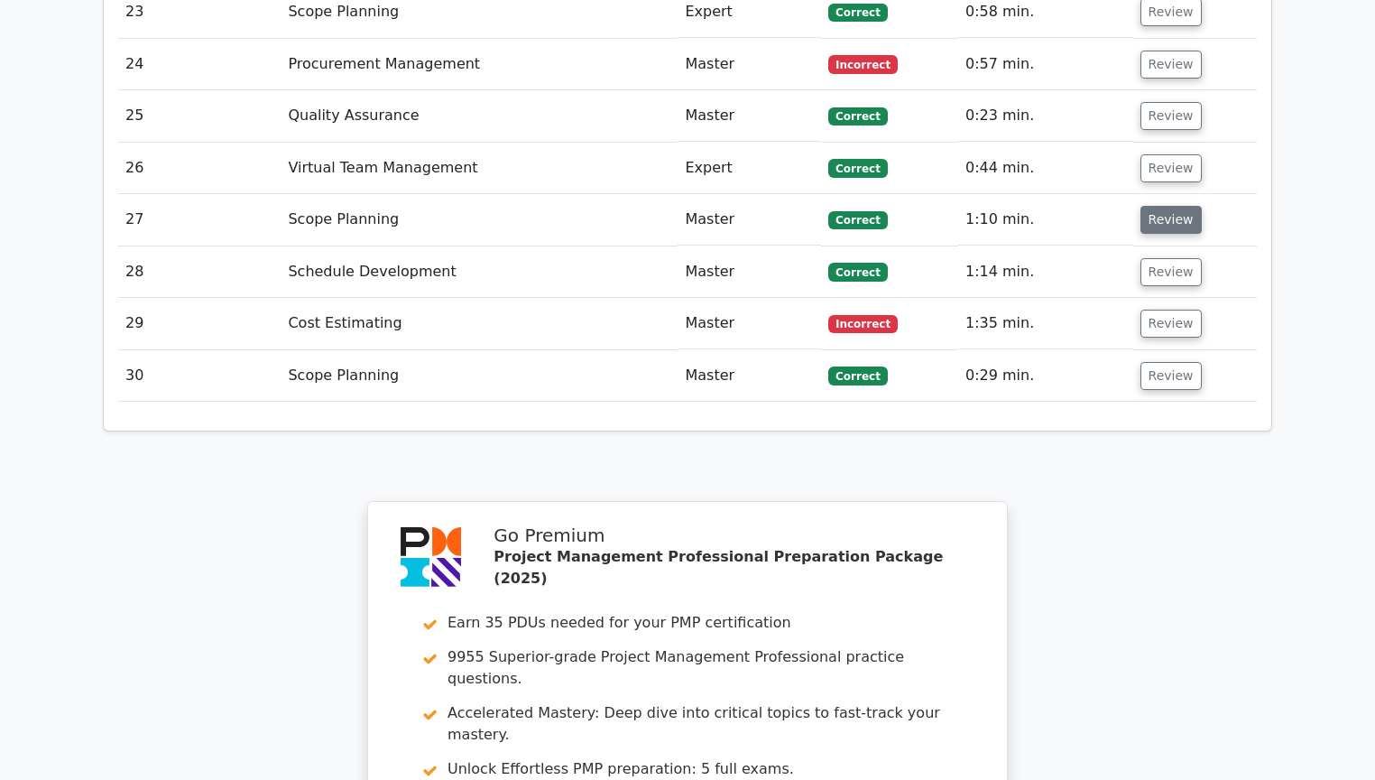
click at [1155, 206] on button "Review" at bounding box center [1171, 220] width 61 height 28
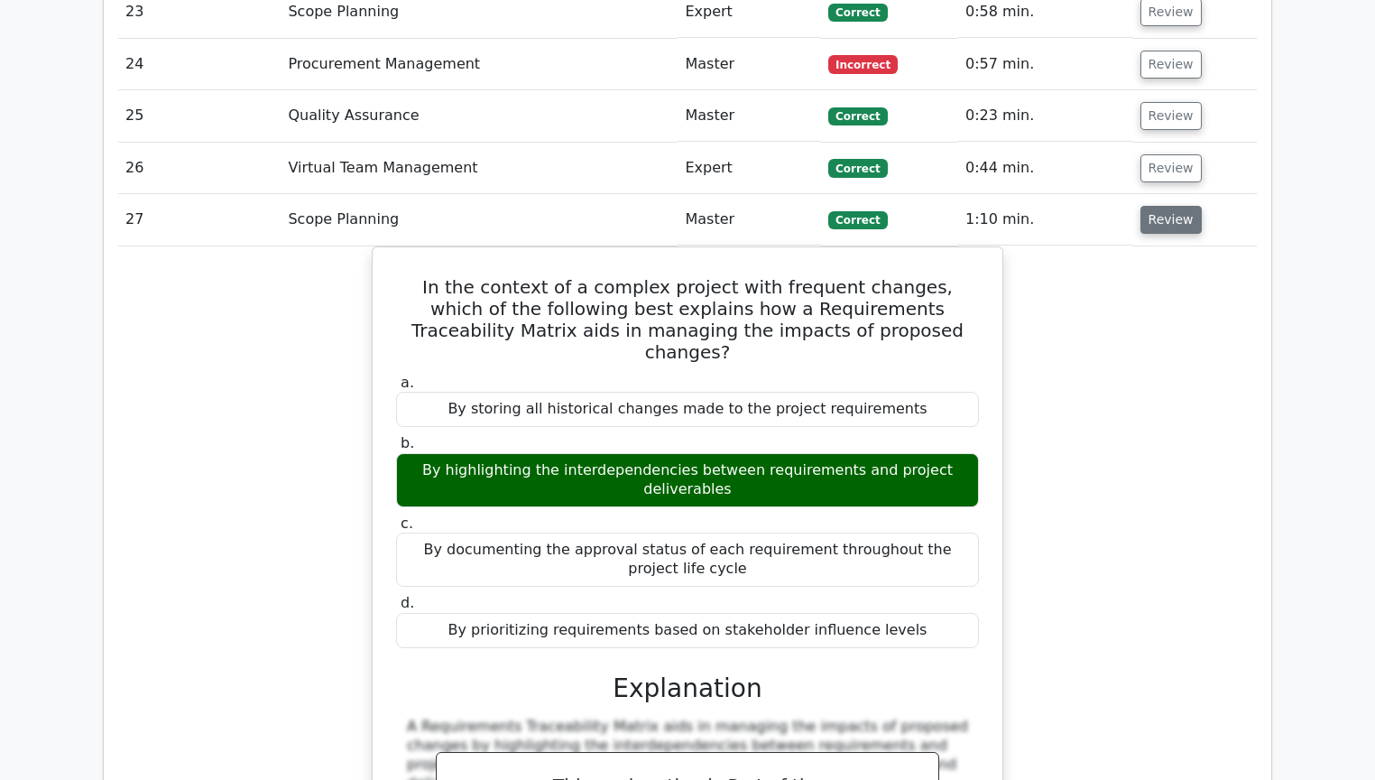
click at [1155, 206] on button "Review" at bounding box center [1171, 220] width 61 height 28
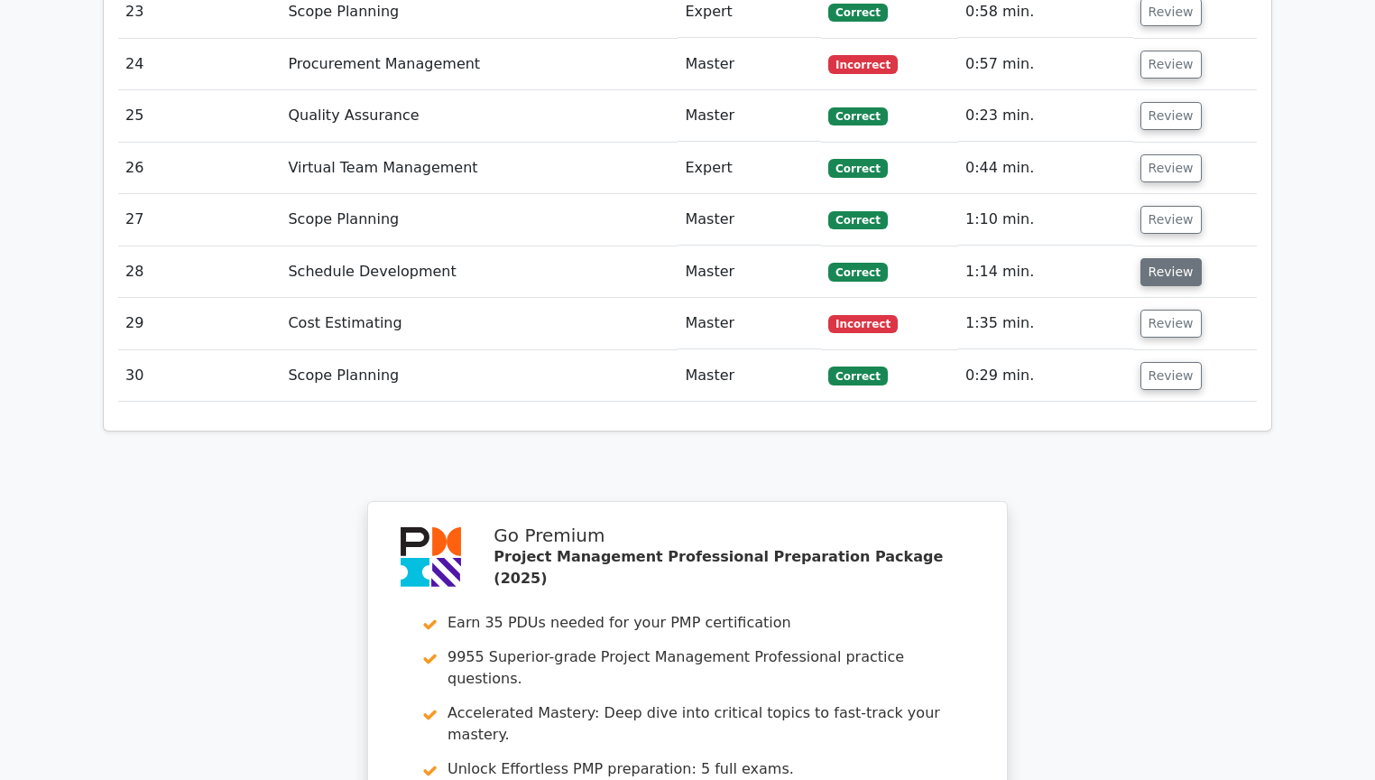
click at [1156, 258] on button "Review" at bounding box center [1171, 272] width 61 height 28
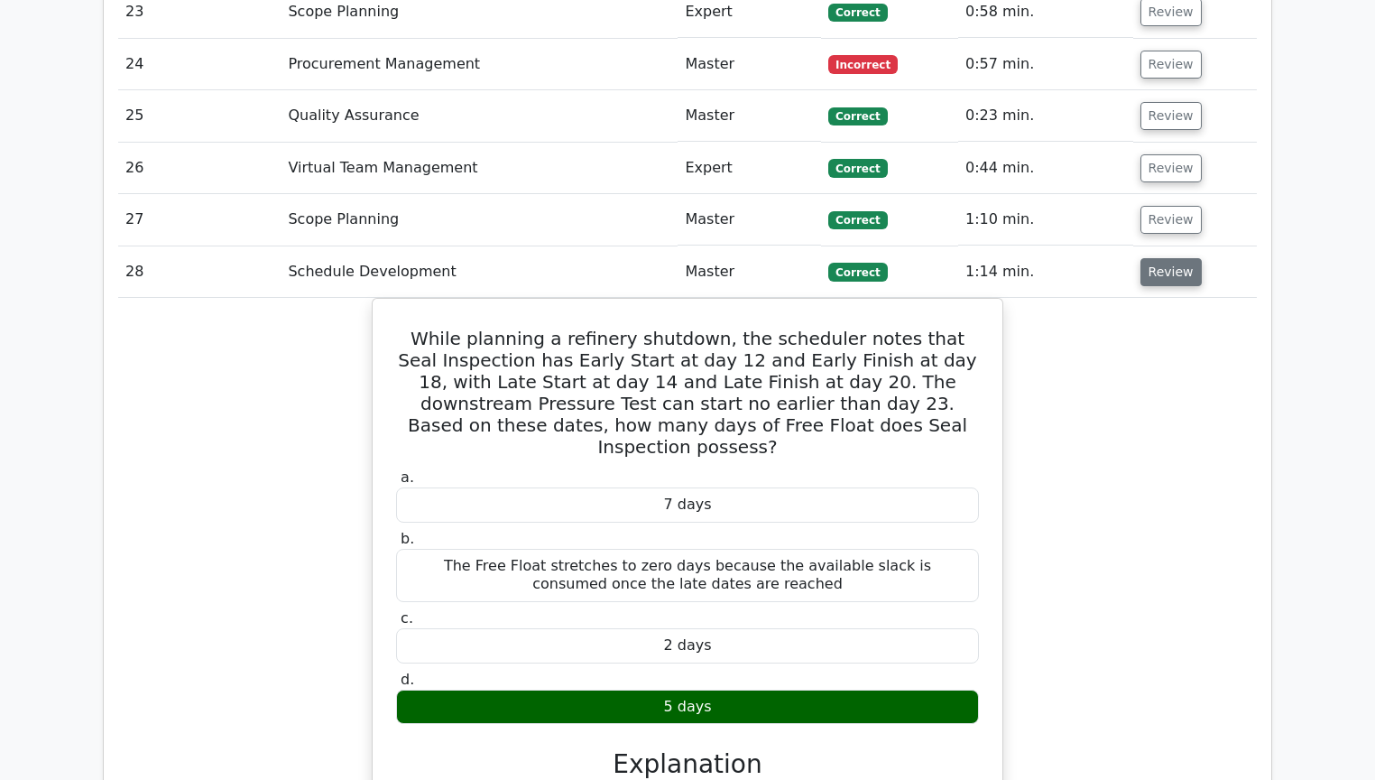
click at [1156, 258] on button "Review" at bounding box center [1171, 272] width 61 height 28
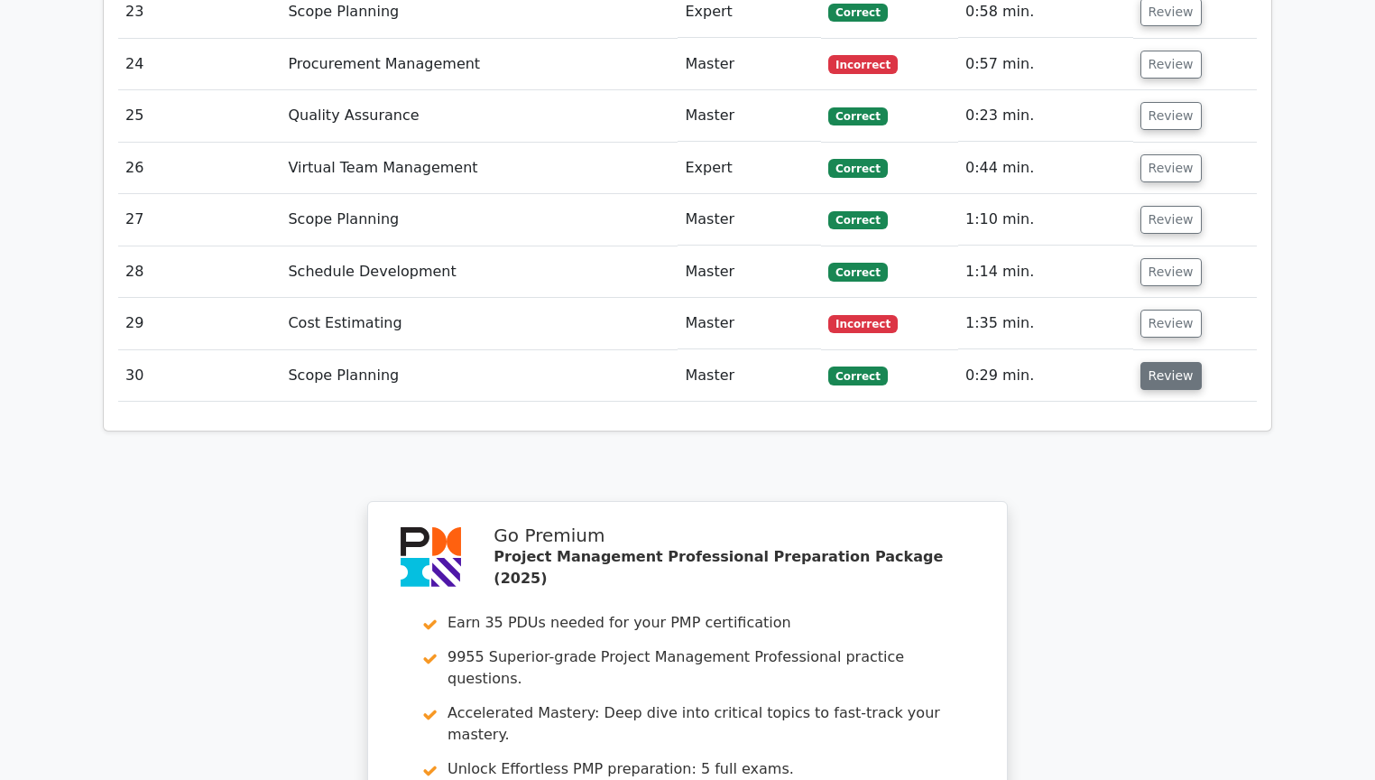
click at [1151, 362] on button "Review" at bounding box center [1171, 376] width 61 height 28
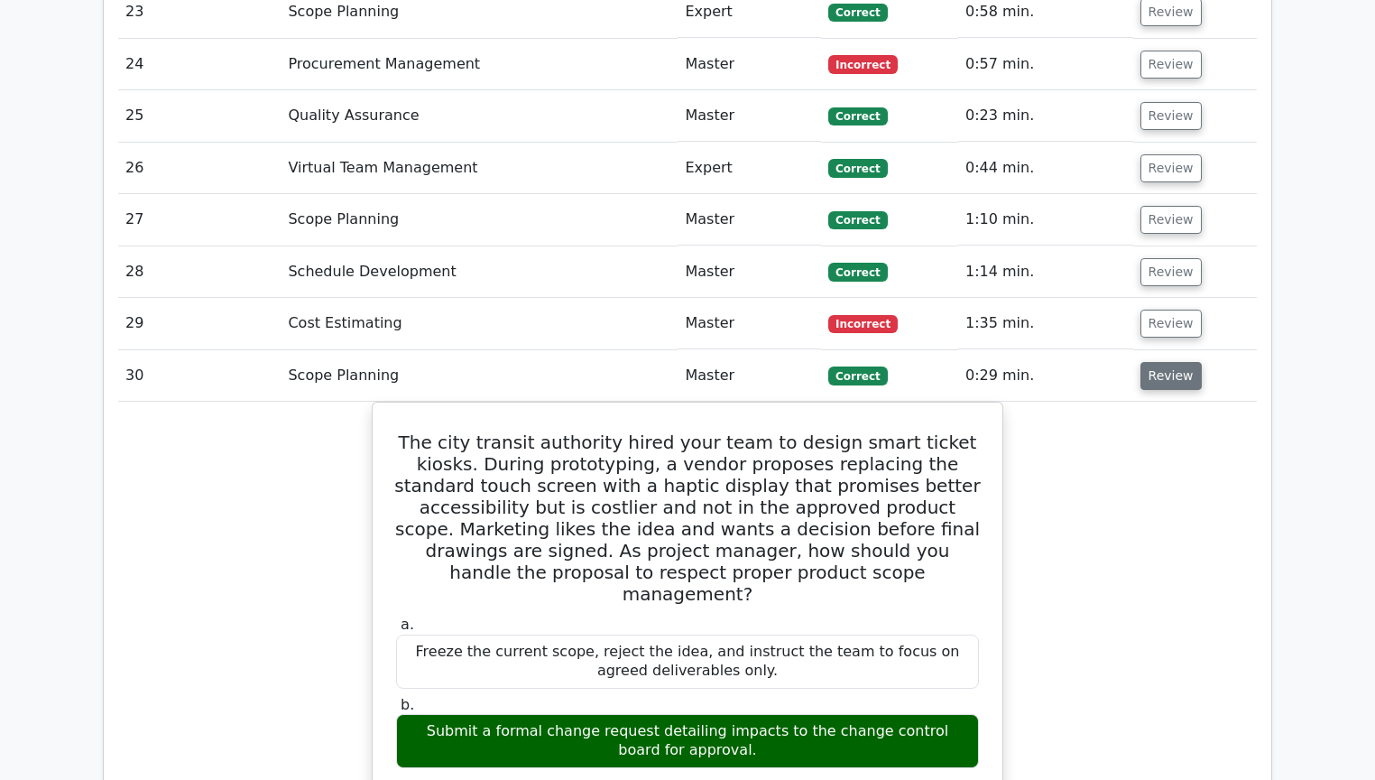
click at [1151, 362] on button "Review" at bounding box center [1171, 376] width 61 height 28
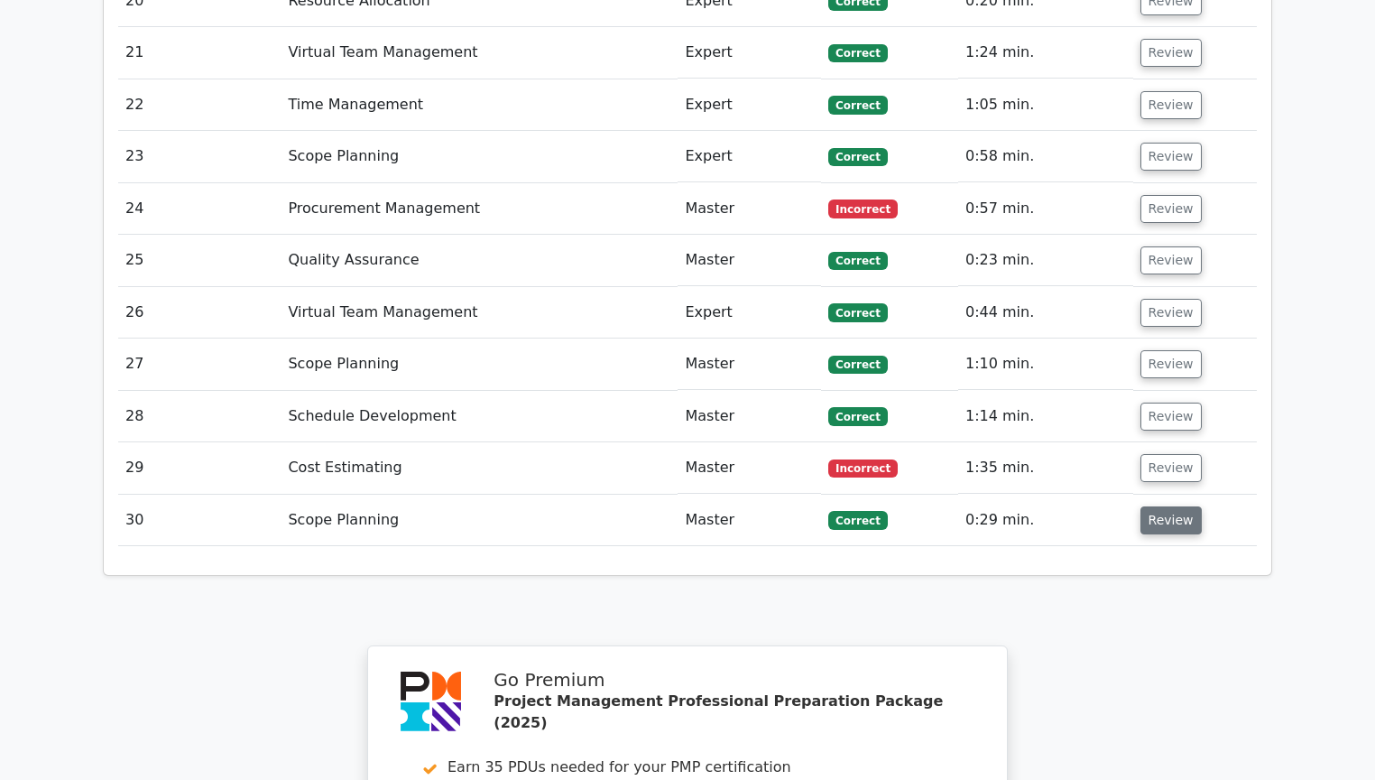
scroll to position [3104, 0]
click at [1159, 143] on button "Review" at bounding box center [1171, 157] width 61 height 28
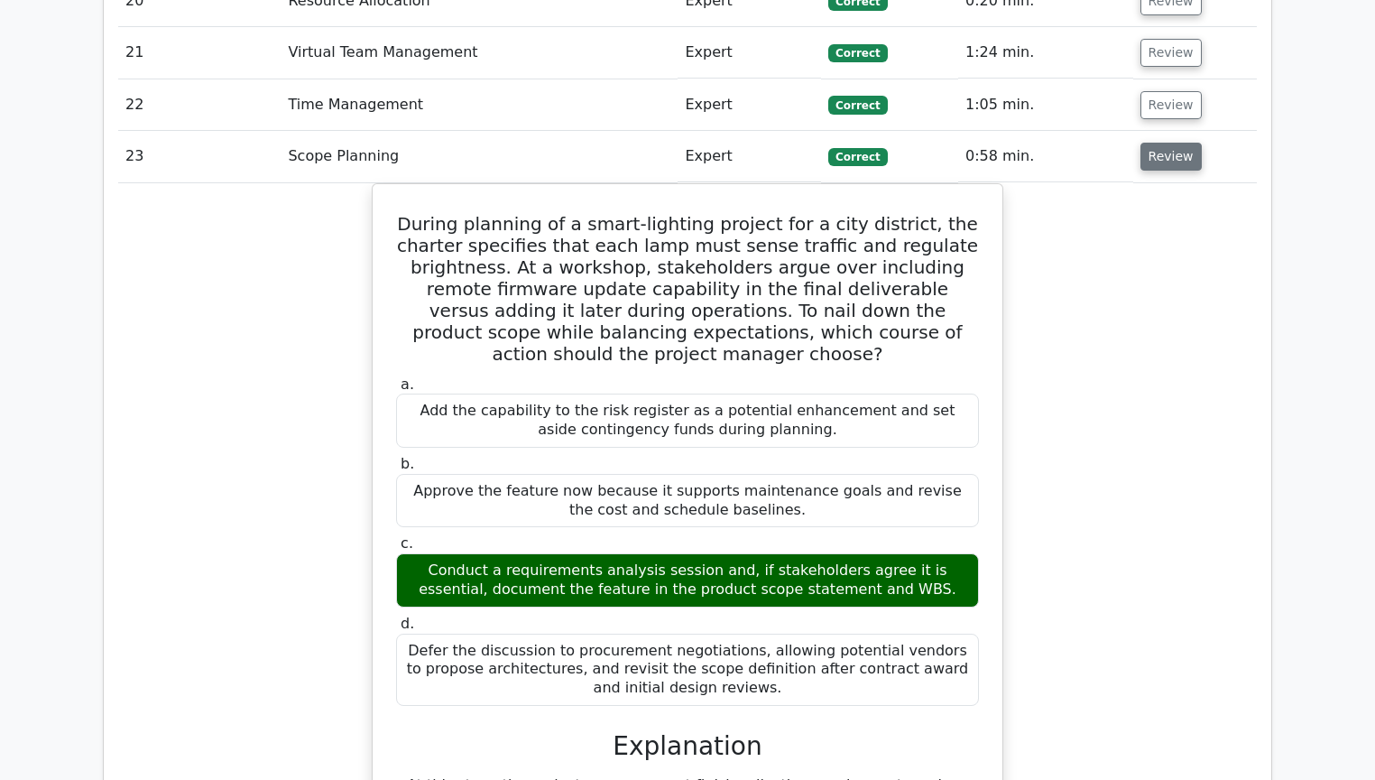
click at [1159, 143] on button "Review" at bounding box center [1171, 157] width 61 height 28
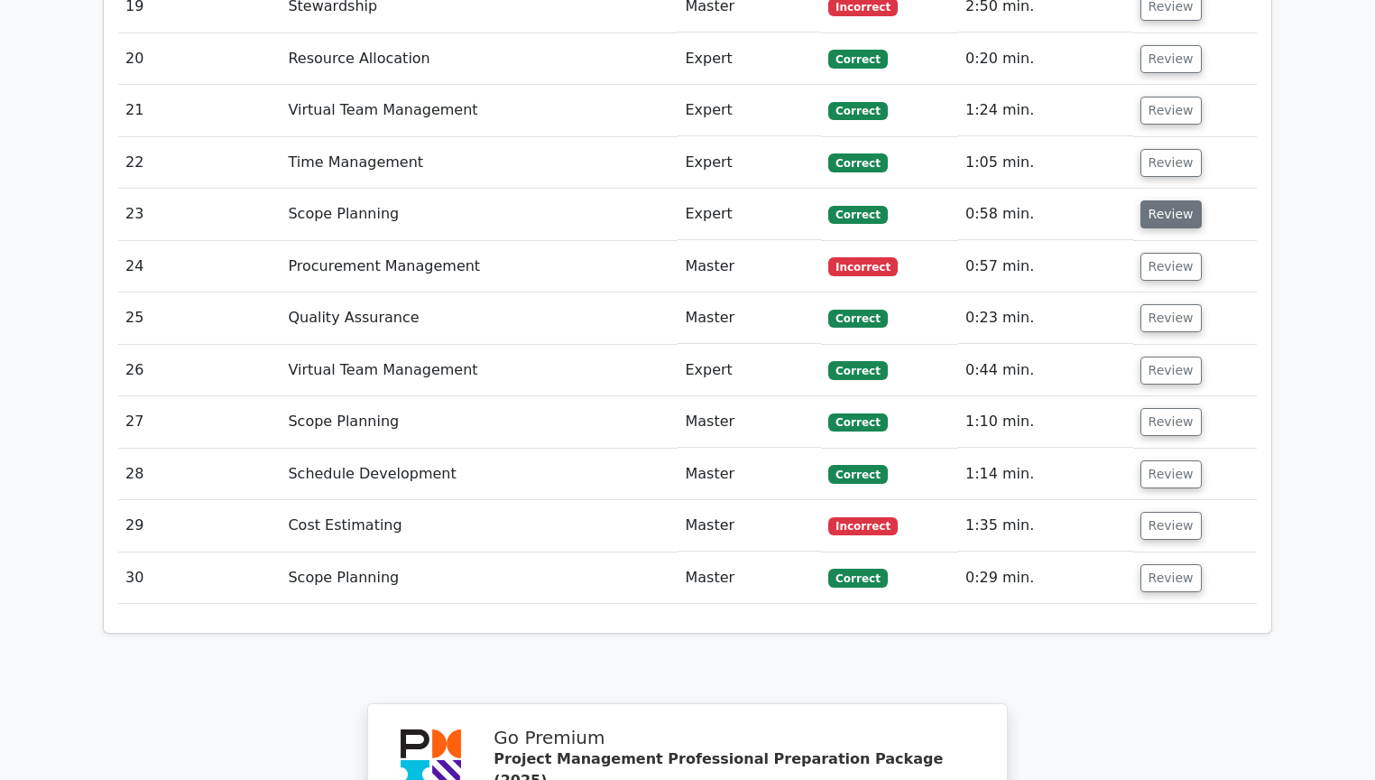
scroll to position [2960, 0]
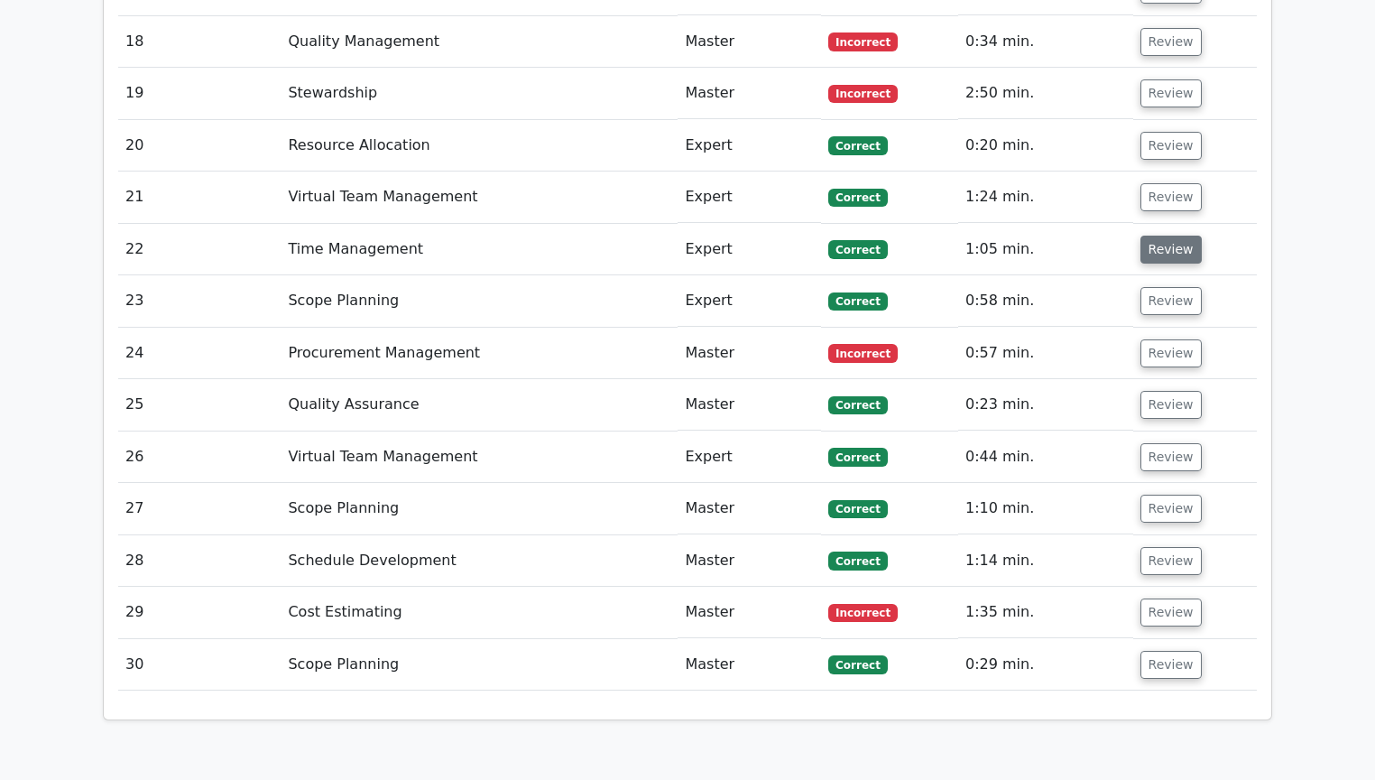
click at [1154, 236] on button "Review" at bounding box center [1171, 250] width 61 height 28
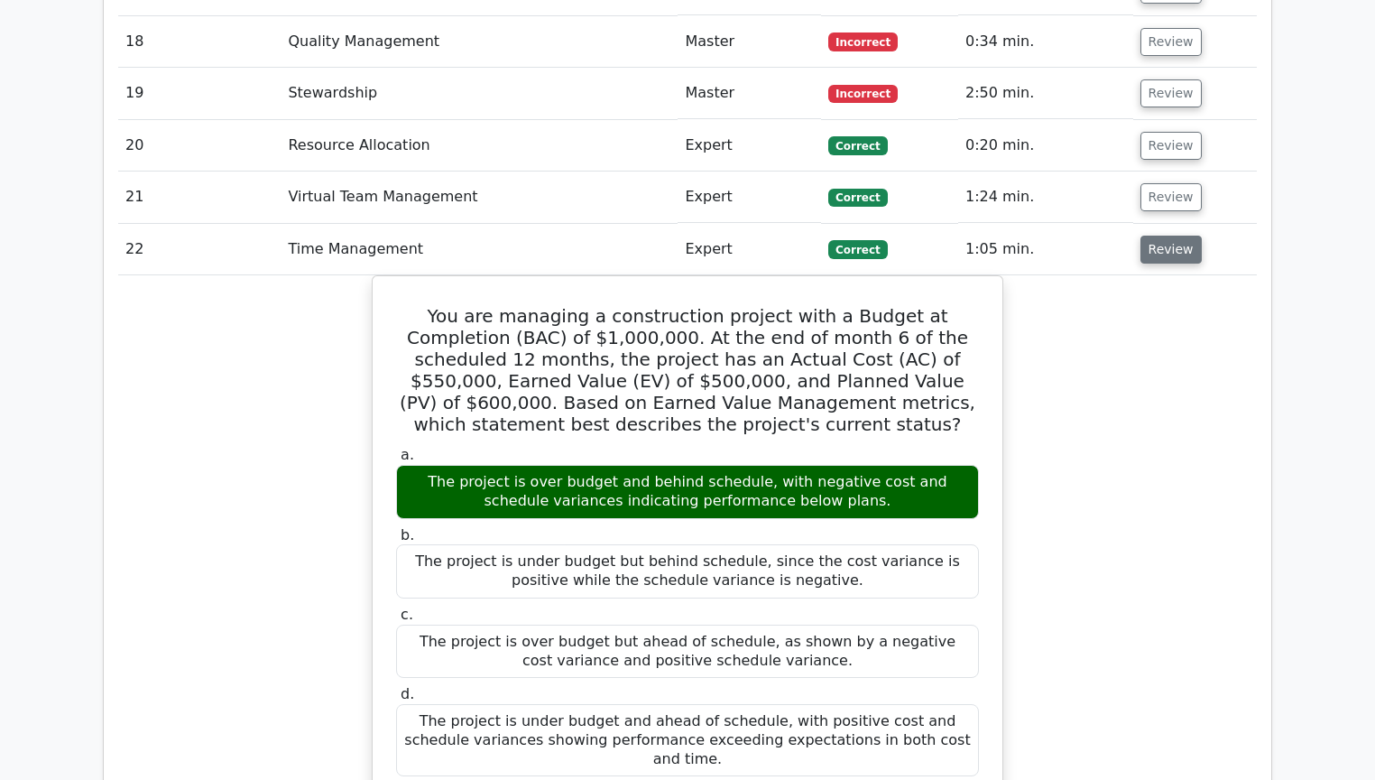
click at [1154, 236] on button "Review" at bounding box center [1171, 250] width 61 height 28
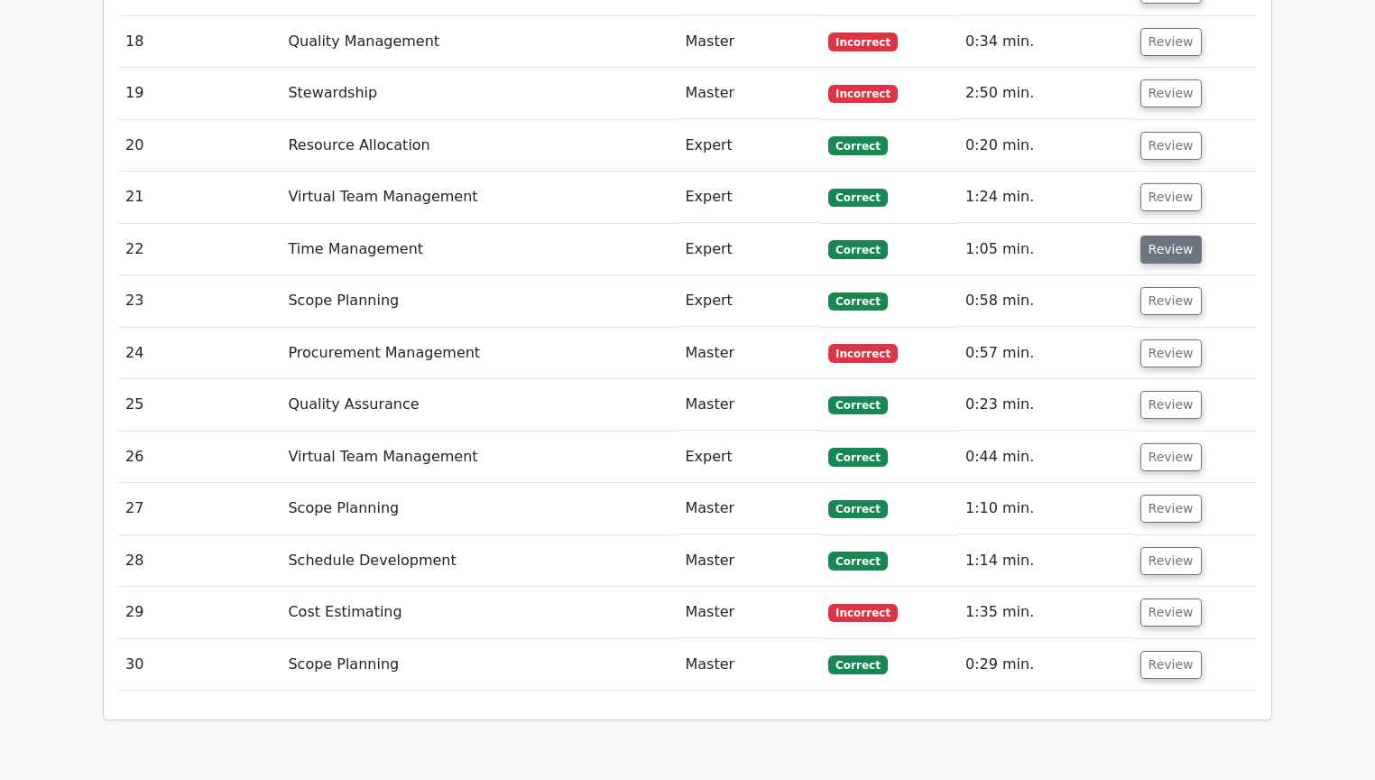
click at [1153, 236] on button "Review" at bounding box center [1171, 250] width 61 height 28
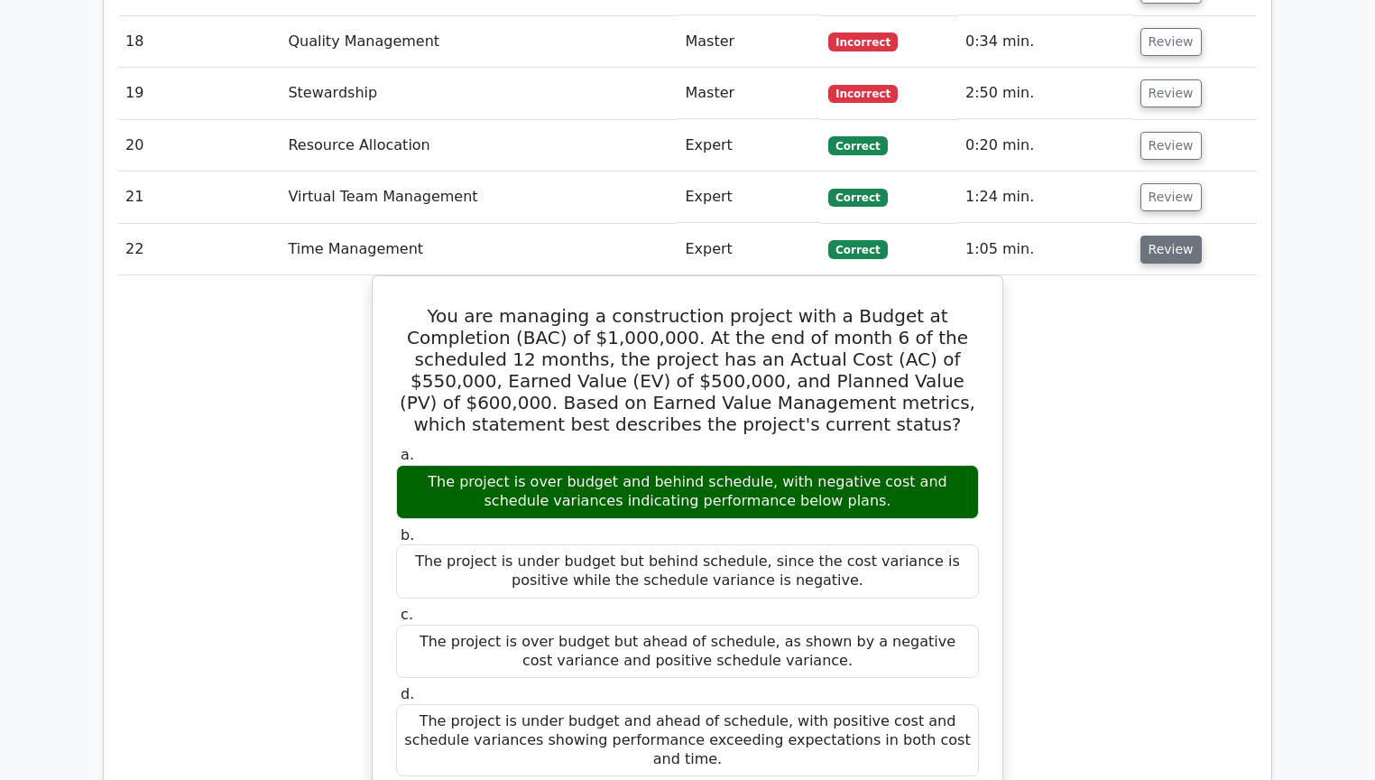
click at [1153, 236] on button "Review" at bounding box center [1171, 250] width 61 height 28
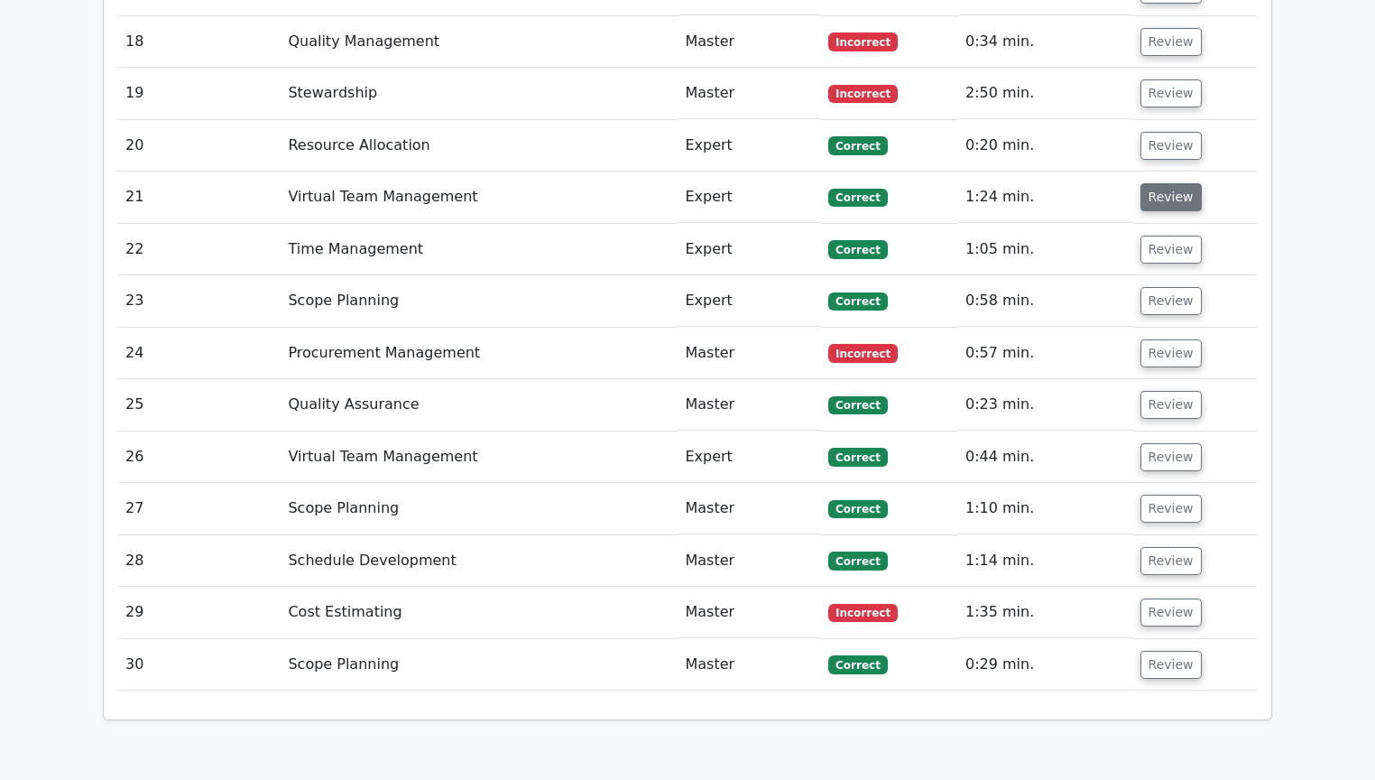
click at [1157, 183] on button "Review" at bounding box center [1171, 197] width 61 height 28
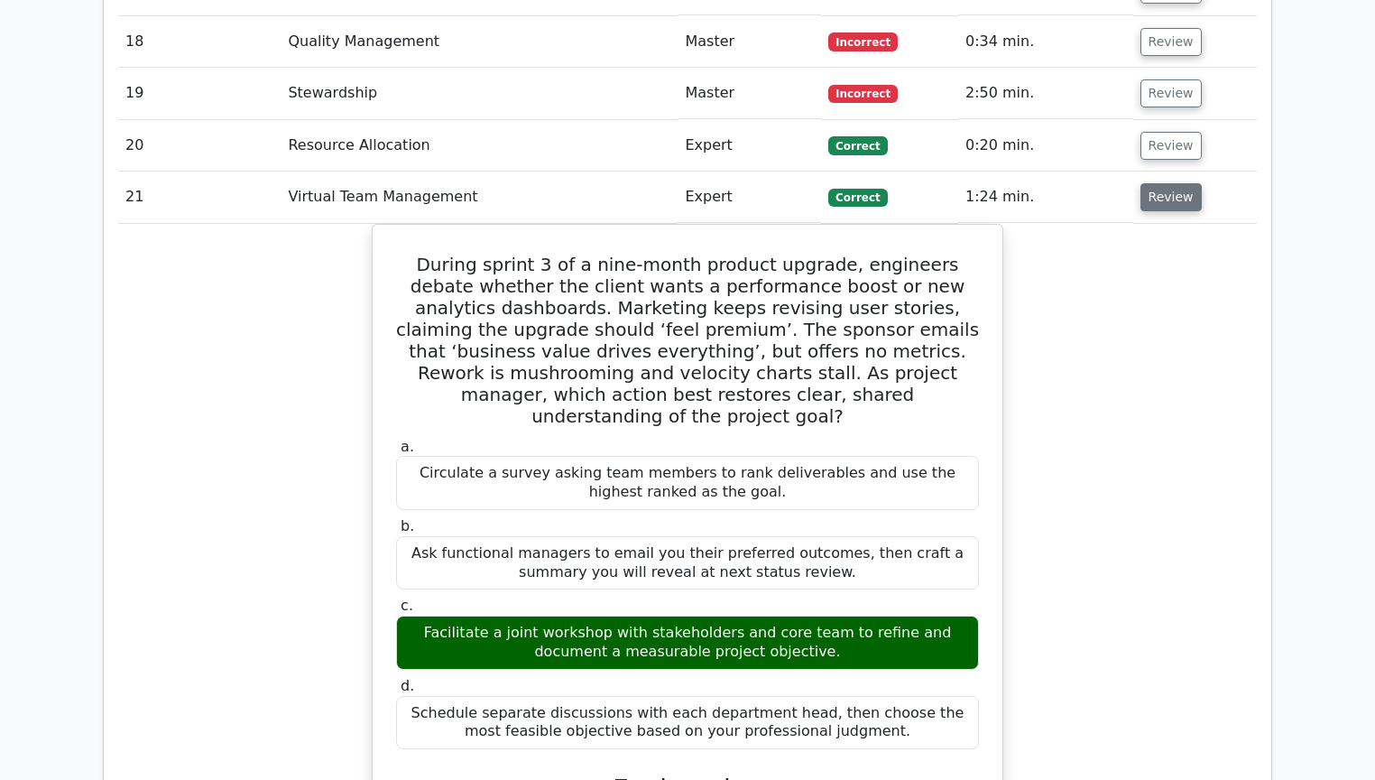
click at [1156, 183] on button "Review" at bounding box center [1171, 197] width 61 height 28
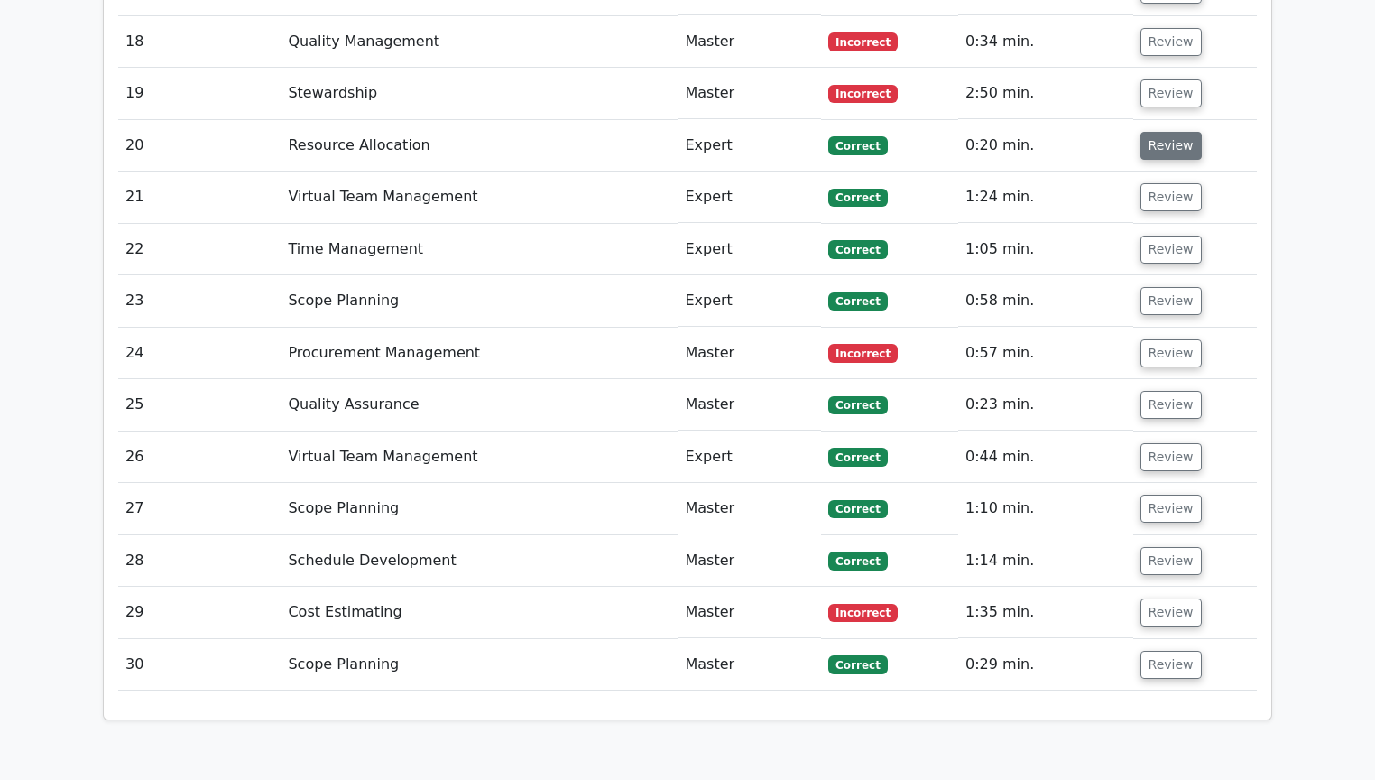
click at [1159, 132] on button "Review" at bounding box center [1171, 146] width 61 height 28
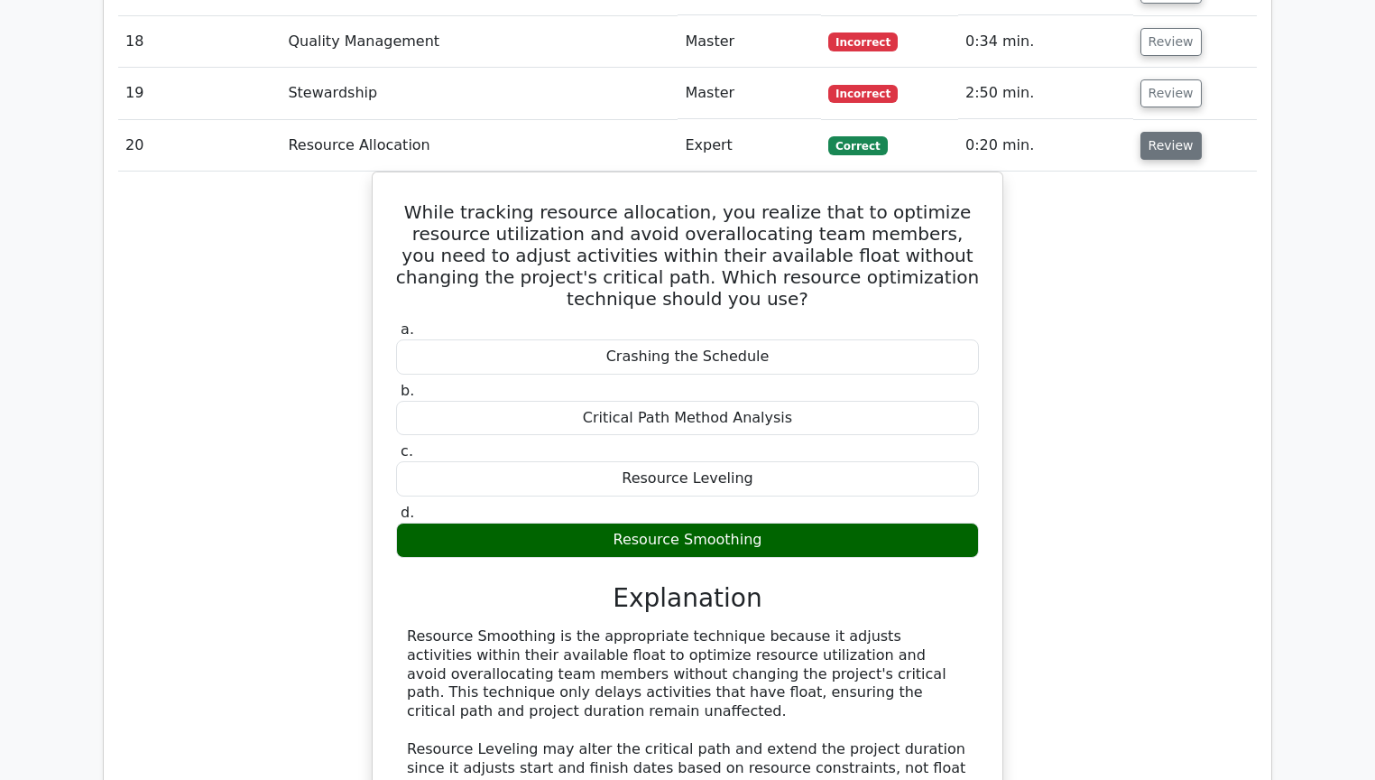
click at [1154, 132] on button "Review" at bounding box center [1171, 146] width 61 height 28
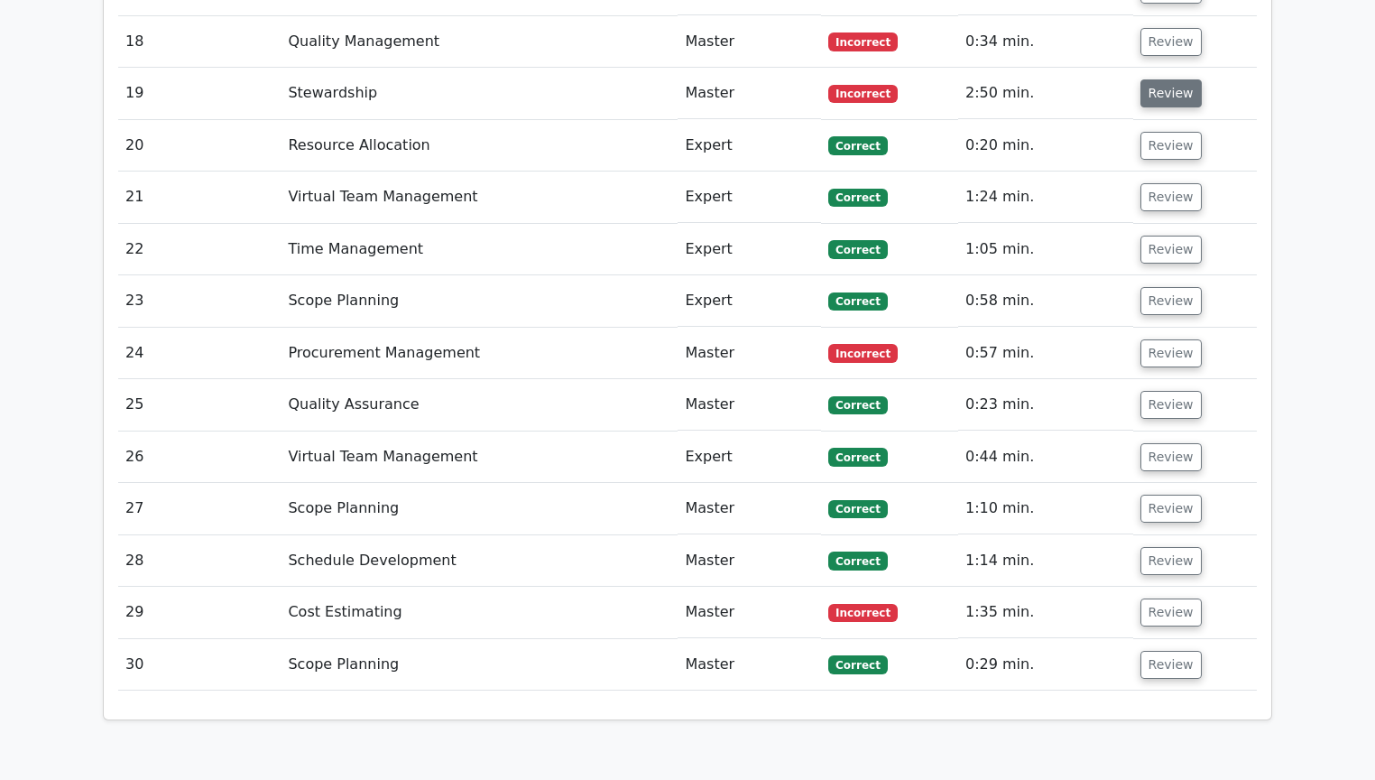
click at [1164, 79] on button "Review" at bounding box center [1171, 93] width 61 height 28
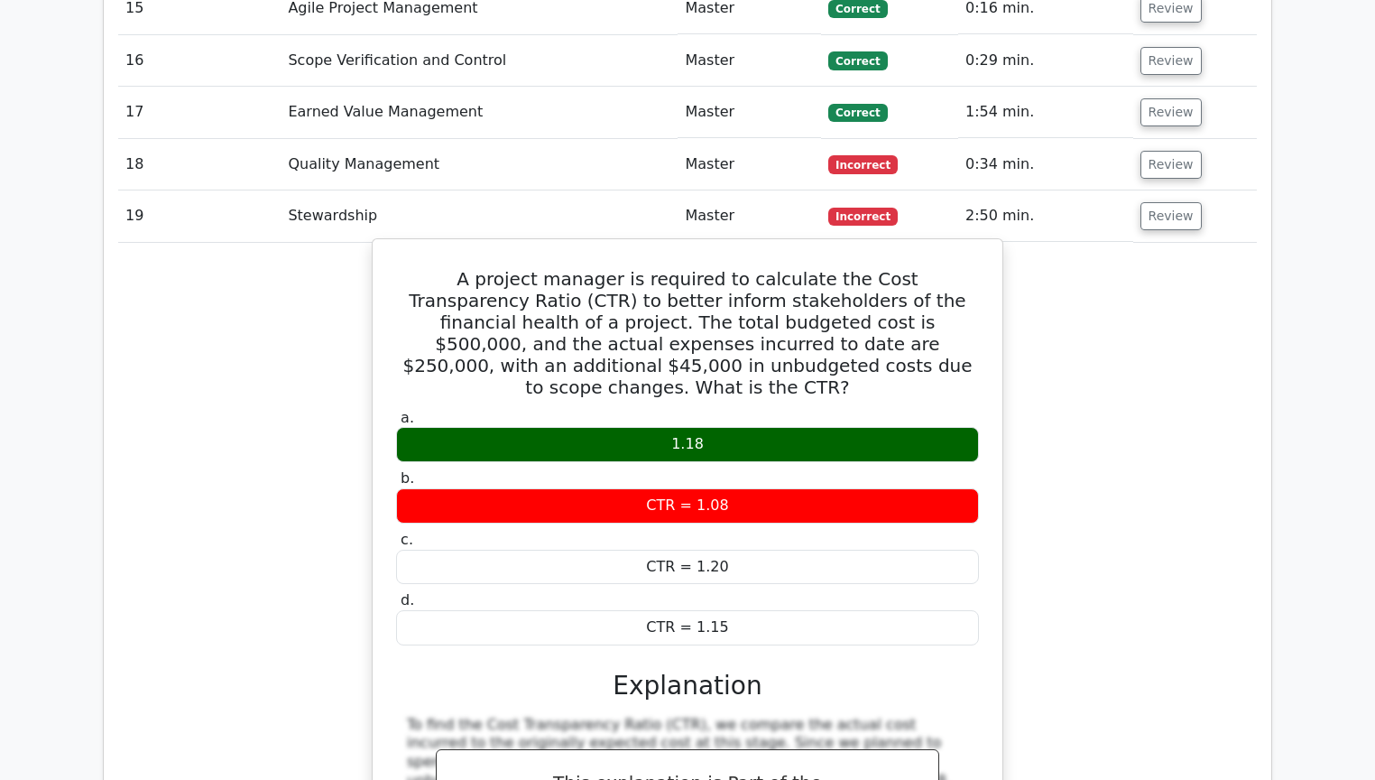
scroll to position [2815, 0]
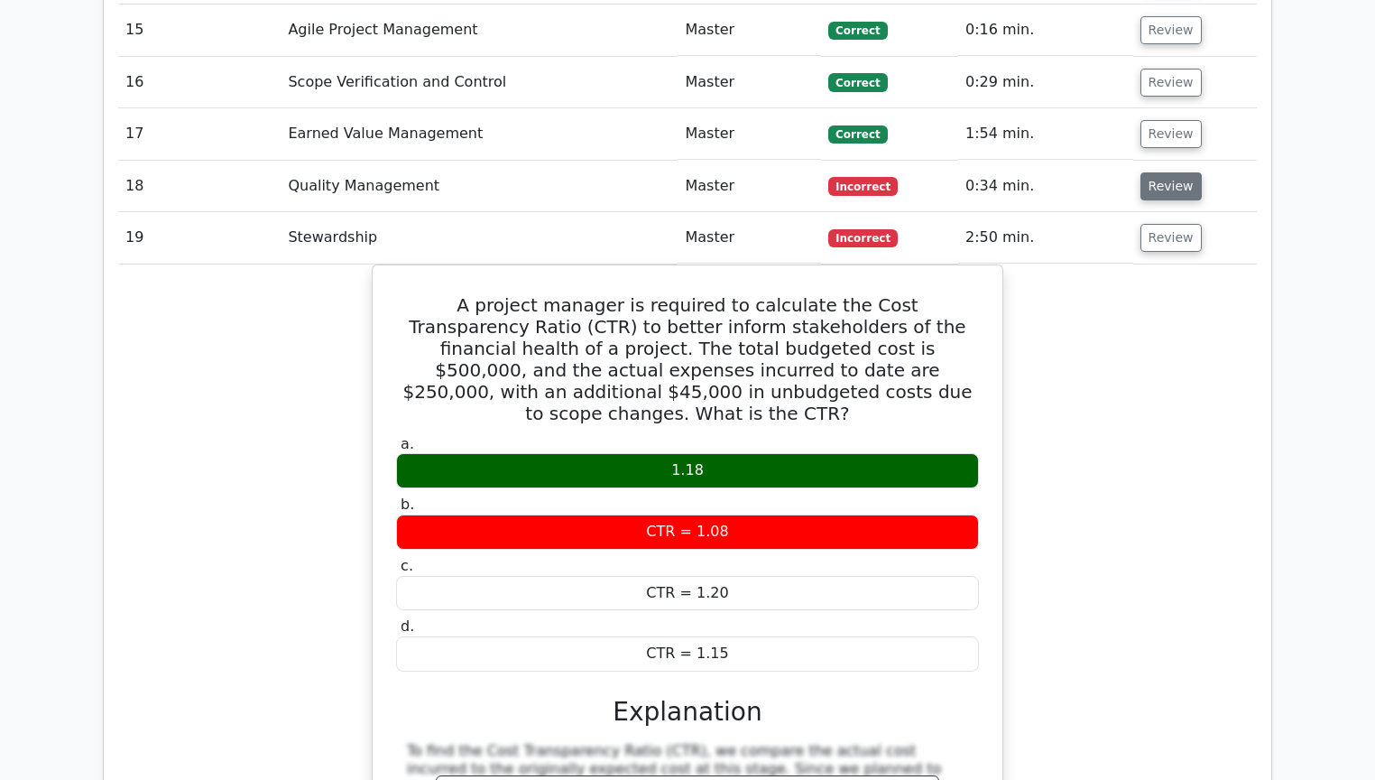
click at [1155, 172] on button "Review" at bounding box center [1171, 186] width 61 height 28
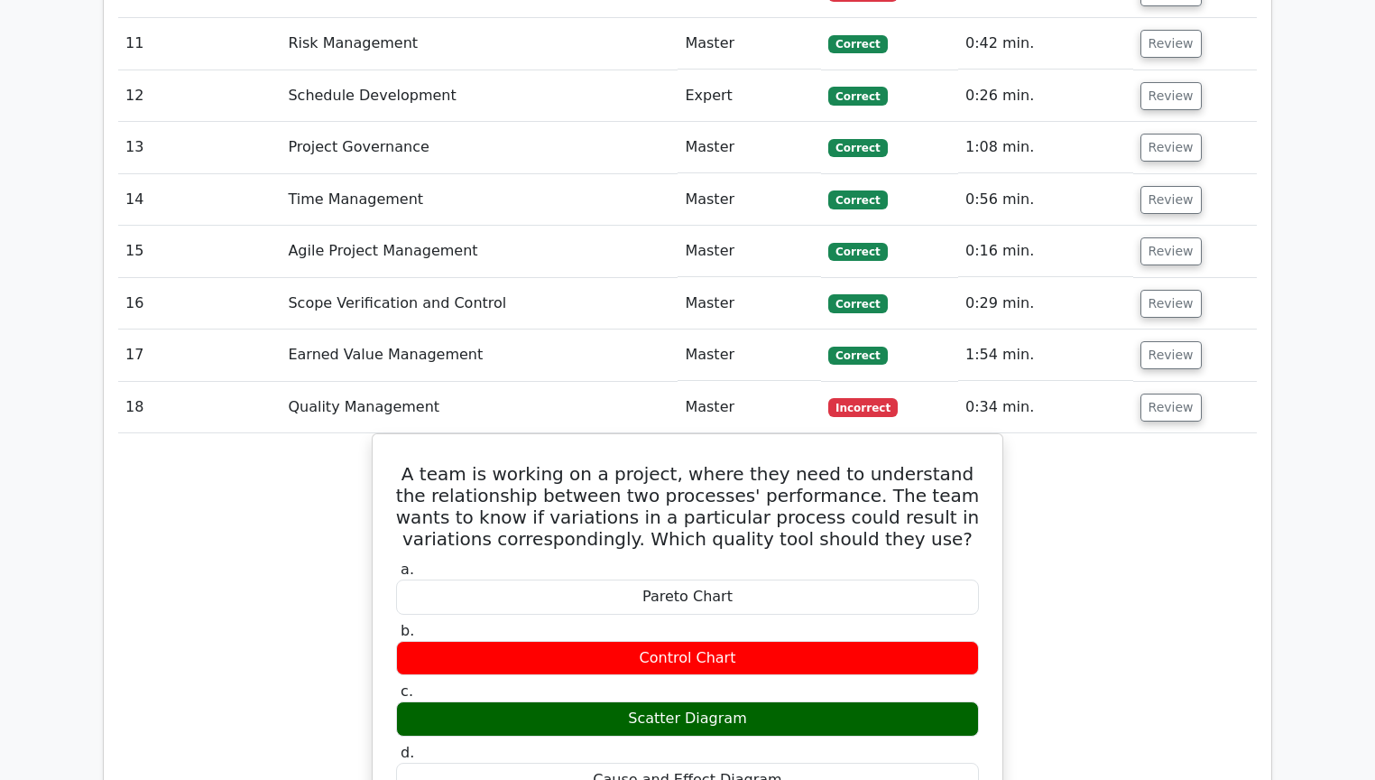
scroll to position [2526, 0]
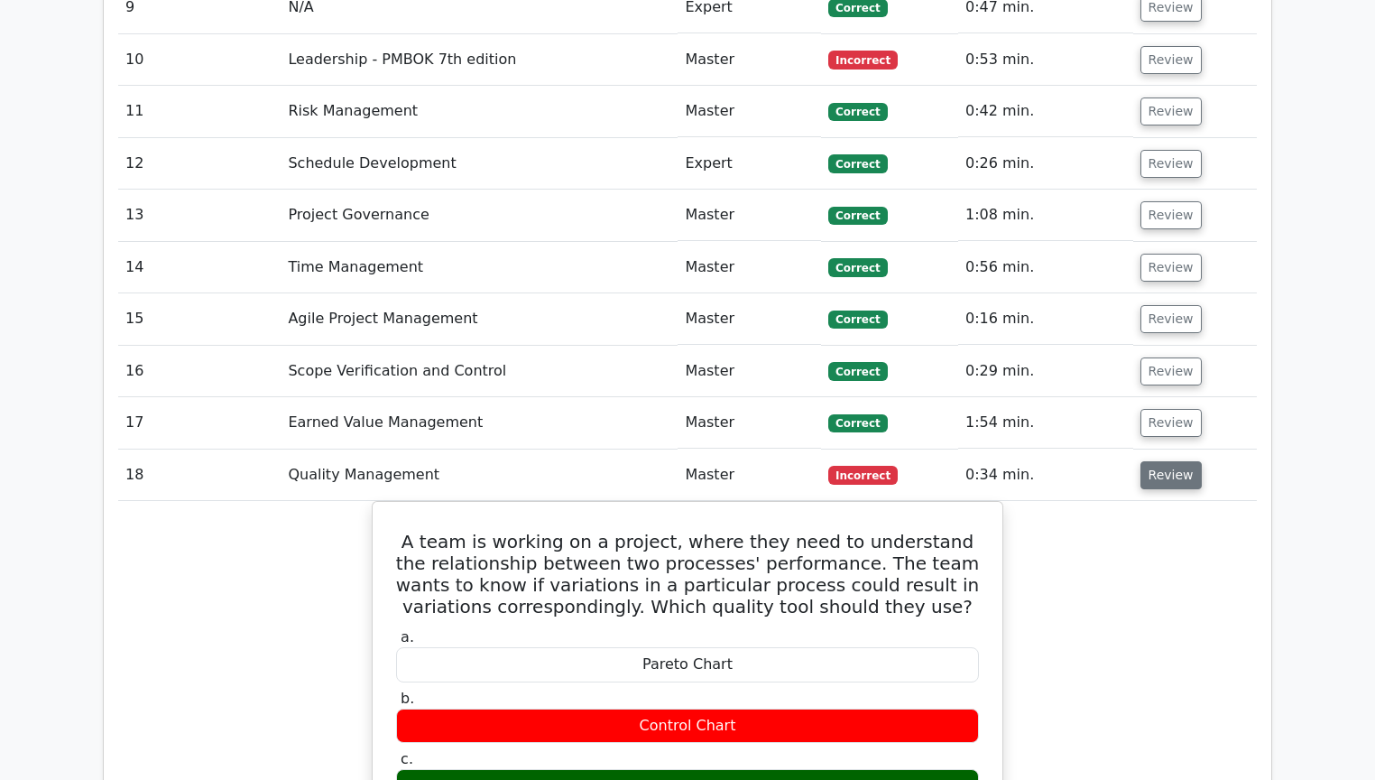
click at [1156, 461] on button "Review" at bounding box center [1171, 475] width 61 height 28
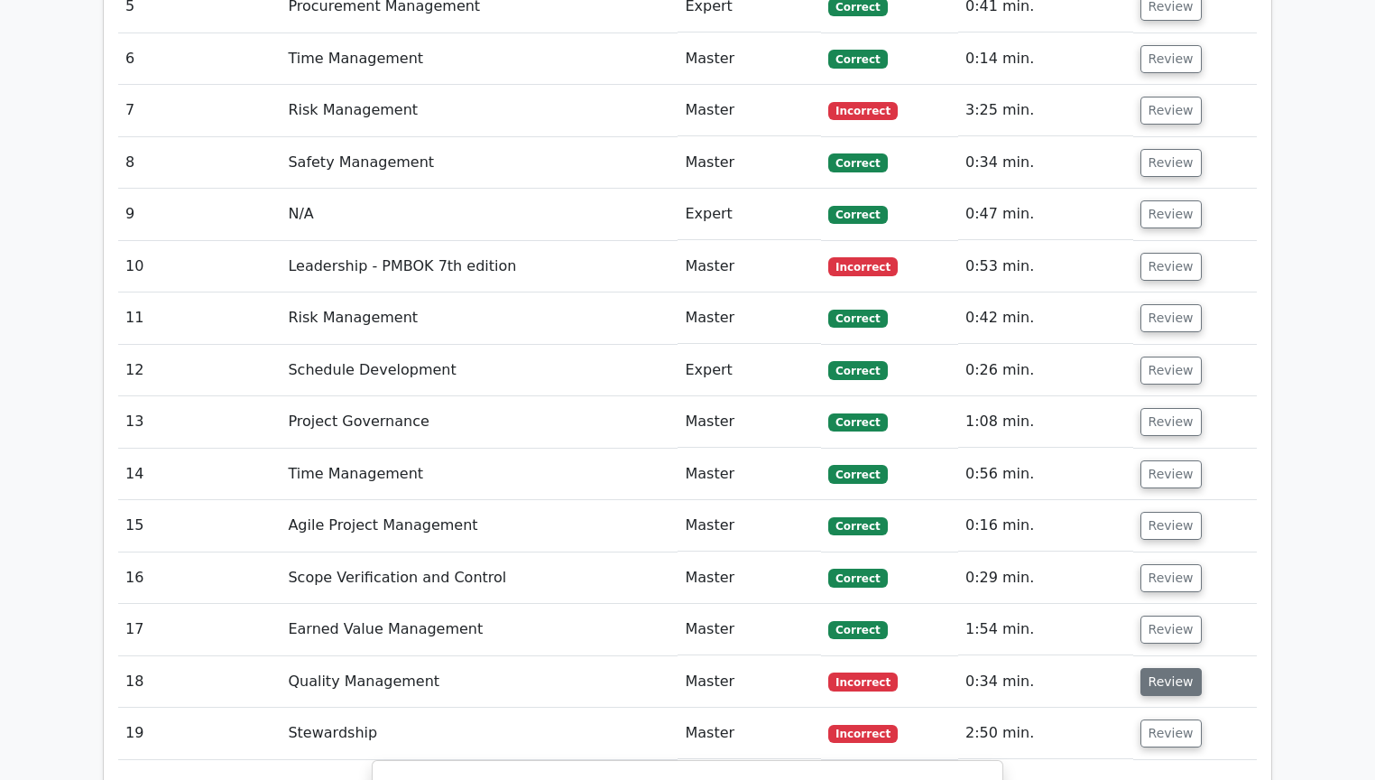
scroll to position [2310, 0]
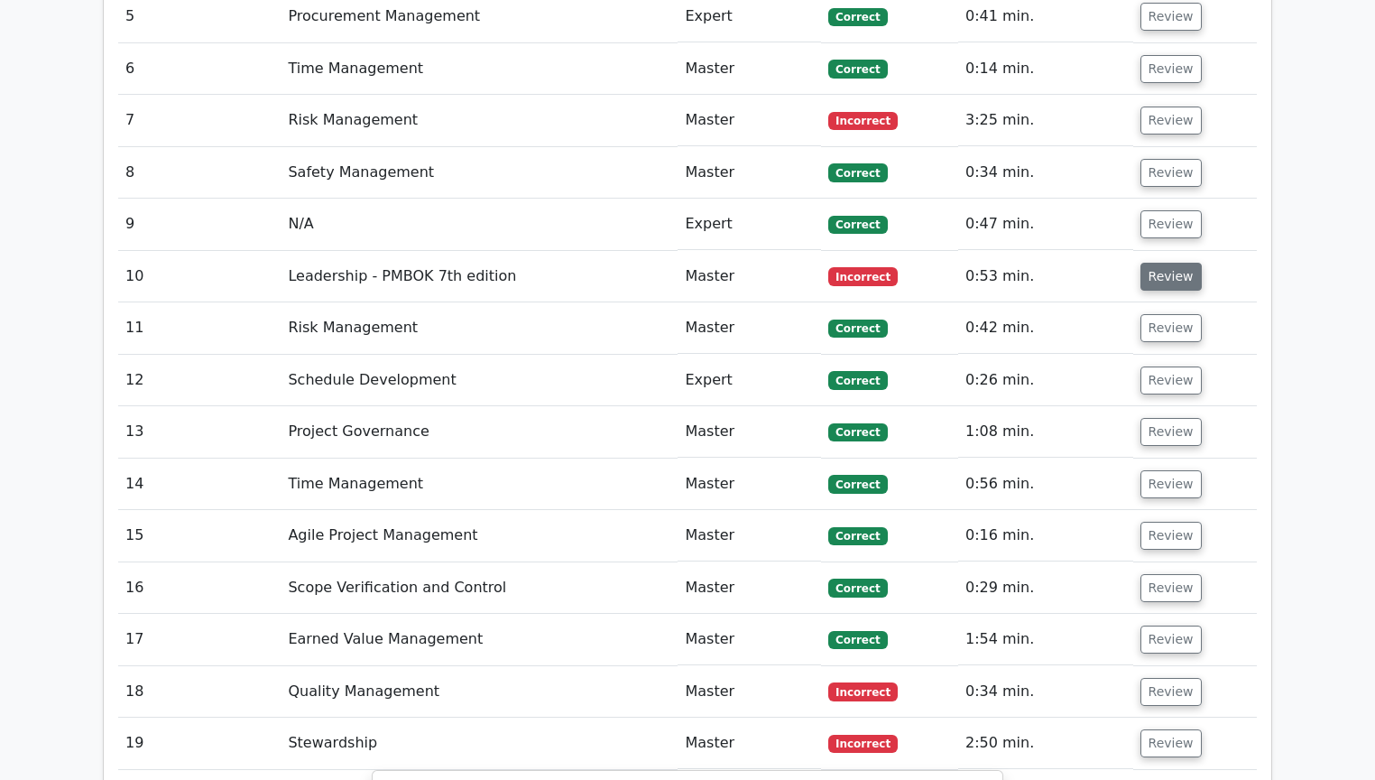
click at [1164, 263] on button "Review" at bounding box center [1171, 277] width 61 height 28
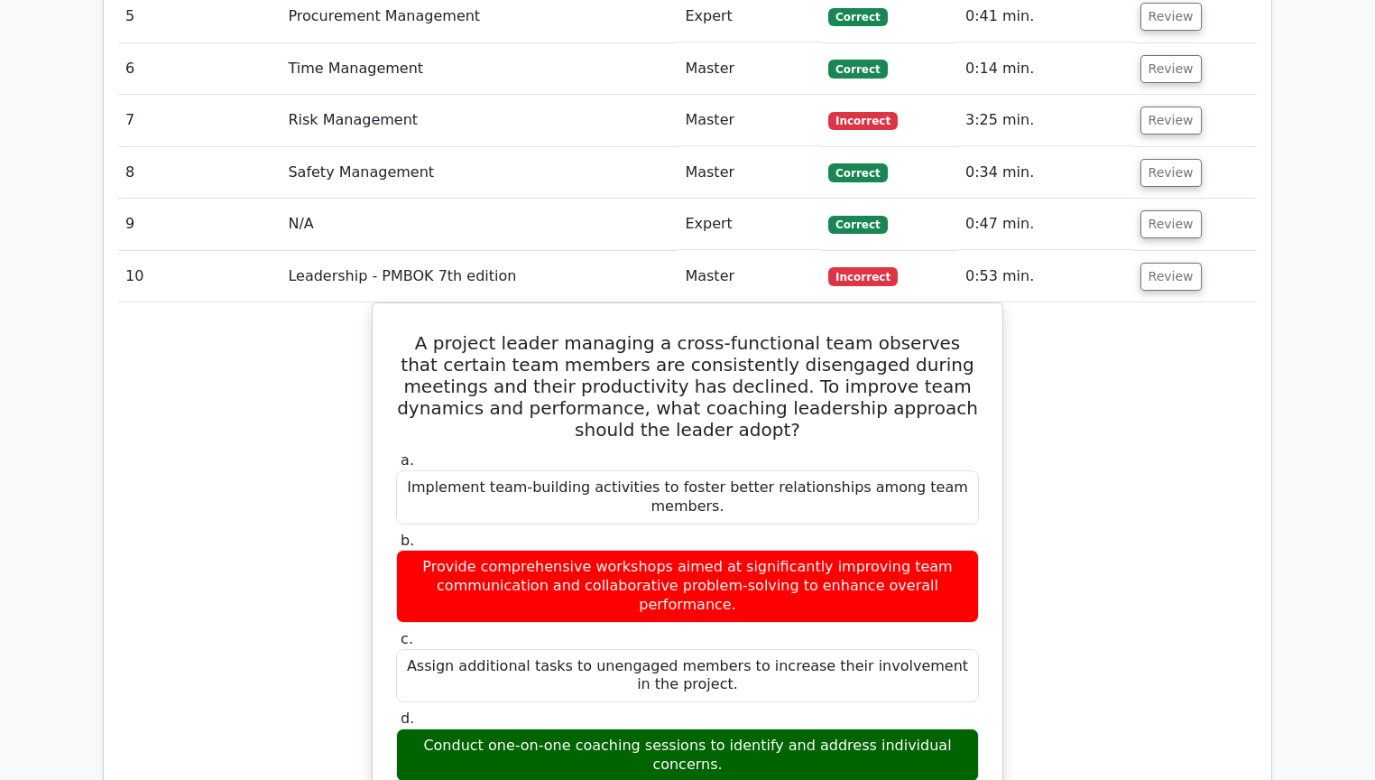
scroll to position [2238, 0]
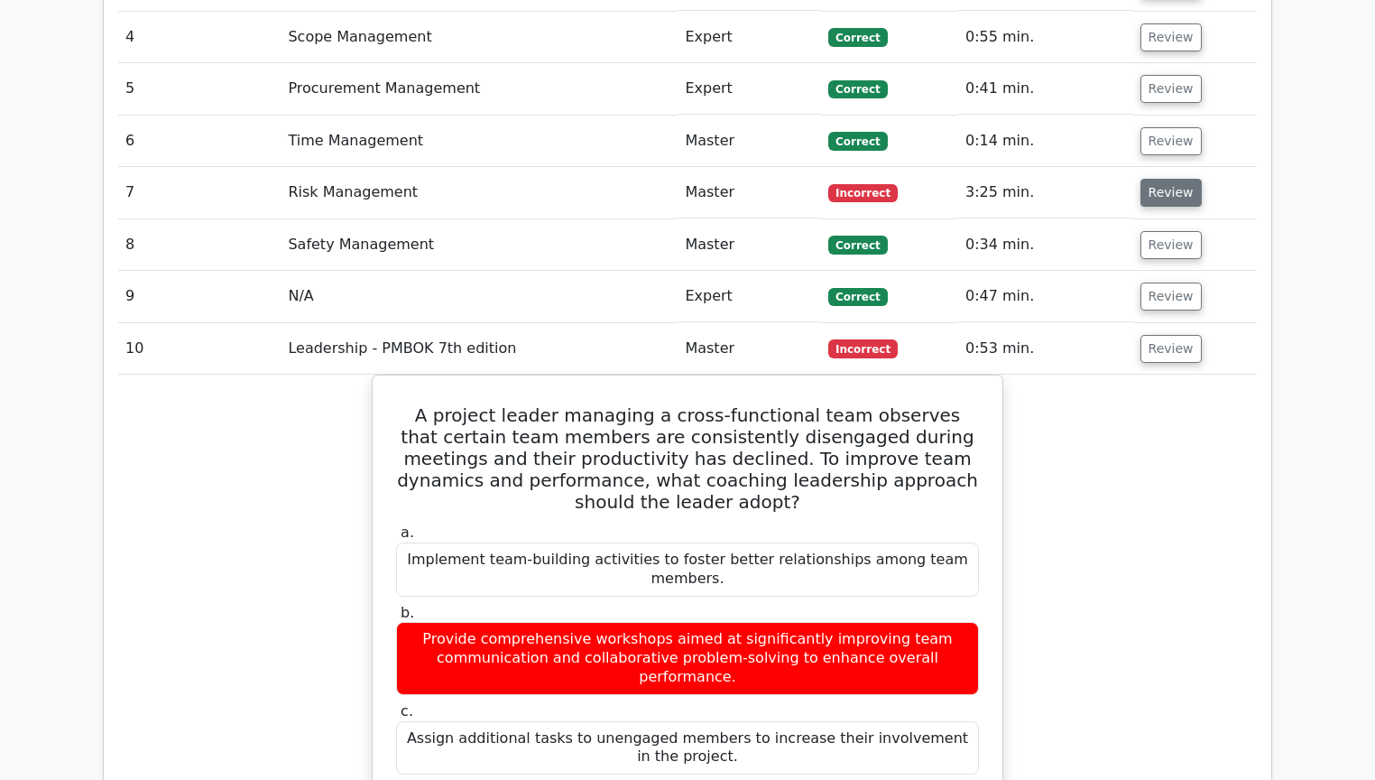
click at [1168, 179] on button "Review" at bounding box center [1171, 193] width 61 height 28
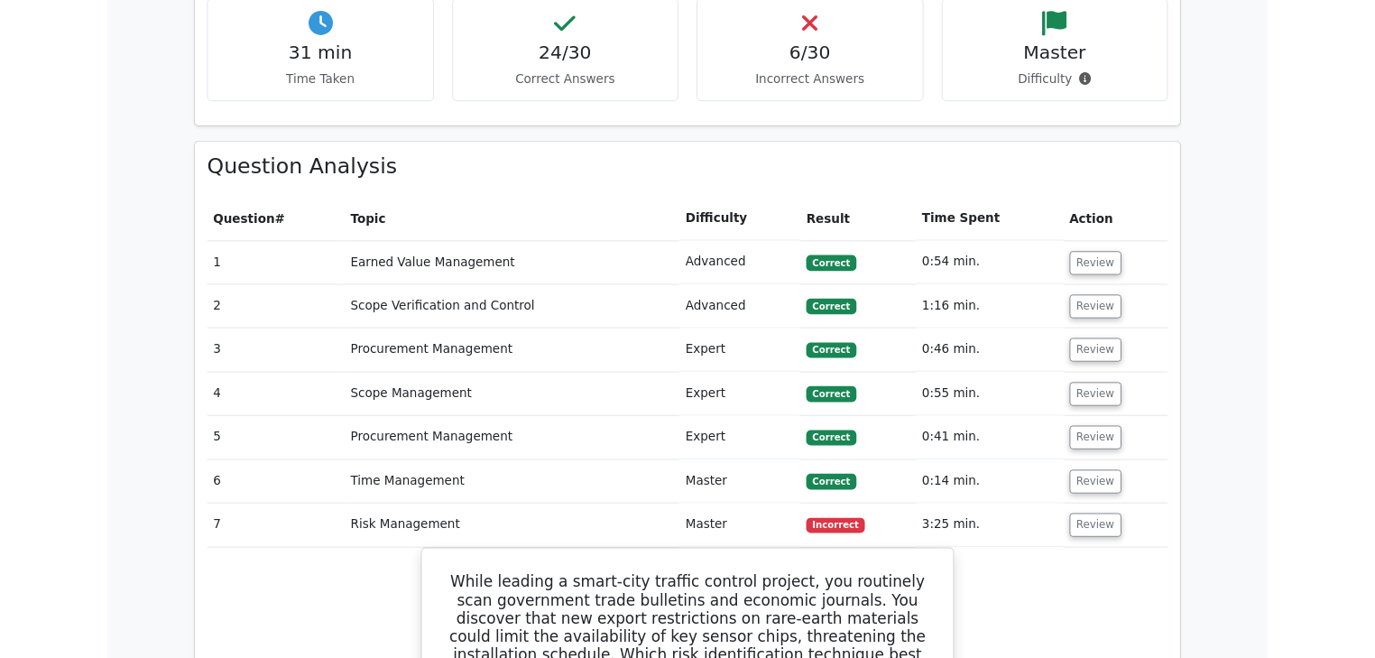
scroll to position [1805, 0]
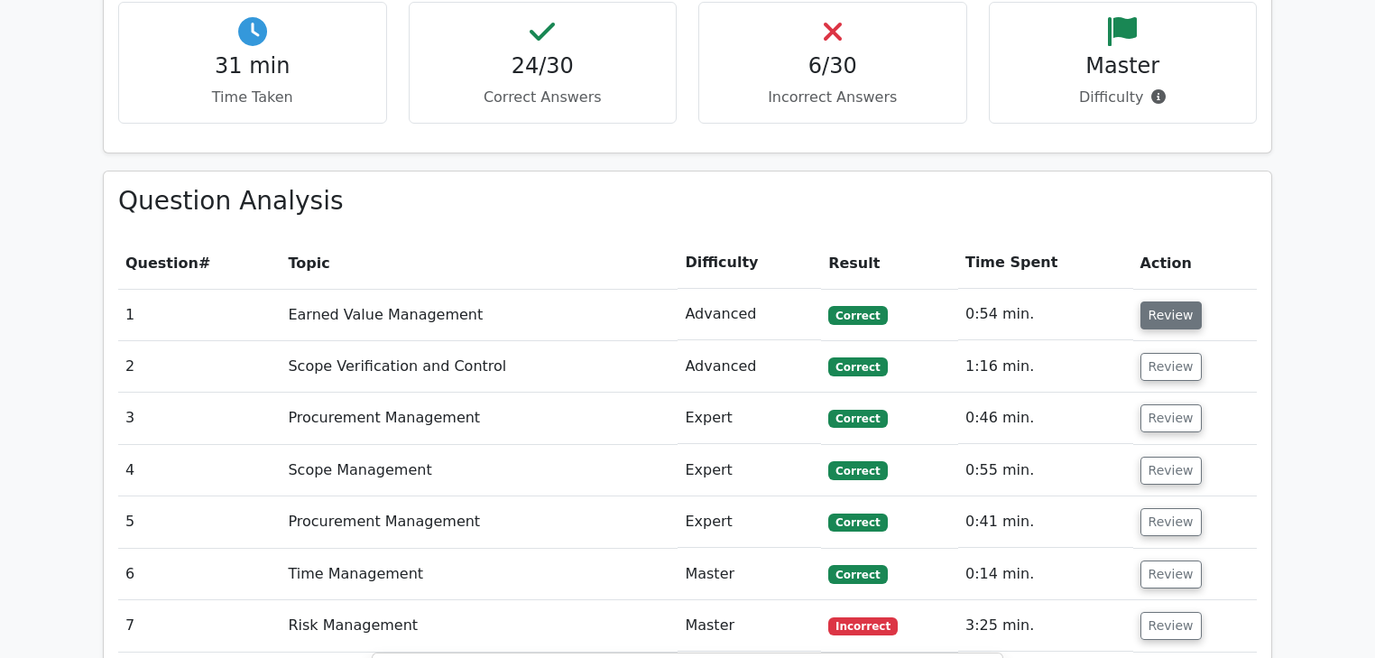
click at [1154, 301] on button "Review" at bounding box center [1171, 315] width 61 height 28
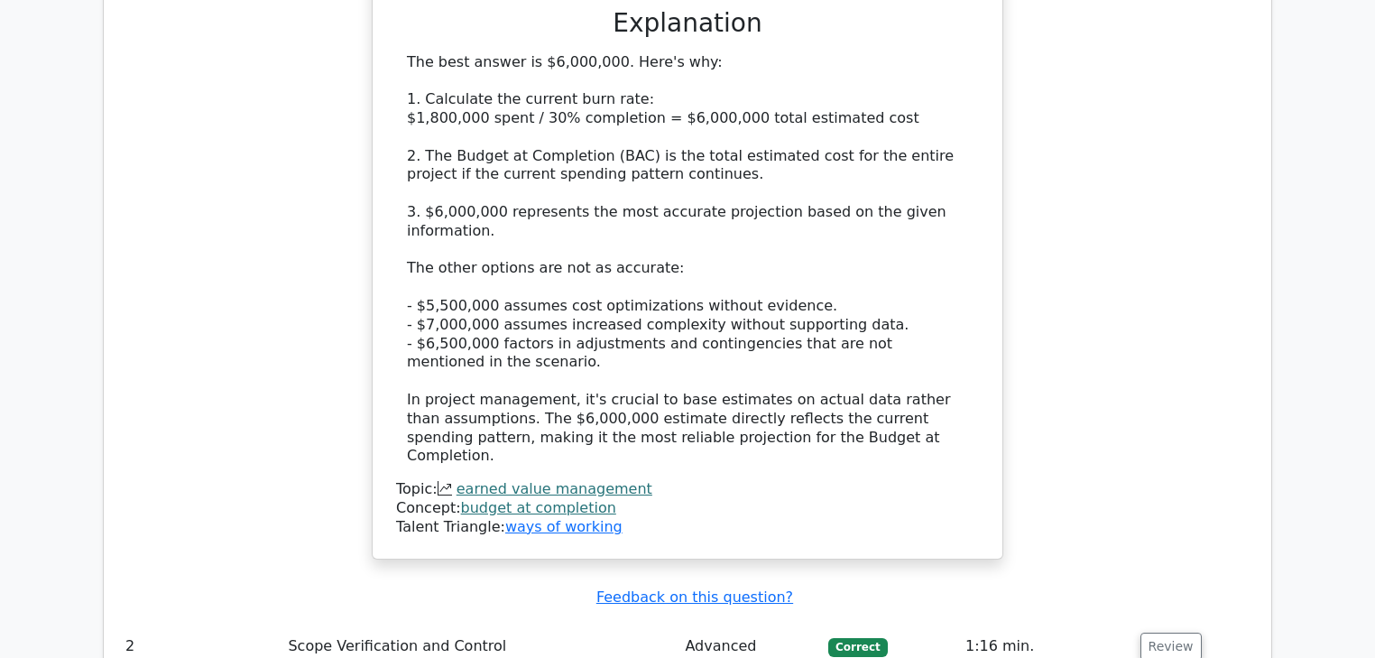
scroll to position [2743, 0]
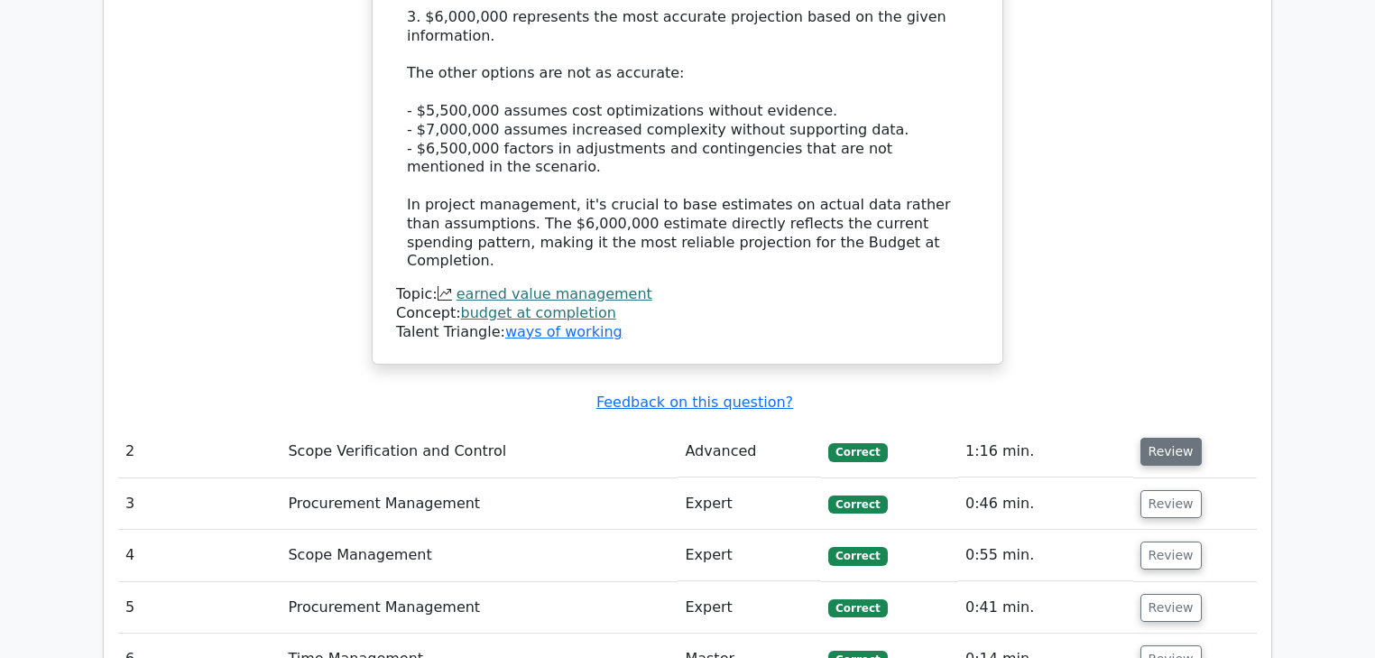
click at [1148, 438] on button "Review" at bounding box center [1171, 452] width 61 height 28
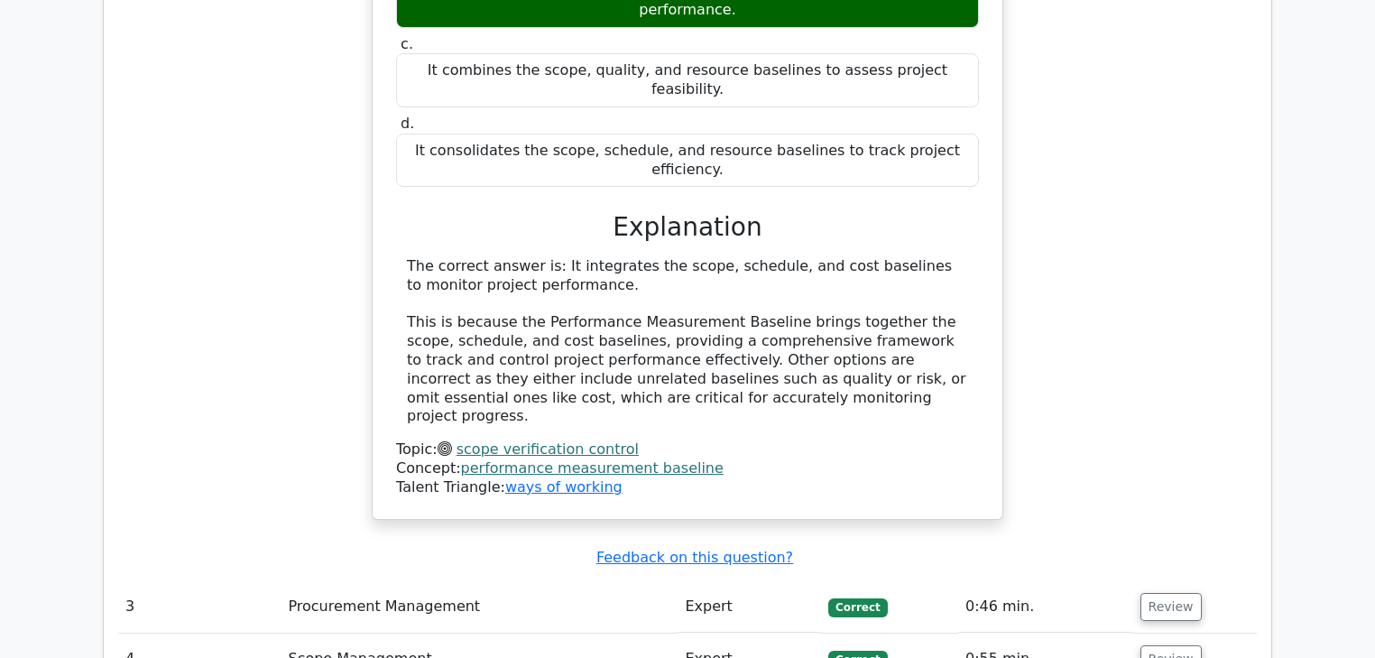
scroll to position [3537, 0]
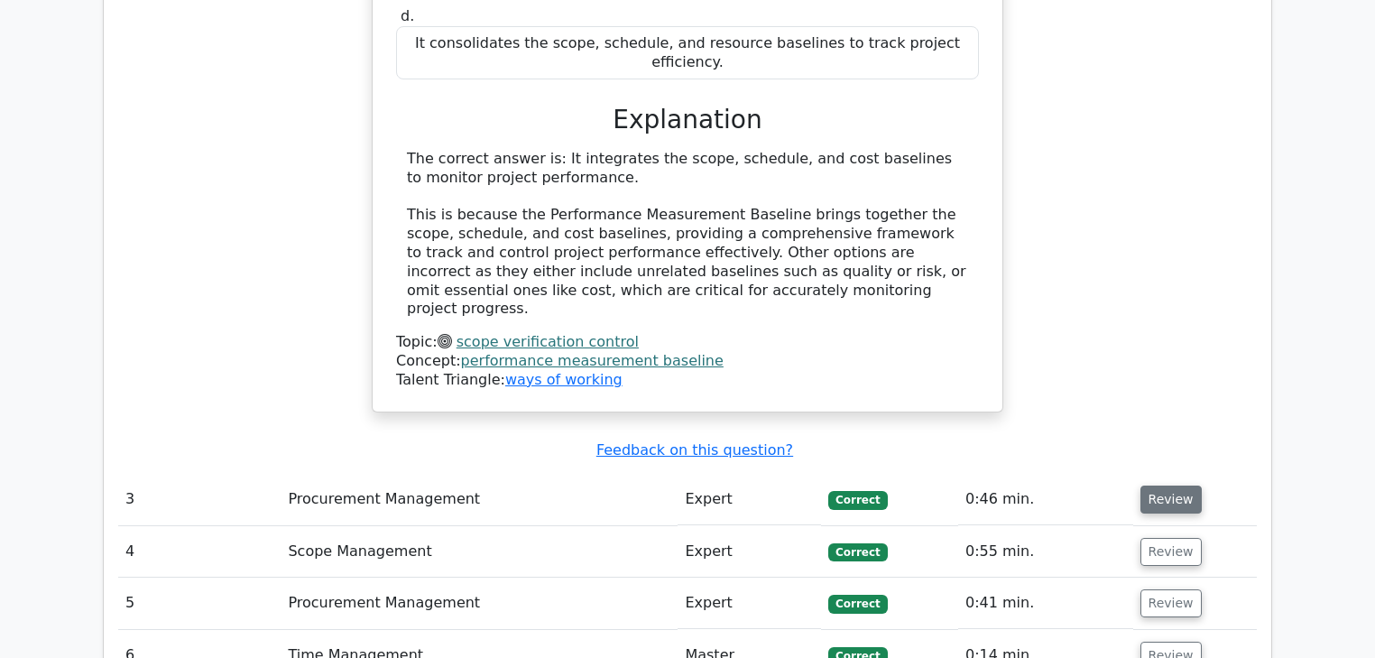
click at [1166, 485] on button "Review" at bounding box center [1171, 499] width 61 height 28
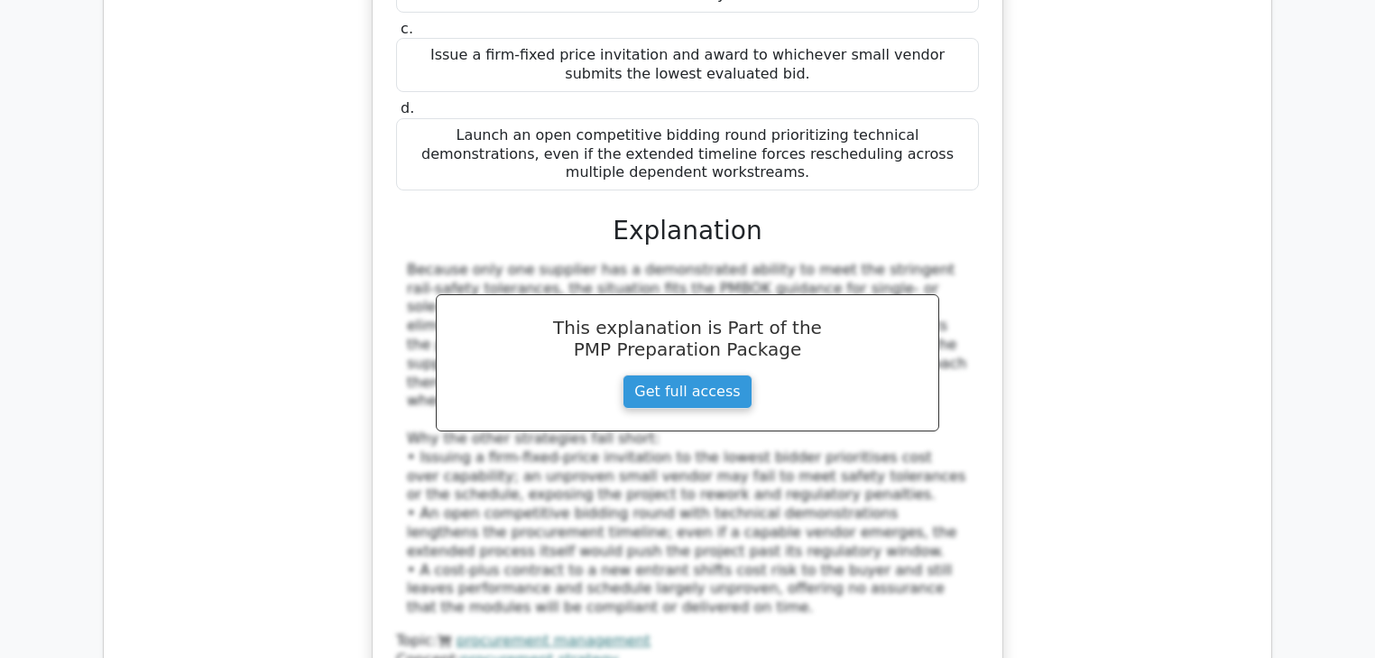
scroll to position [4403, 0]
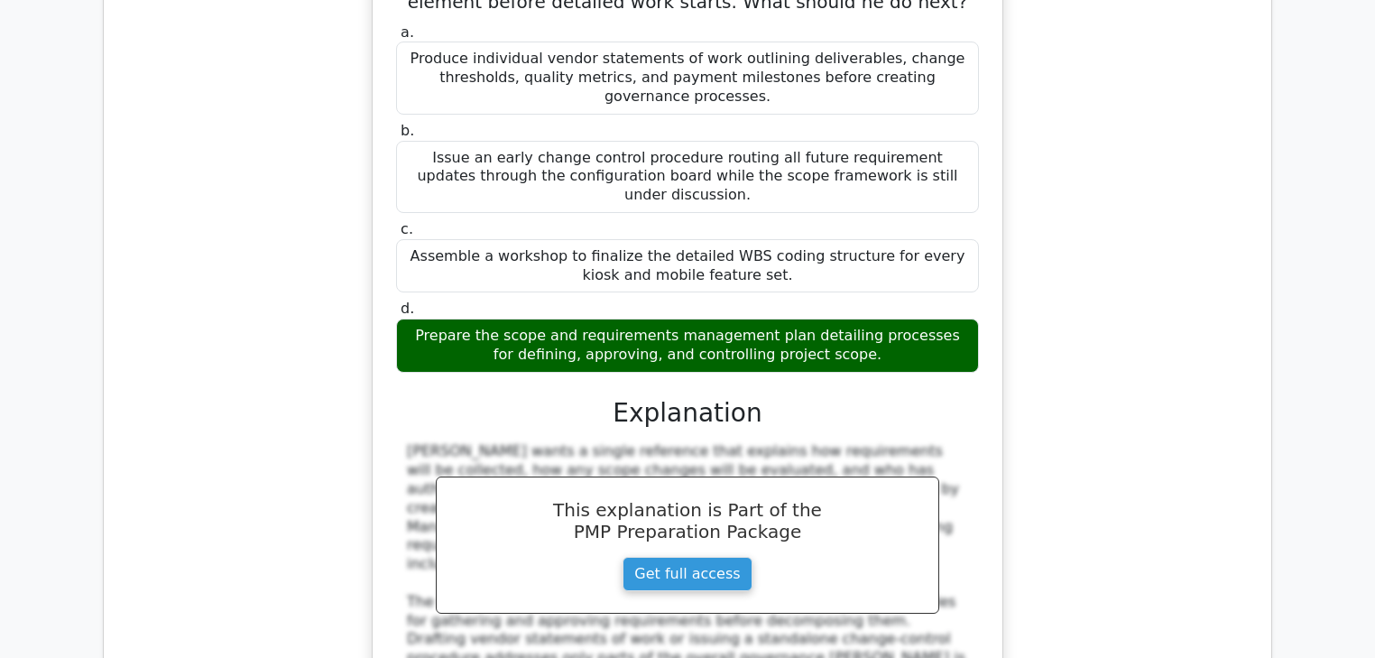
scroll to position [5414, 0]
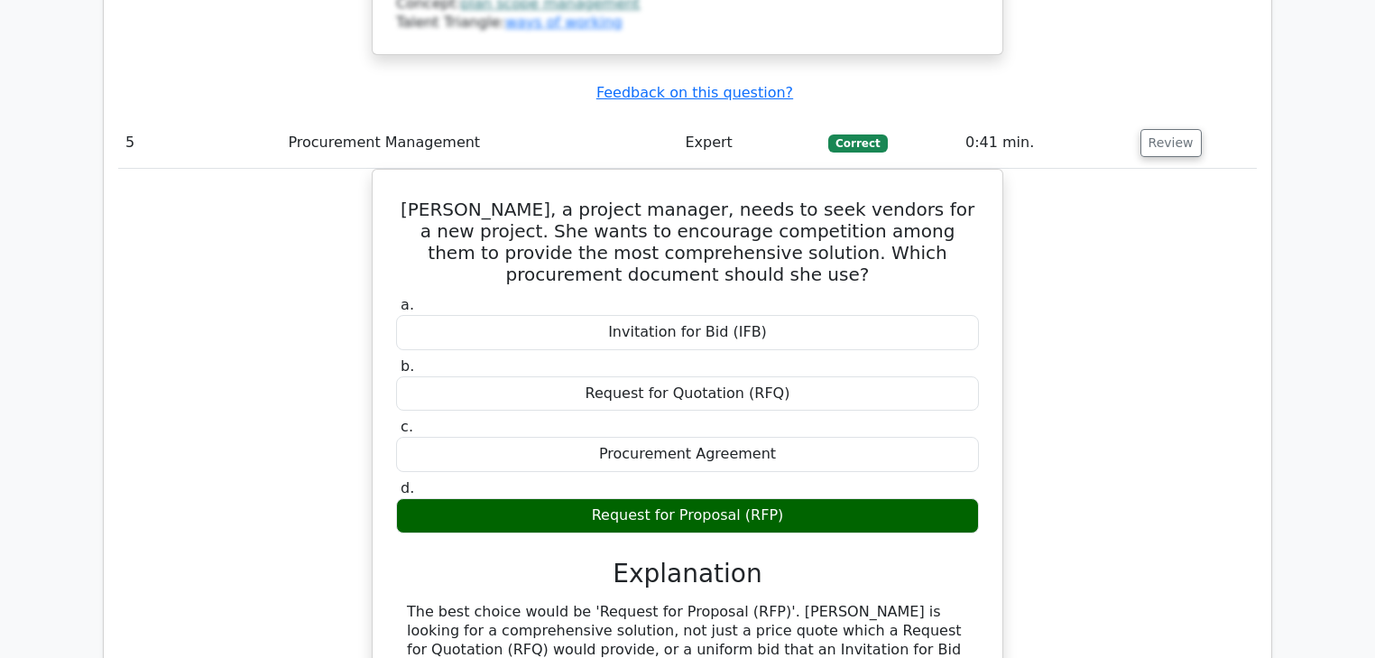
scroll to position [6280, 0]
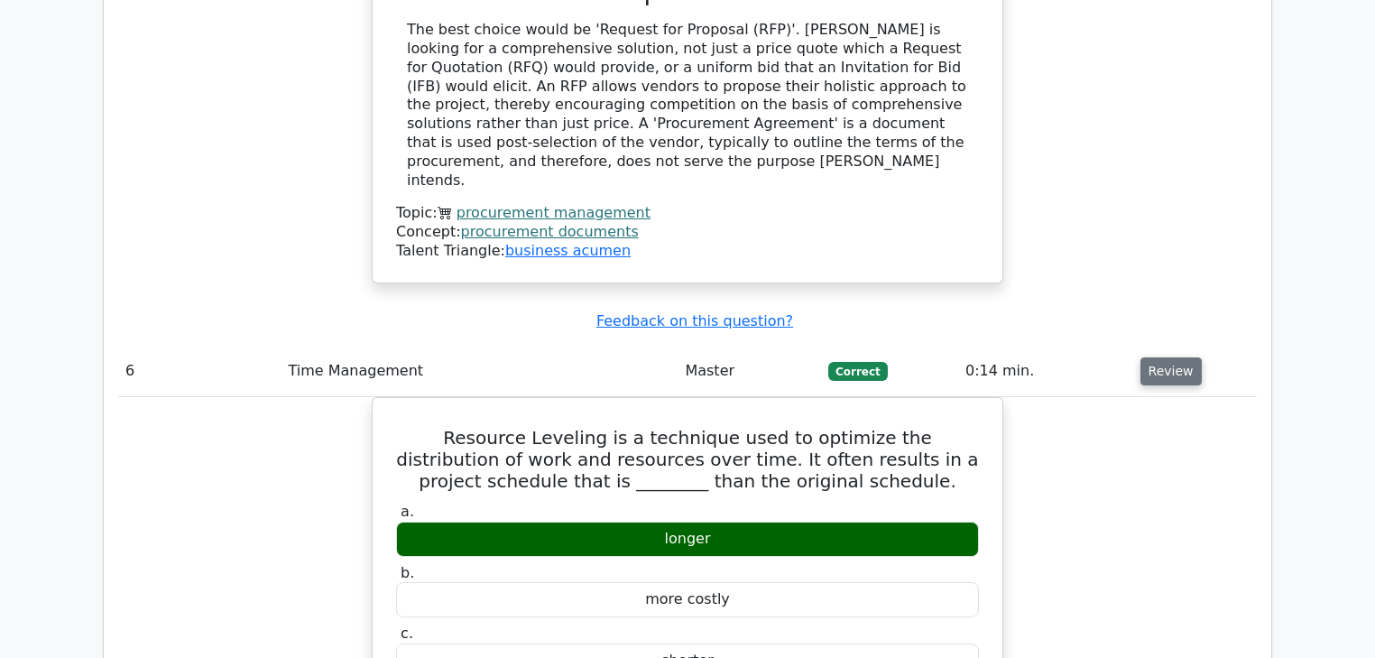
scroll to position [6713, 0]
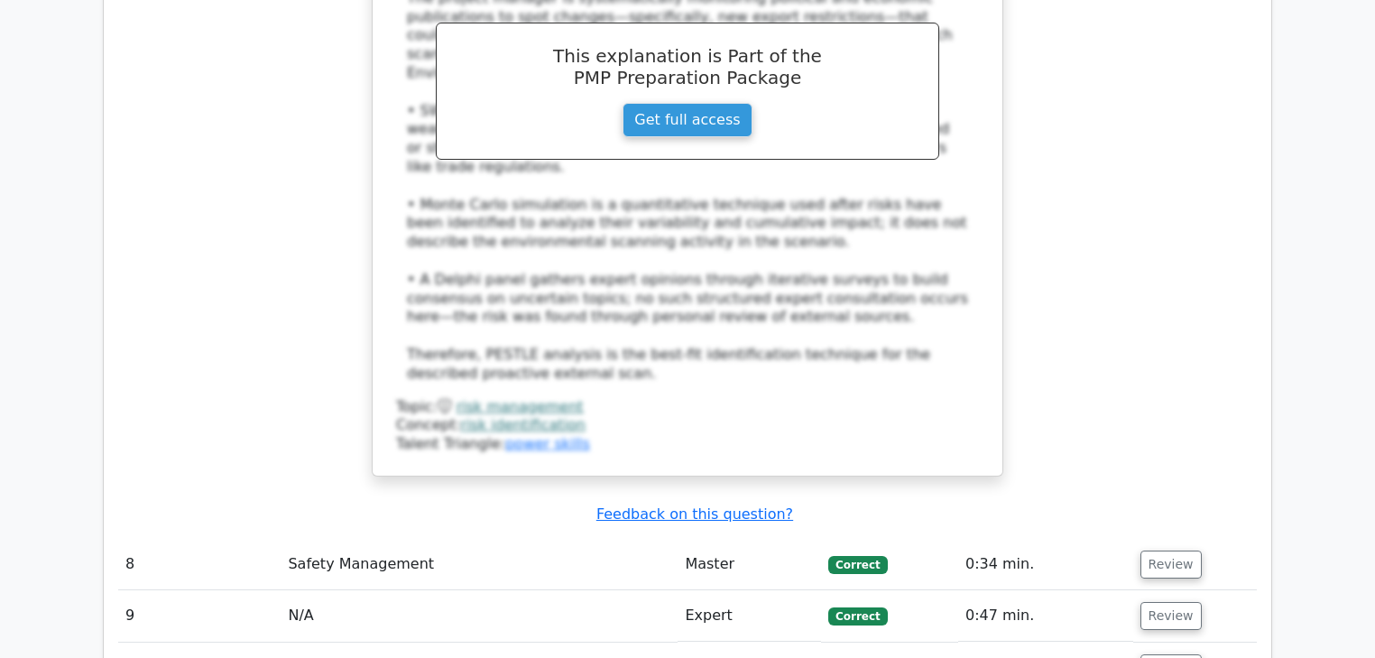
scroll to position [8734, 0]
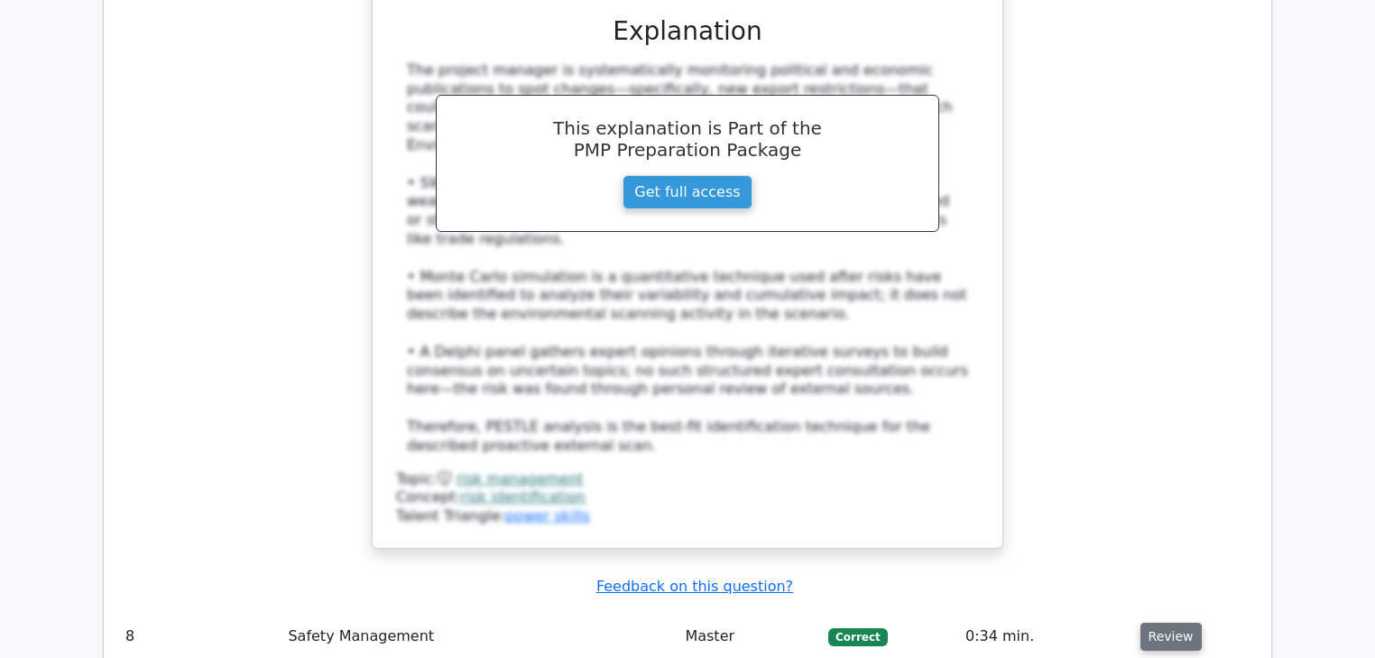
click at [1160, 623] on button "Review" at bounding box center [1171, 637] width 61 height 28
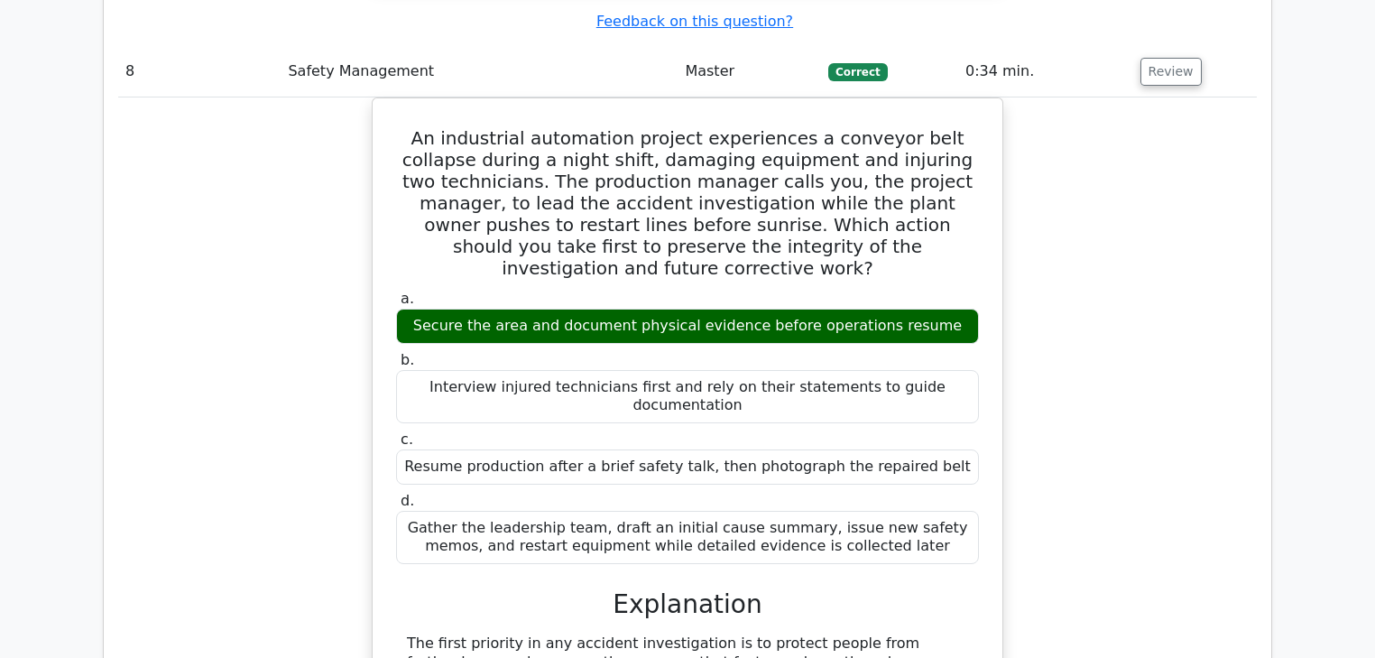
scroll to position [9312, 0]
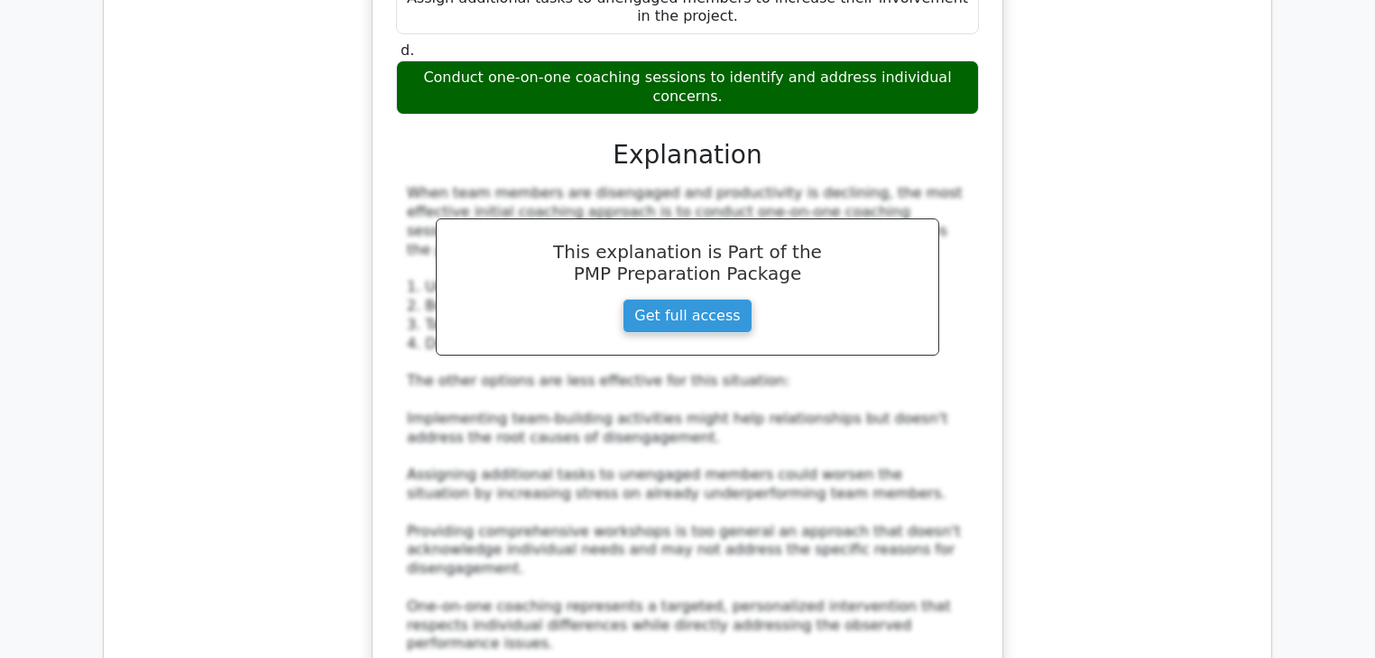
scroll to position [11694, 0]
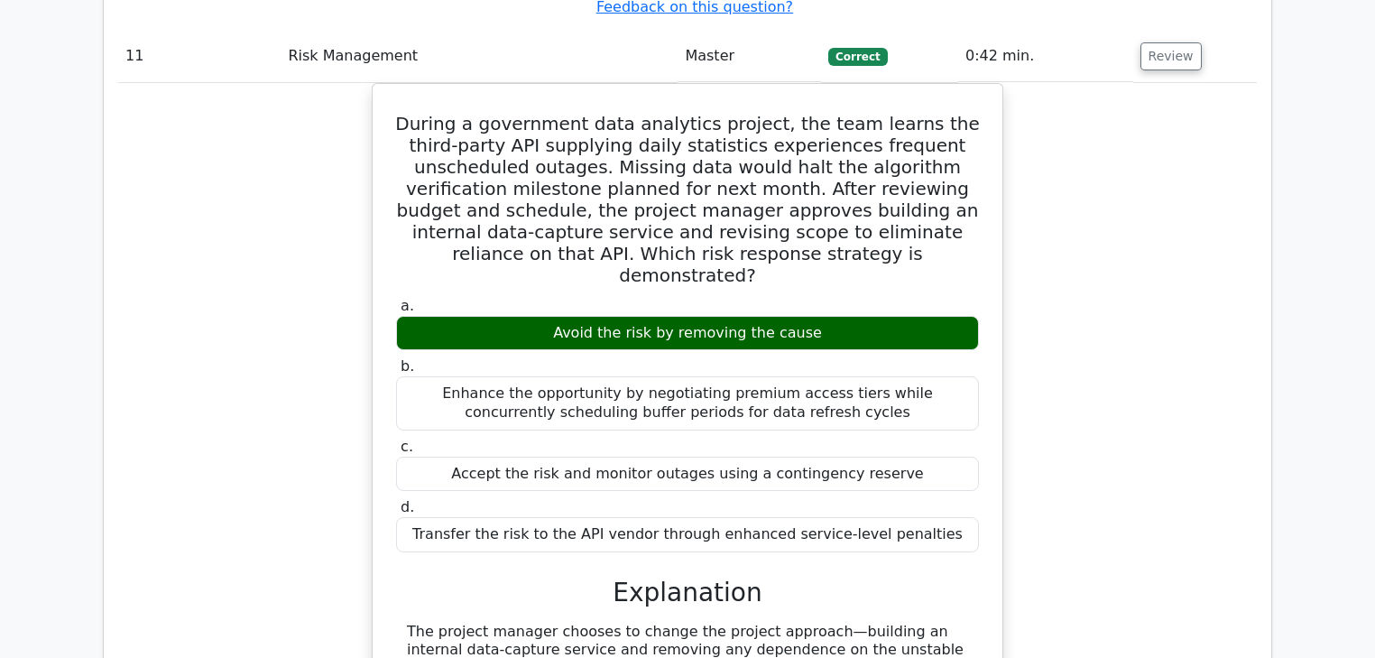
scroll to position [12488, 0]
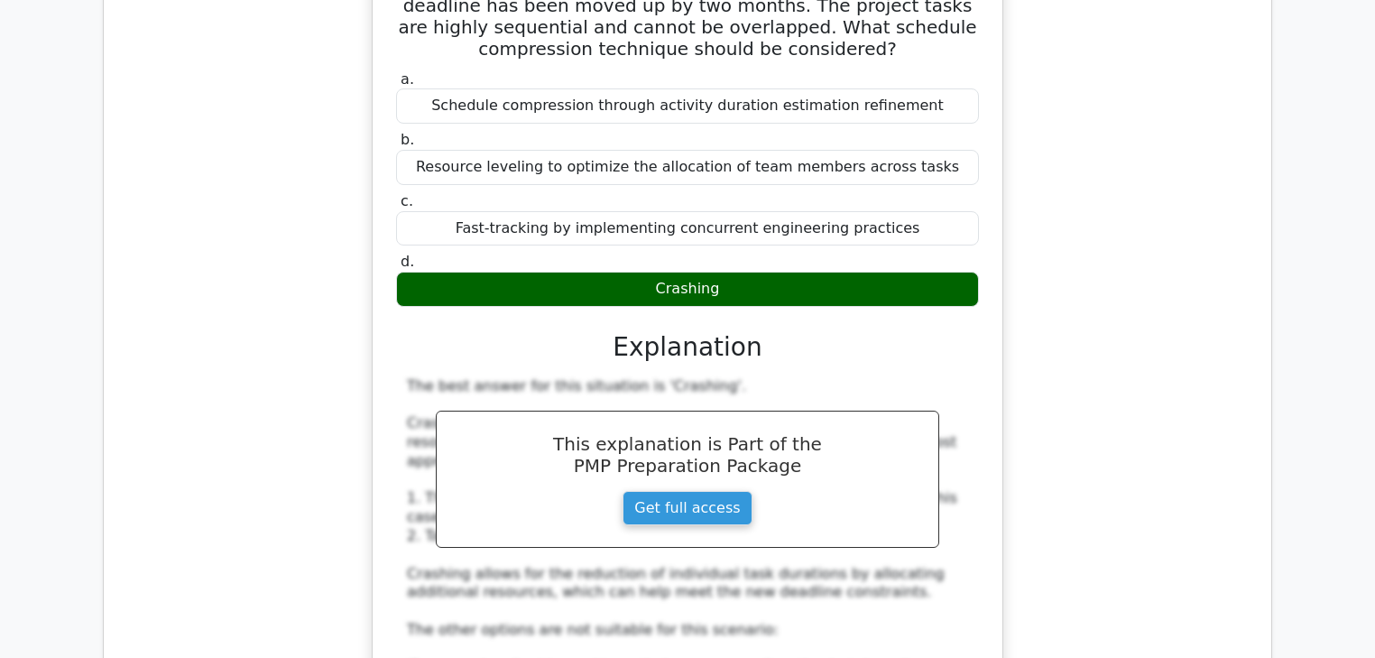
scroll to position [13643, 0]
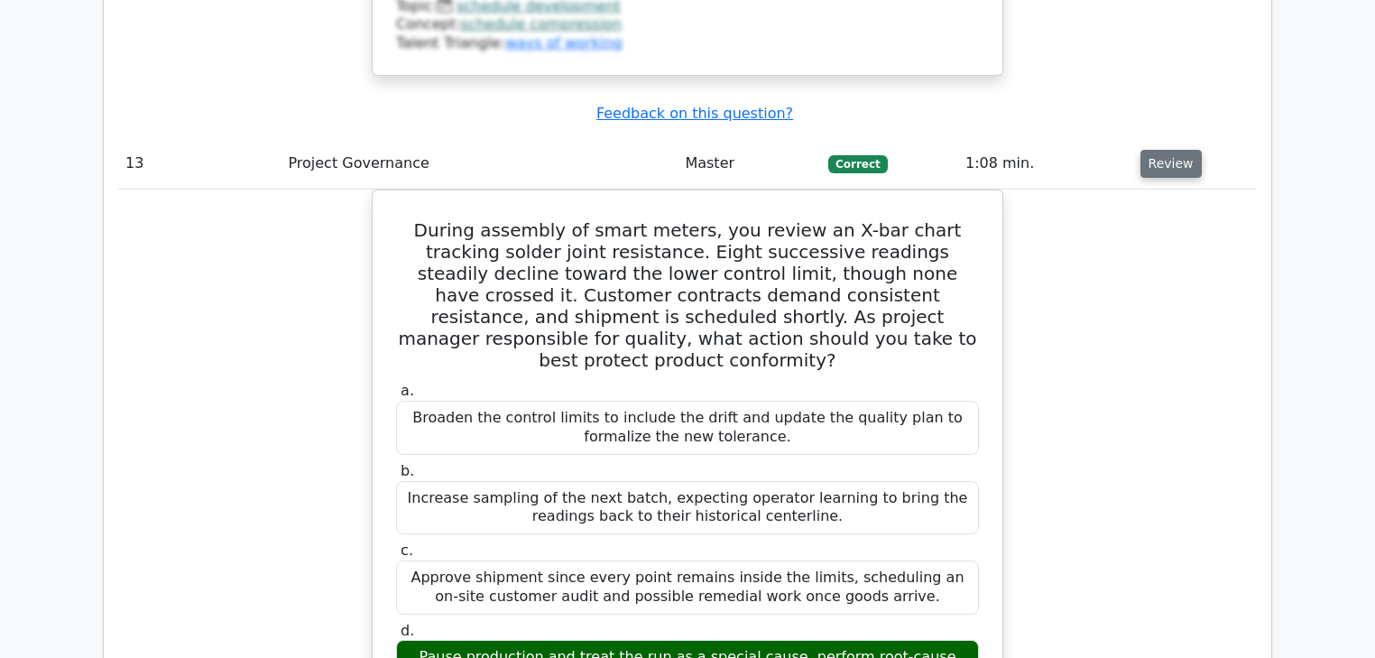
scroll to position [14726, 0]
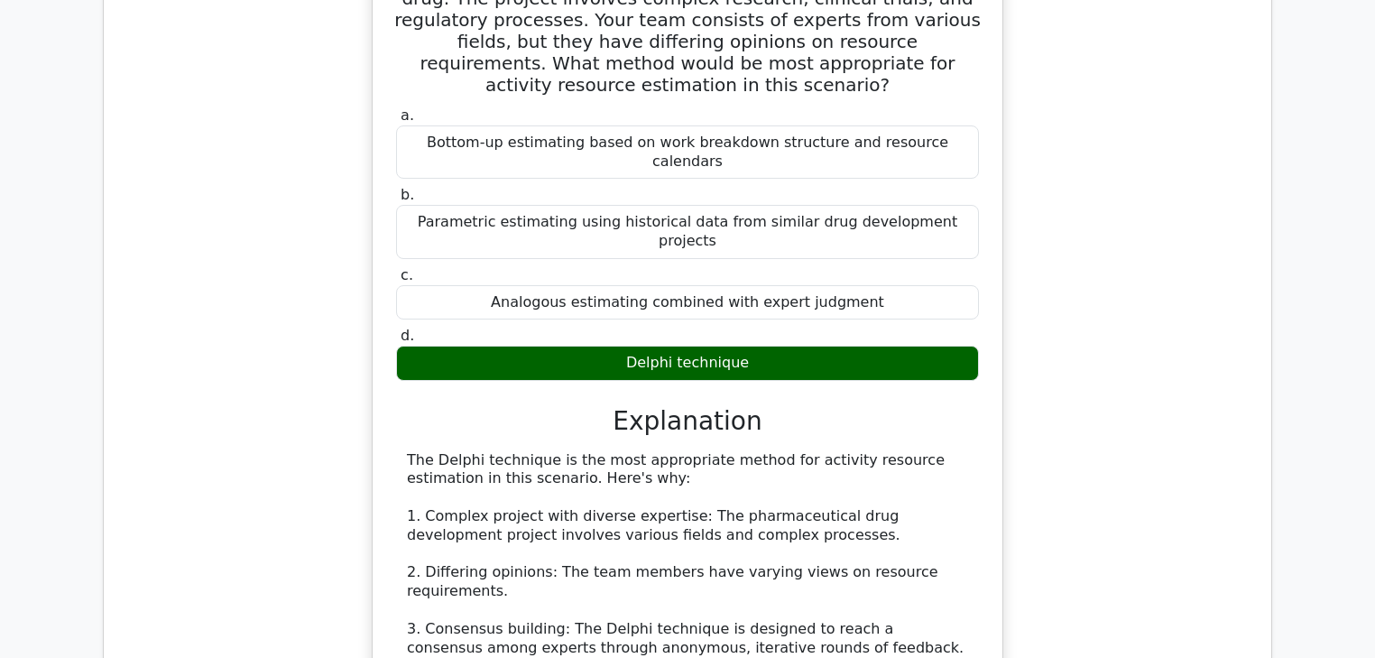
scroll to position [15953, 0]
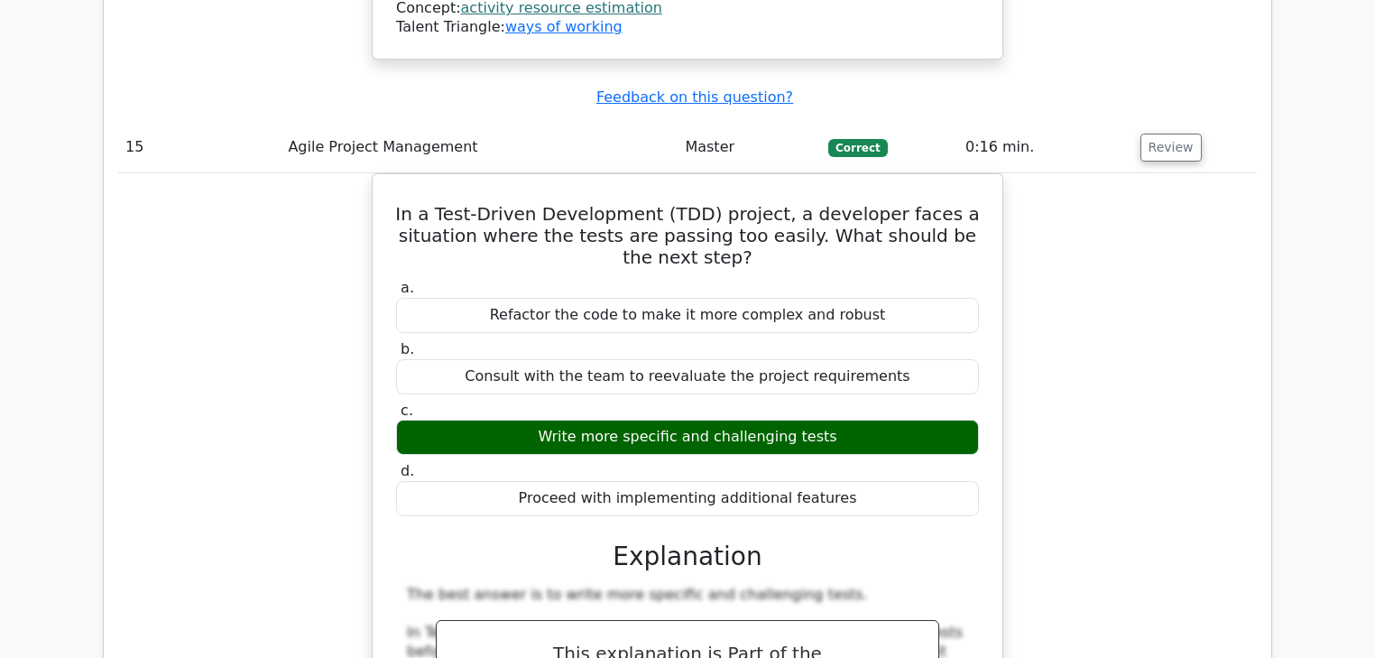
scroll to position [17252, 0]
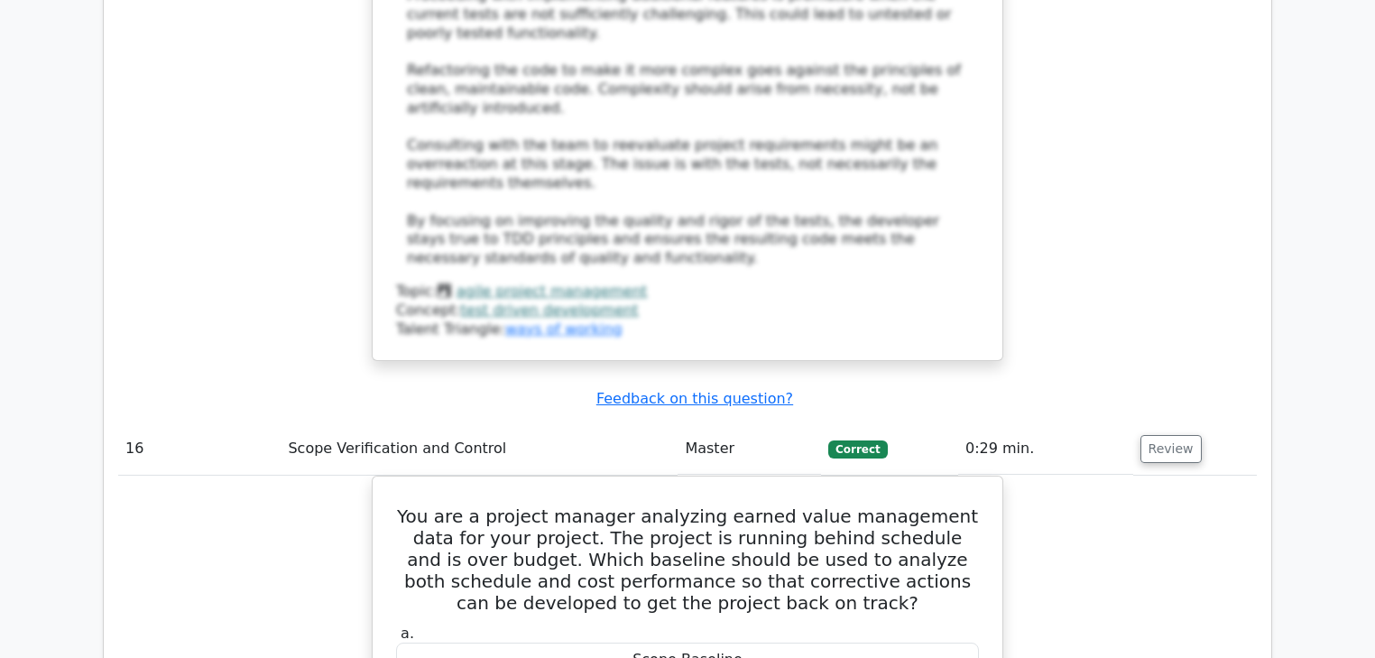
scroll to position [17974, 0]
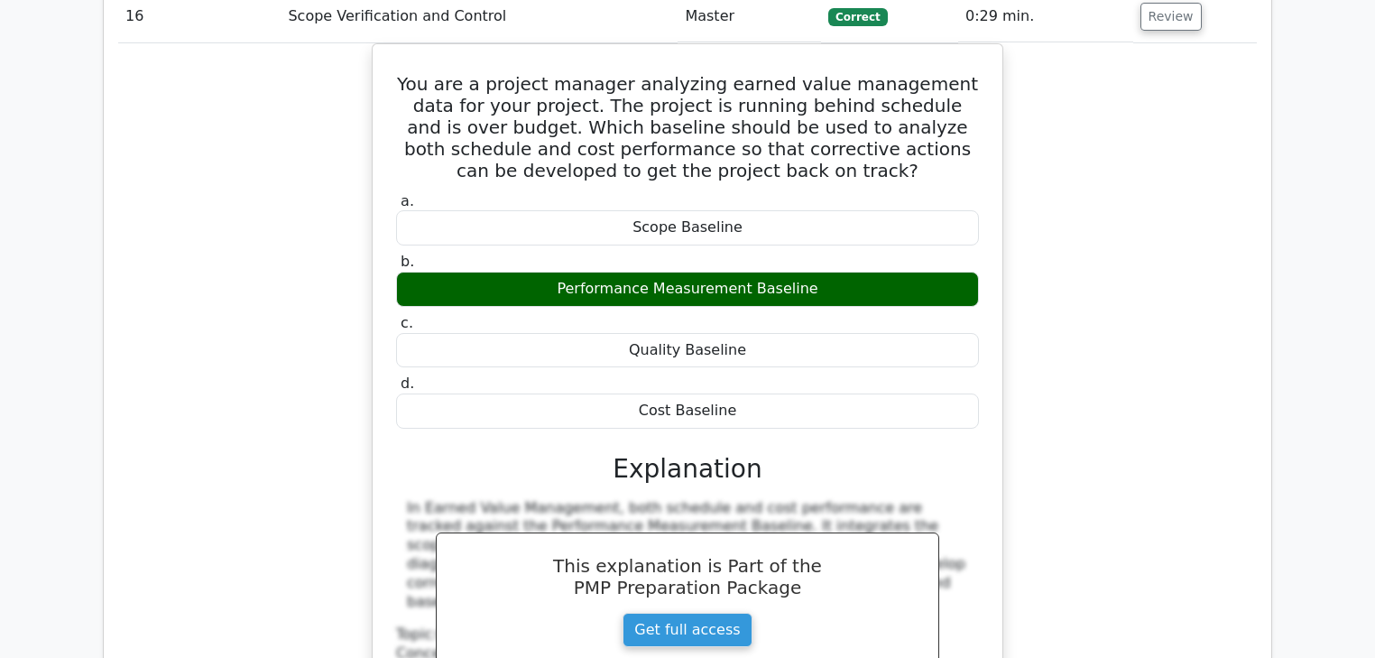
scroll to position [18768, 0]
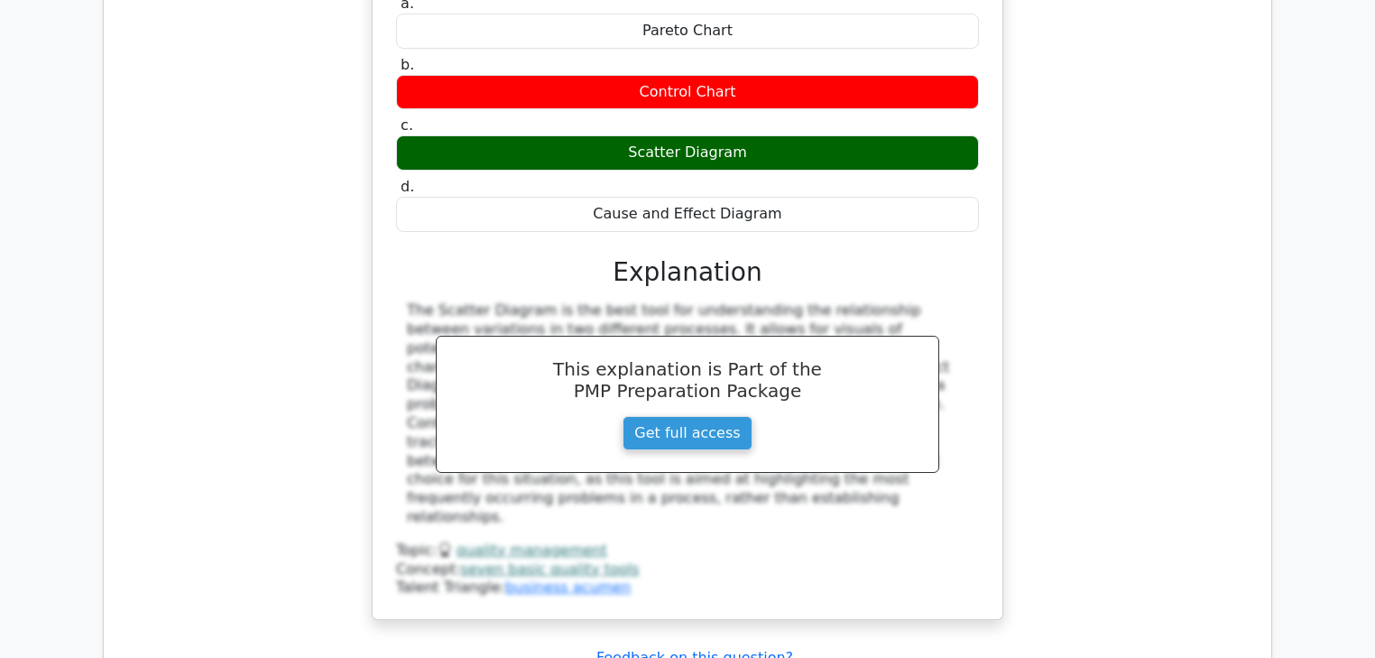
scroll to position [20501, 0]
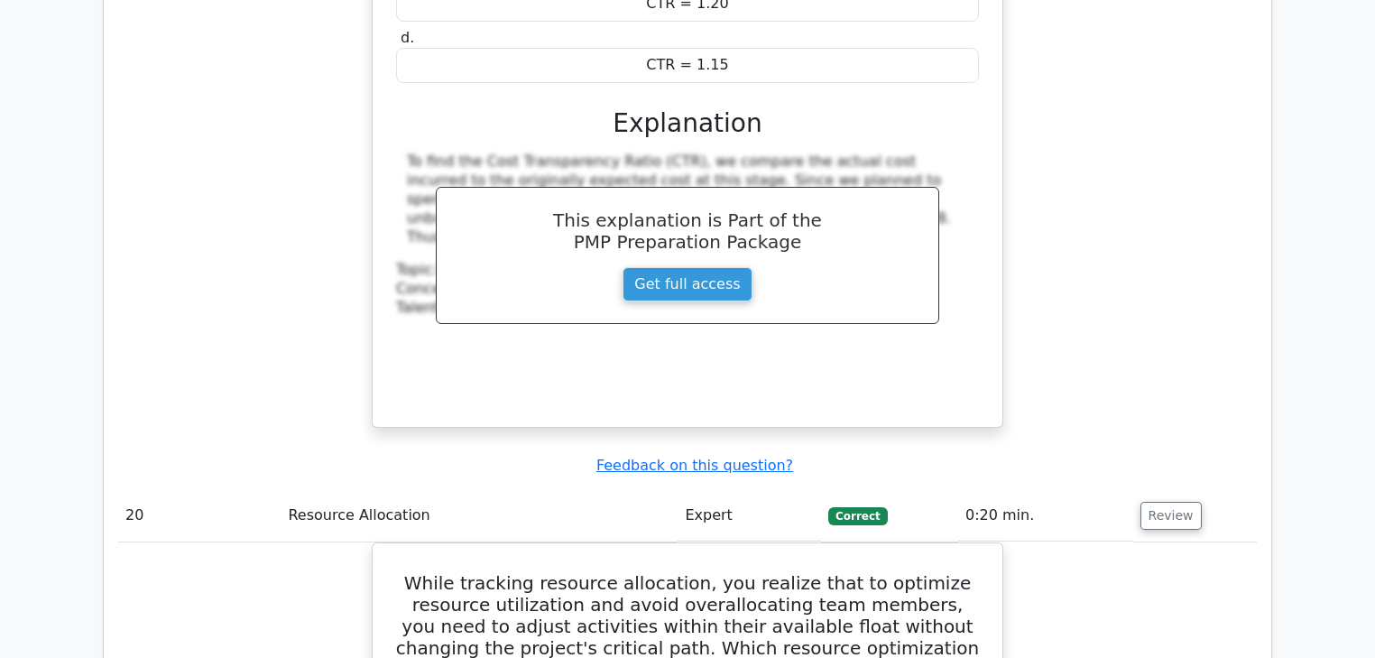
scroll to position [21367, 0]
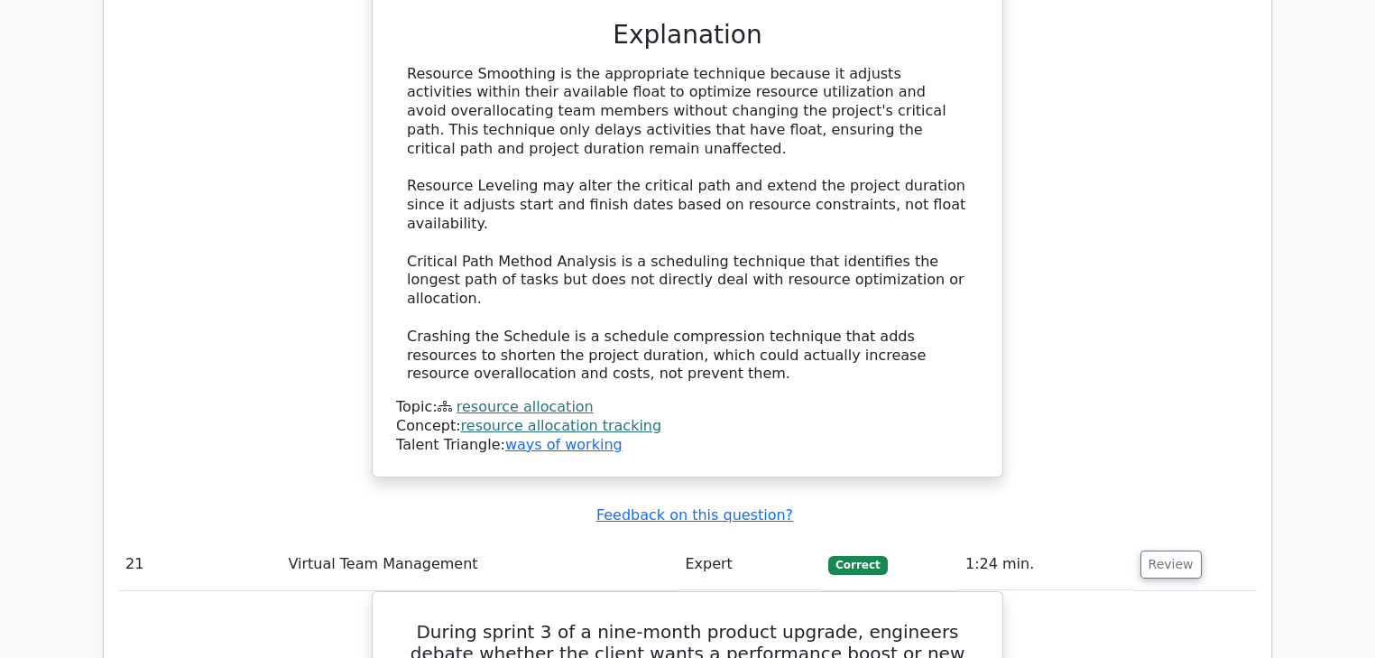
scroll to position [22233, 0]
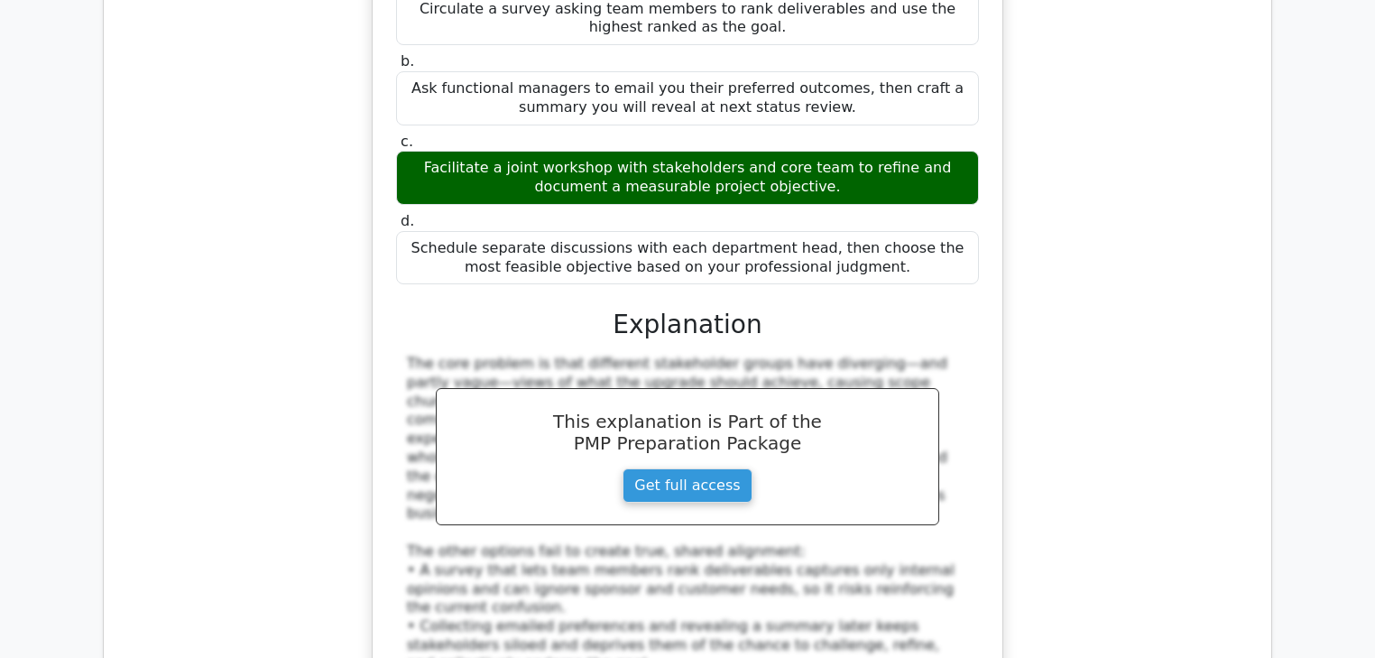
scroll to position [23171, 0]
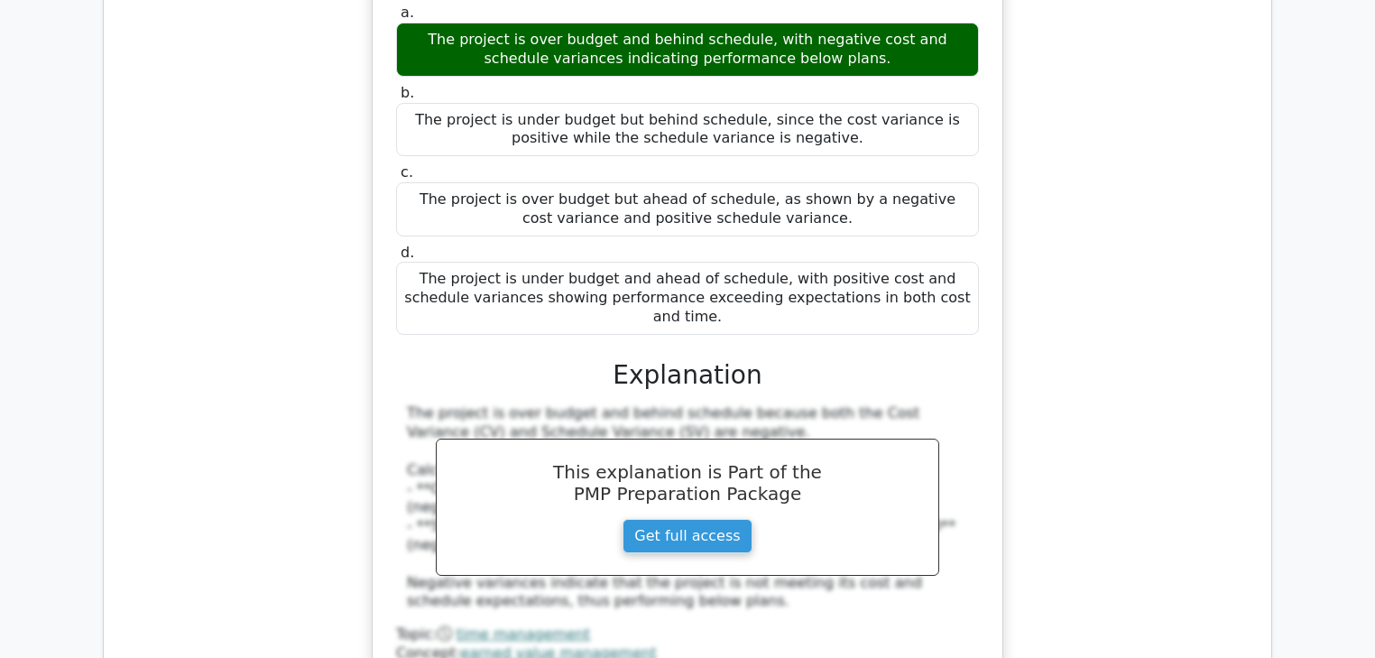
scroll to position [24687, 0]
